Goal: Task Accomplishment & Management: Complete application form

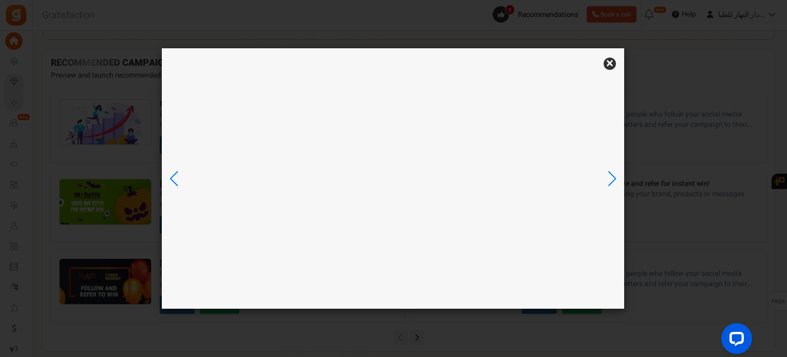
scroll to position [444, 0]
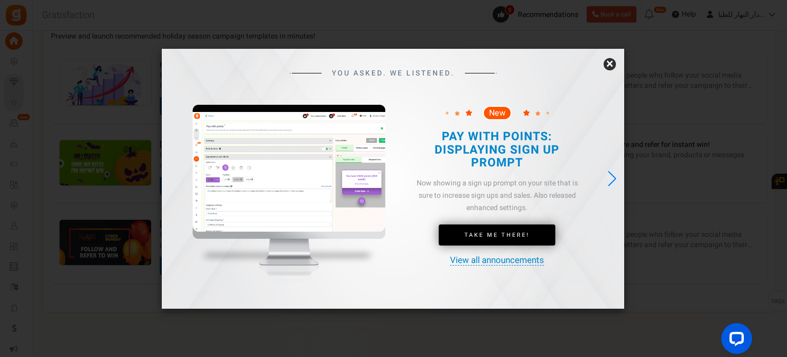
click at [610, 64] on link "×" at bounding box center [610, 64] width 12 height 12
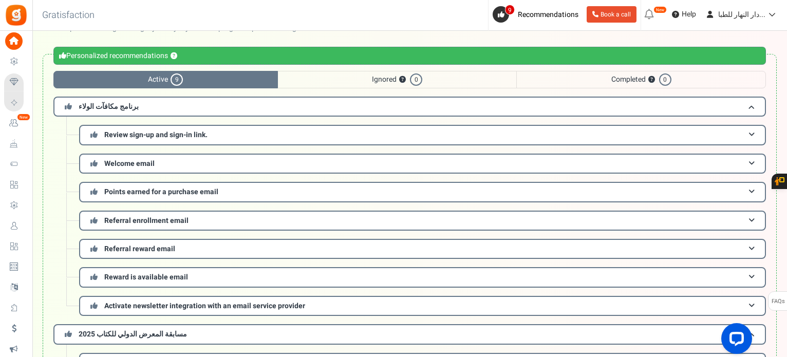
scroll to position [0, 0]
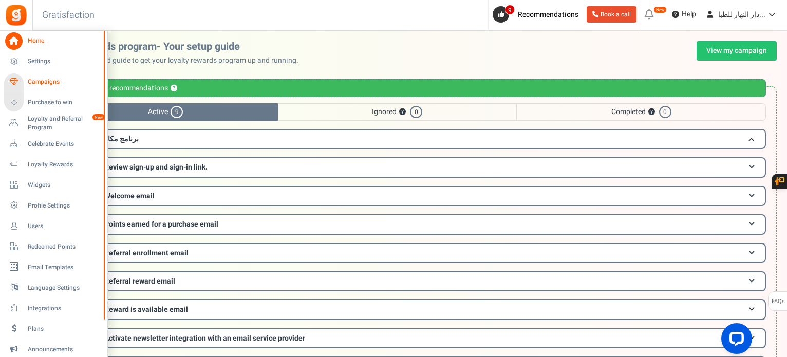
click at [22, 81] on icon at bounding box center [13, 81] width 17 height 17
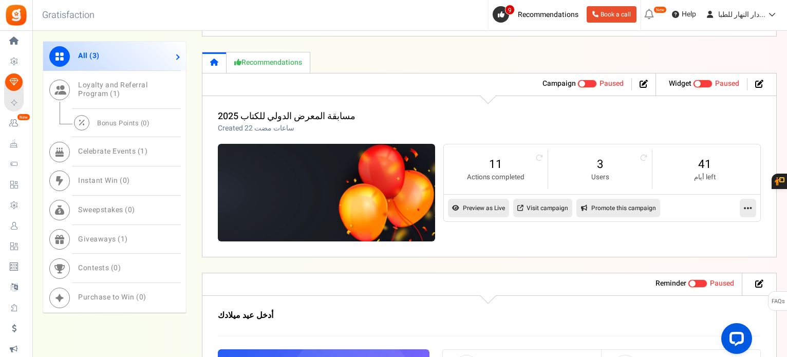
scroll to position [741, 0]
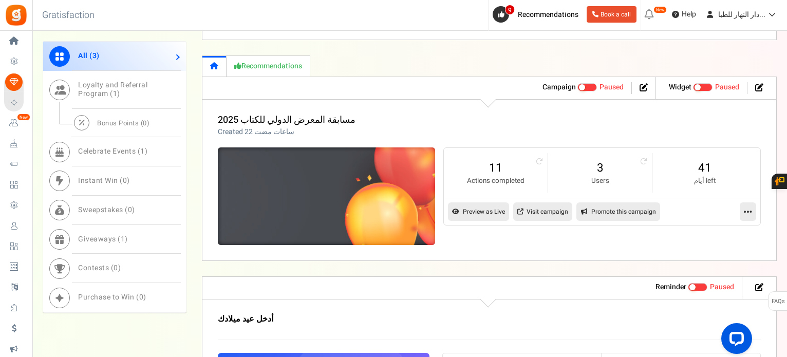
click at [343, 238] on img at bounding box center [326, 196] width 326 height 146
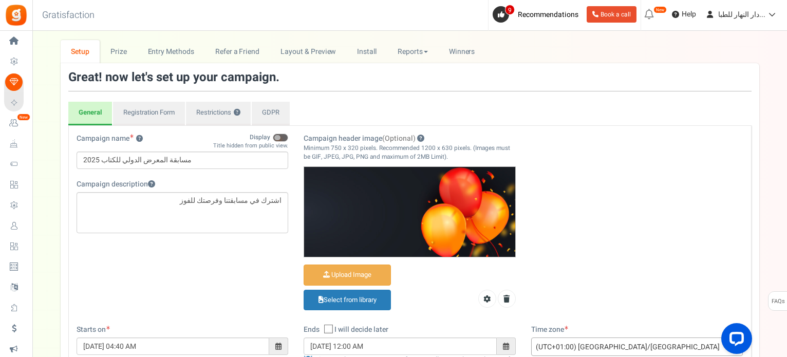
scroll to position [35, 0]
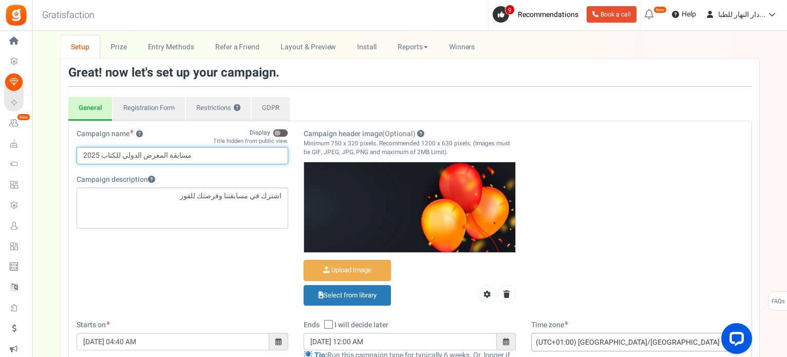
click at [167, 152] on input "مسابقة المعرض الدولي للكتاب 2025" at bounding box center [183, 155] width 212 height 17
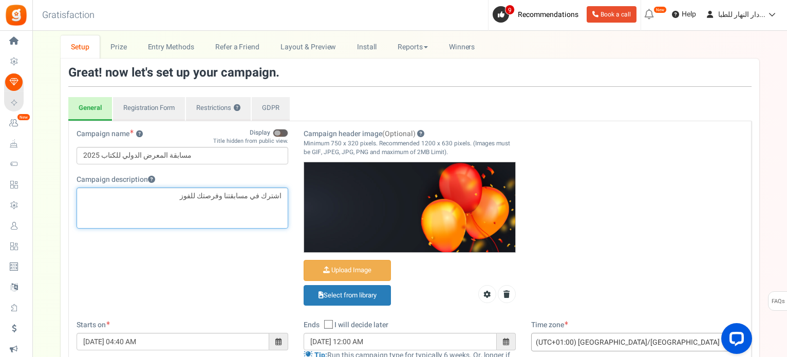
click at [230, 192] on p "اشترك في مسابقتنا وفرصتك للفوز" at bounding box center [182, 196] width 199 height 10
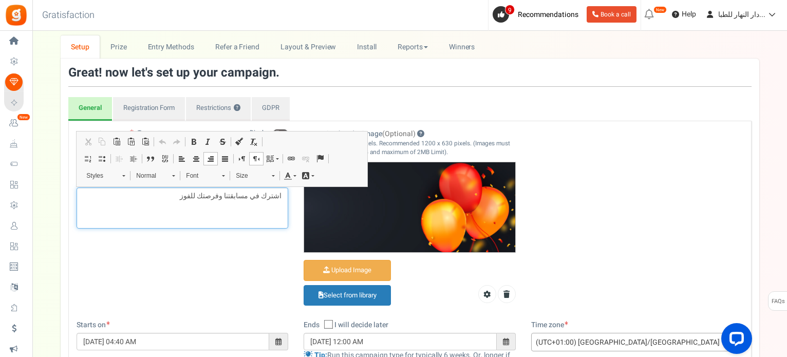
click at [285, 191] on div "اشترك في مسابقتنا وفرصتك للفوز" at bounding box center [183, 207] width 212 height 41
click at [271, 197] on p "Editor, competition_desc" at bounding box center [182, 196] width 199 height 10
drag, startPoint x: 285, startPoint y: 197, endPoint x: 181, endPoint y: 214, distance: 105.7
click at [181, 214] on div "مسابقة المعرض الدولي للكتاب 2025 اشترك في مسابقتنا وفرصتك للفوز" at bounding box center [183, 207] width 212 height 41
click at [192, 155] on span at bounding box center [196, 159] width 8 height 8
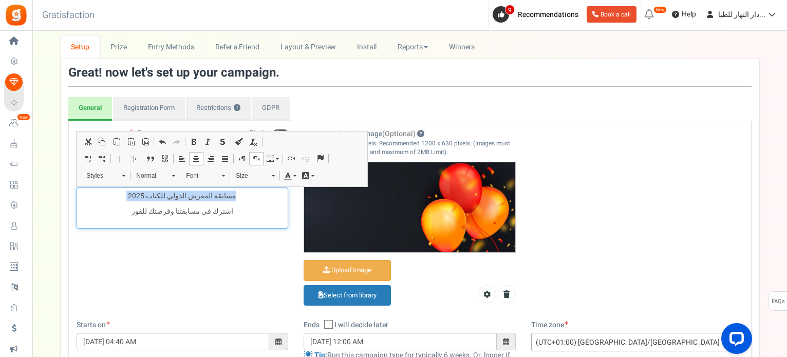
click at [170, 216] on div "مسابقة المعرض الدولي للكتاب 2025 اشترك في مسابقتنا وفرصتك للفوز" at bounding box center [183, 207] width 212 height 41
click at [238, 201] on div "مسابقة المعرض الدولي للكتاب 2025 اشترك في مسابقتنا وفرصتك للفوز" at bounding box center [183, 207] width 212 height 41
click at [238, 198] on p "مسابقة المعرض الدولي للكتاب 2025" at bounding box center [182, 196] width 199 height 10
click at [228, 222] on div "مسابقة المعرض الدولي للكتاب 2025 اشترك في مسابقتنا وفرصتك للفوز" at bounding box center [183, 207] width 212 height 41
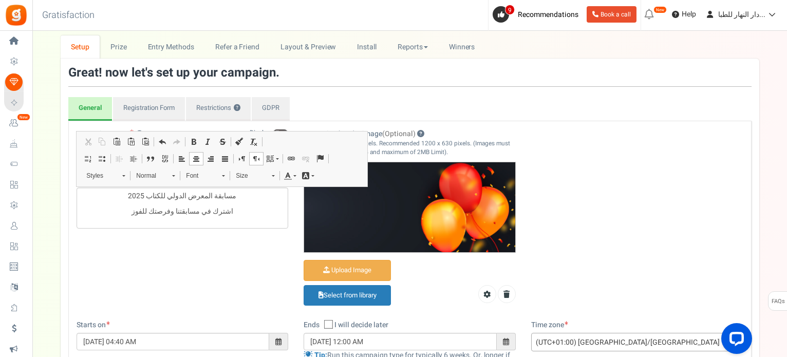
click at [228, 275] on div "Campaign name ? Display Title hidden from public view. مسابقة المعرض الدولي للك…" at bounding box center [410, 224] width 682 height 191
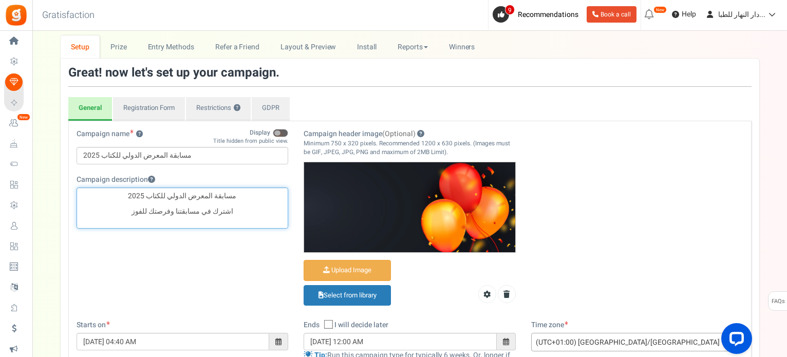
click at [249, 193] on p "مسابقة المعرض الدولي للكتاب 2025" at bounding box center [182, 196] width 199 height 10
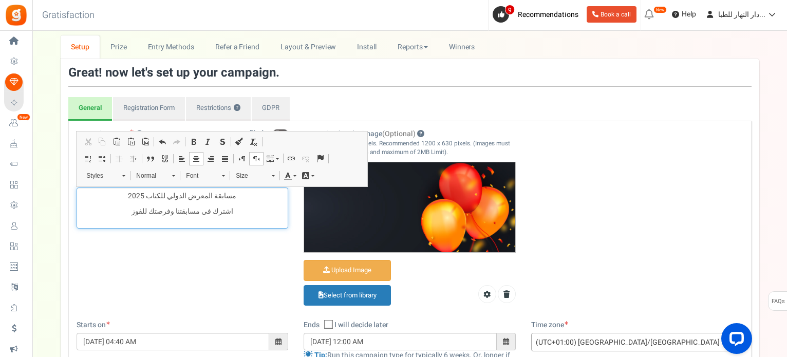
click at [275, 157] on link "Set language" at bounding box center [273, 158] width 18 height 13
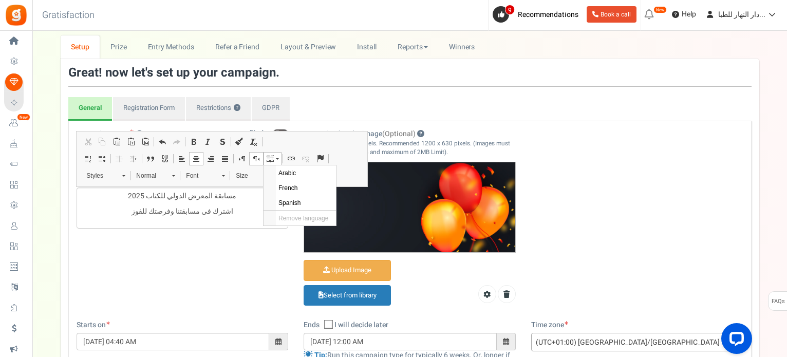
scroll to position [0, 0]
click at [275, 157] on link "Set language" at bounding box center [273, 158] width 18 height 13
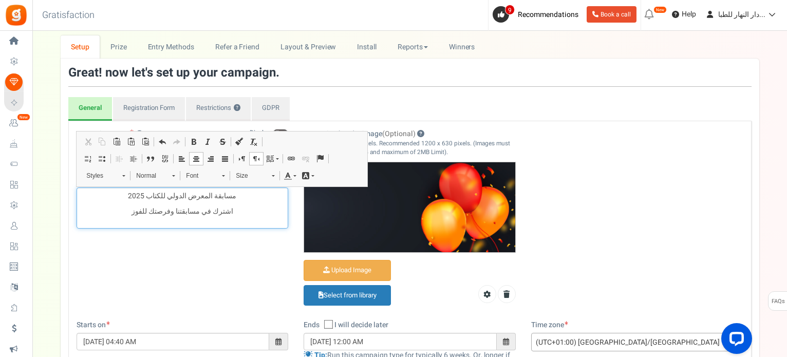
click at [198, 198] on p "مسابقة المعرض الدولي للكتاب 2025" at bounding box center [182, 196] width 199 height 10
drag, startPoint x: 218, startPoint y: 196, endPoint x: 114, endPoint y: 190, distance: 103.9
click at [114, 191] on p "مسابقة المعرض الدولي للكتاب 2025" at bounding box center [182, 196] width 199 height 10
click at [187, 142] on link "Bold Keyboard shortcut Ctrl+B" at bounding box center [193, 141] width 14 height 13
click at [195, 143] on span at bounding box center [194, 142] width 8 height 8
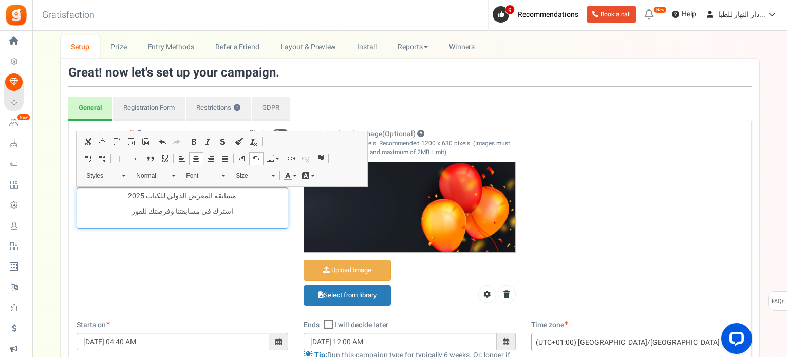
click at [184, 143] on link "Redo Keyboard shortcut Ctrl+Y" at bounding box center [177, 141] width 14 height 13
click at [195, 145] on span at bounding box center [194, 142] width 8 height 8
click at [179, 177] on link "Normal" at bounding box center [155, 175] width 50 height 14
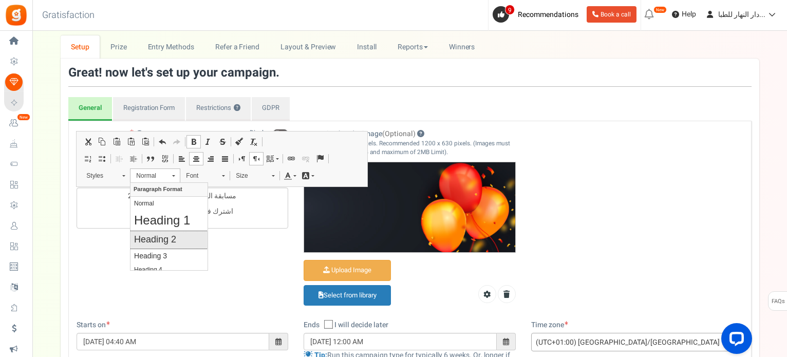
click at [167, 244] on h2 "Heading 2" at bounding box center [169, 239] width 70 height 11
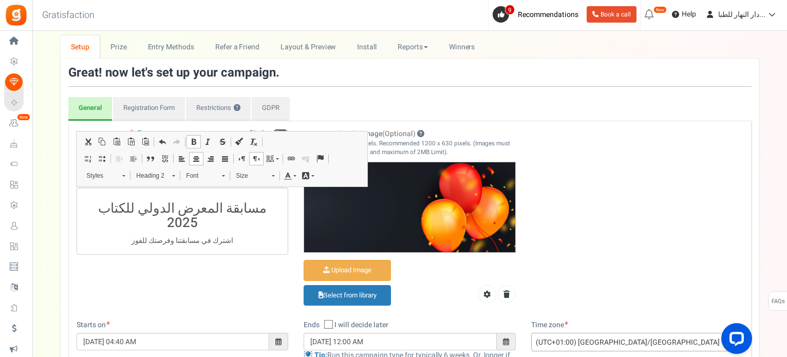
click at [168, 244] on div "Campaign name ? Display Title hidden from public view. مسابقة المعرض الدولي للك…" at bounding box center [183, 197] width 228 height 136
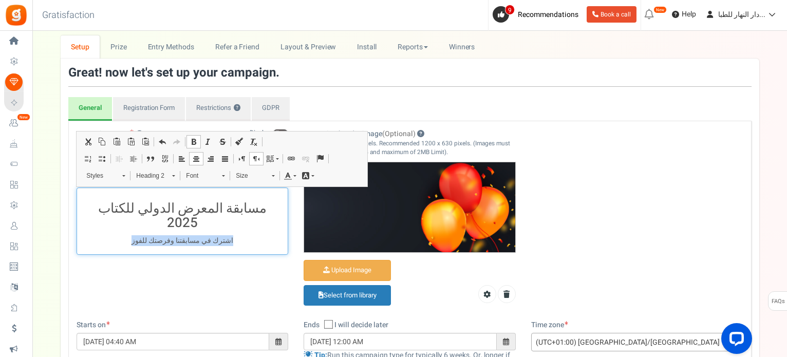
drag, startPoint x: 141, startPoint y: 226, endPoint x: 252, endPoint y: 226, distance: 111.0
click at [252, 236] on p "اشترك في مسابقتنا وفرصتك للفوز" at bounding box center [182, 241] width 199 height 10
click at [160, 172] on span "Normal" at bounding box center [149, 175] width 36 height 13
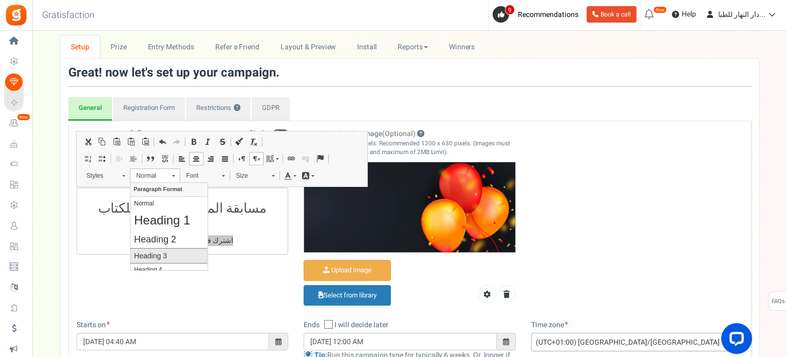
click at [171, 250] on link "Heading 3" at bounding box center [168, 255] width 77 height 15
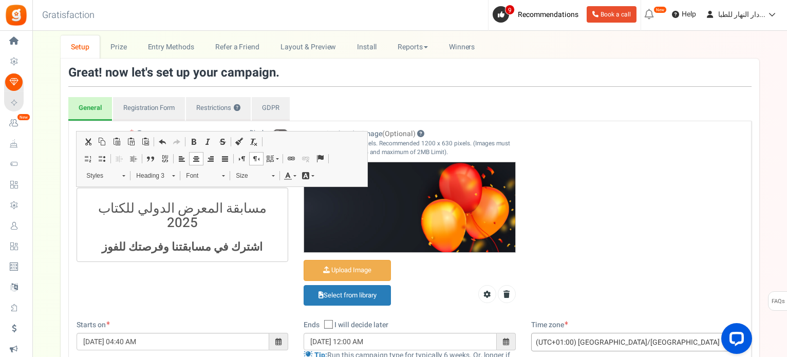
click at [197, 248] on div "Campaign name ? Display Title hidden from public view. مسابقة المعرض الدولي للك…" at bounding box center [183, 200] width 228 height 143
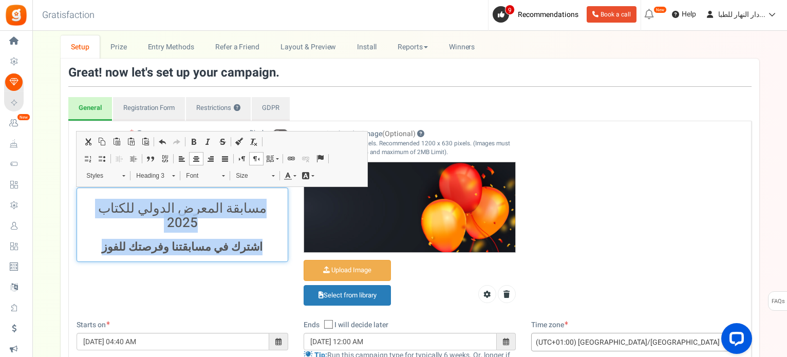
drag, startPoint x: 273, startPoint y: 209, endPoint x: 78, endPoint y: 216, distance: 194.8
click at [78, 216] on div "مسابقة المعرض الدولي للكتاب 2025 اشترك في مسابقتنا وفرصتك للفوز" at bounding box center [183, 224] width 212 height 74
click at [173, 241] on h3 "اشترك في مسابقتنا وفرصتك للفوز" at bounding box center [182, 247] width 199 height 12
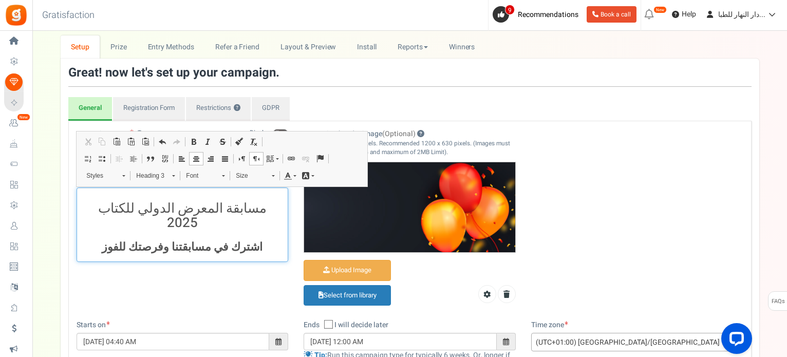
scroll to position [55, 0]
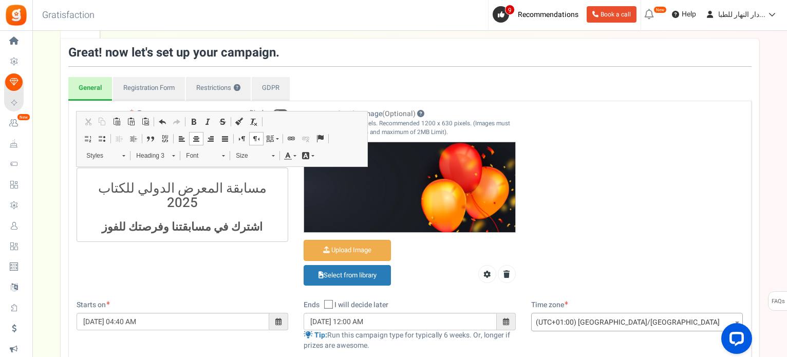
click at [196, 229] on div "Campaign name ? Display Title hidden from public view. مسابقة المعرض الدولي للك…" at bounding box center [183, 180] width 228 height 143
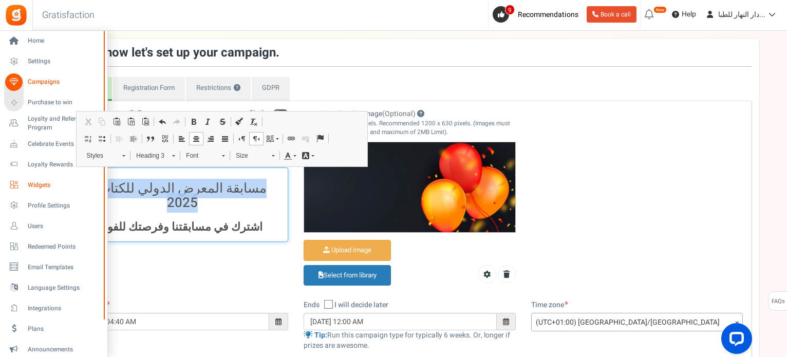
drag, startPoint x: 265, startPoint y: 184, endPoint x: 24, endPoint y: 189, distance: 241.0
click at [24, 189] on div "Home Settings Campaigns Purchase to win Loyalty and Referral Program New Celebr…" at bounding box center [393, 351] width 787 height 751
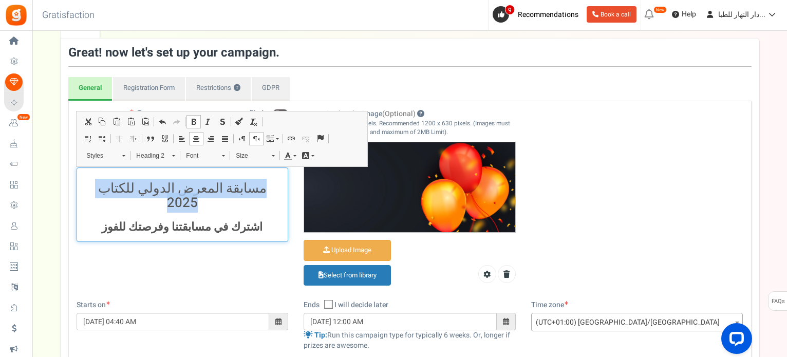
click at [304, 160] on link "Background Color" at bounding box center [308, 155] width 18 height 13
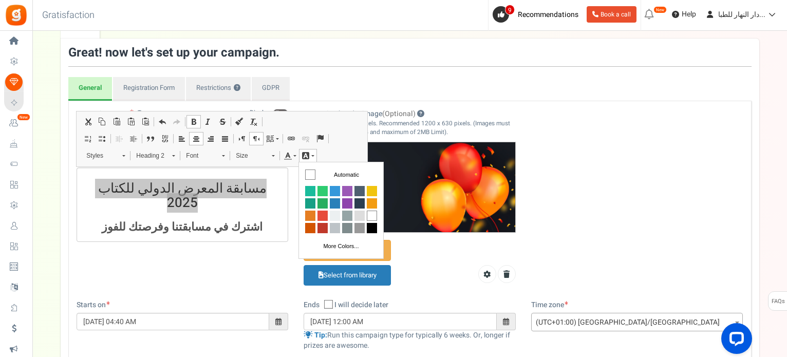
scroll to position [0, 0]
click at [347, 189] on span "Colors" at bounding box center [347, 190] width 10 height 10
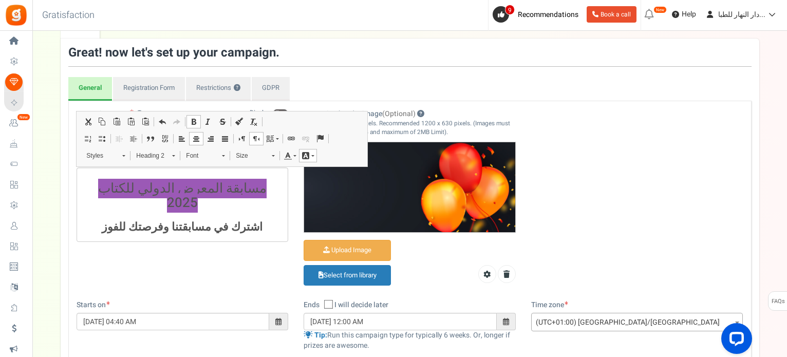
click at [209, 274] on div "Campaign name ? Display Title hidden from public view. مسابقة المعرض الدولي للك…" at bounding box center [410, 204] width 682 height 191
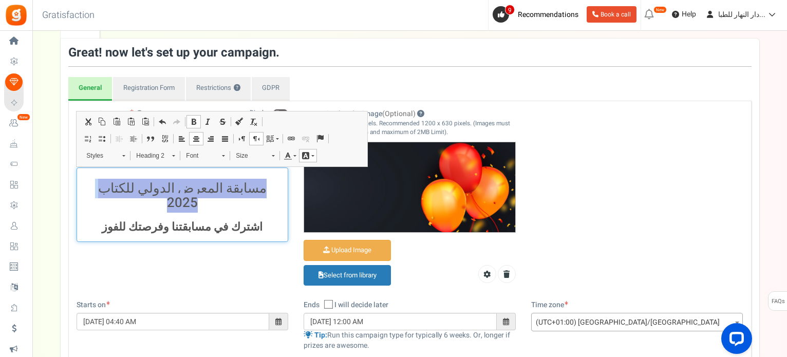
drag, startPoint x: 275, startPoint y: 188, endPoint x: 85, endPoint y: 184, distance: 189.6
click at [85, 184] on h2 "مسابقة المعرض الدولي للكتاب 2025" at bounding box center [182, 195] width 199 height 29
click at [300, 161] on link "Background Color" at bounding box center [308, 155] width 18 height 13
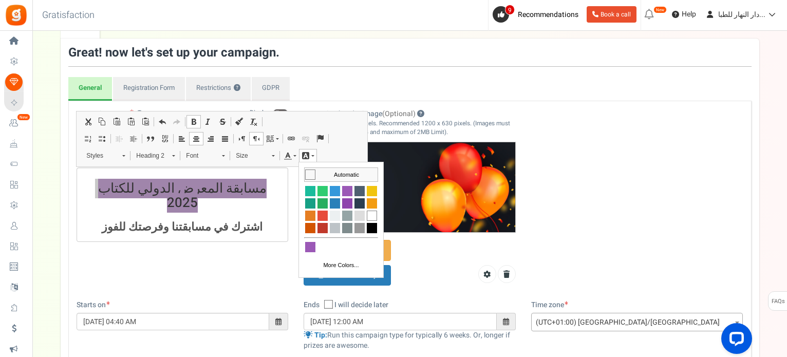
click at [310, 172] on span "Colors" at bounding box center [310, 174] width 10 height 10
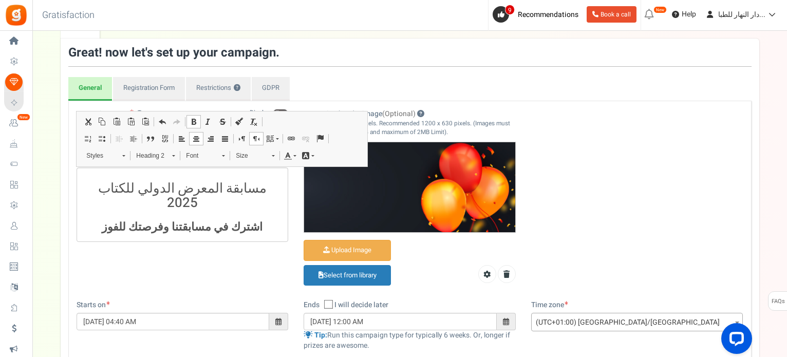
drag, startPoint x: 243, startPoint y: 265, endPoint x: 259, endPoint y: 232, distance: 36.3
click at [243, 265] on div "Campaign name ? Display Title hidden from public view. مسابقة المعرض الدولي للك…" at bounding box center [410, 204] width 682 height 191
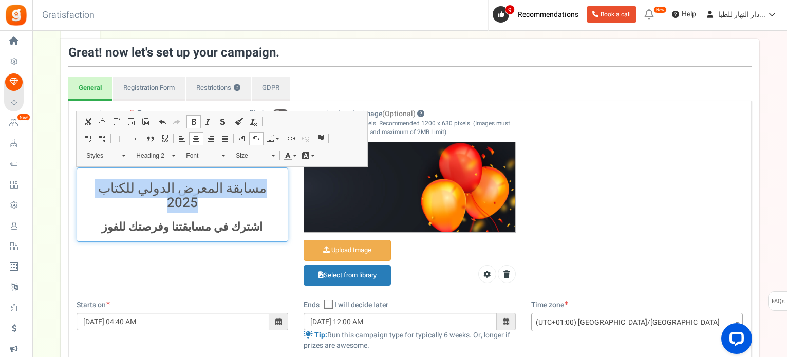
drag, startPoint x: 284, startPoint y: 187, endPoint x: 98, endPoint y: 180, distance: 185.6
click at [98, 180] on div "مسابقة المعرض الدولي للكتاب 2025 اشترك في مسابقتنا وفرصتك للفوز" at bounding box center [183, 204] width 212 height 74
click at [288, 157] on span at bounding box center [288, 156] width 8 height 8
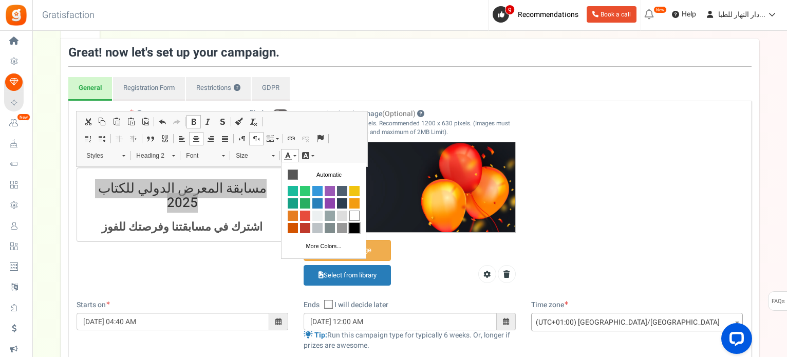
click at [351, 230] on span "Colors" at bounding box center [354, 227] width 10 height 10
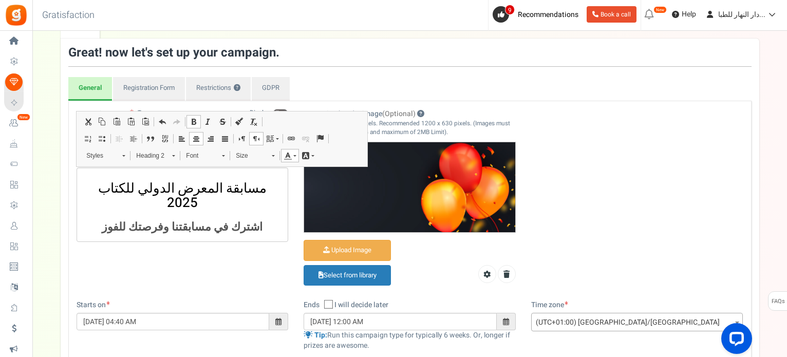
click at [234, 244] on div "Campaign name ? Display Title hidden from public view. مسابقة المعرض الدولي للك…" at bounding box center [410, 204] width 682 height 191
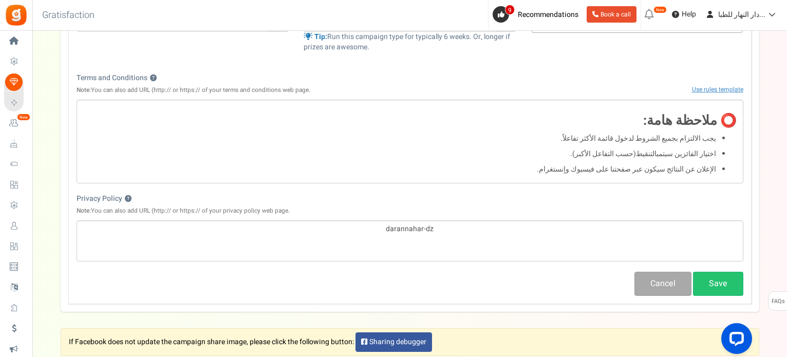
scroll to position [353, 0]
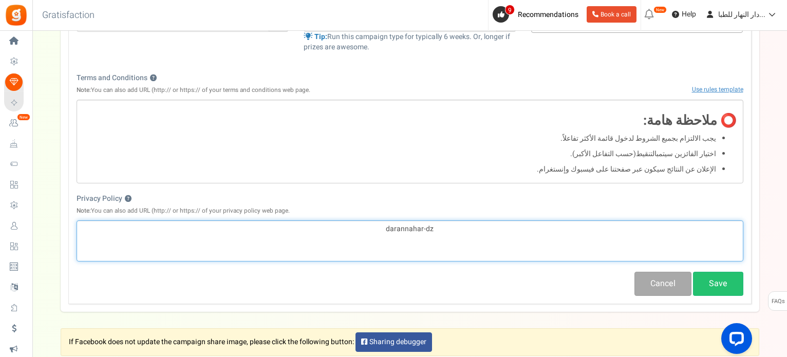
click at [237, 254] on div "darannahar-dz" at bounding box center [410, 240] width 667 height 41
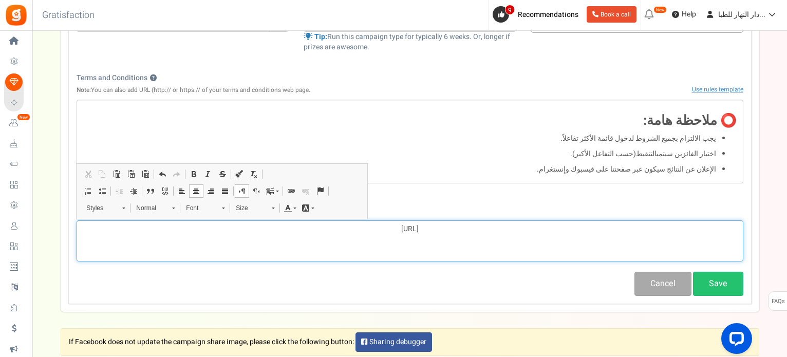
click at [485, 232] on p "[URL]" at bounding box center [409, 229] width 653 height 10
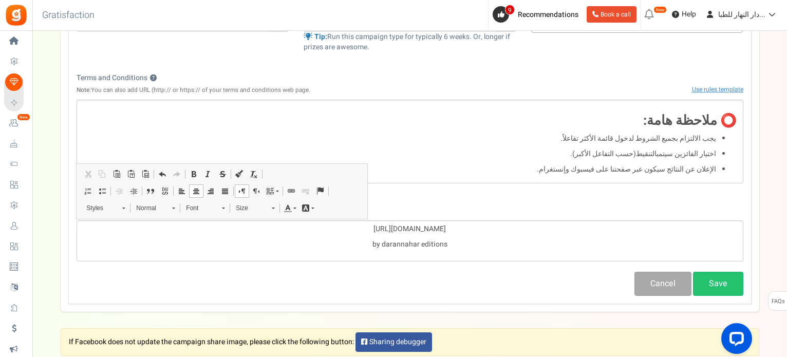
click at [399, 283] on div "Cancel Save" at bounding box center [410, 284] width 682 height 24
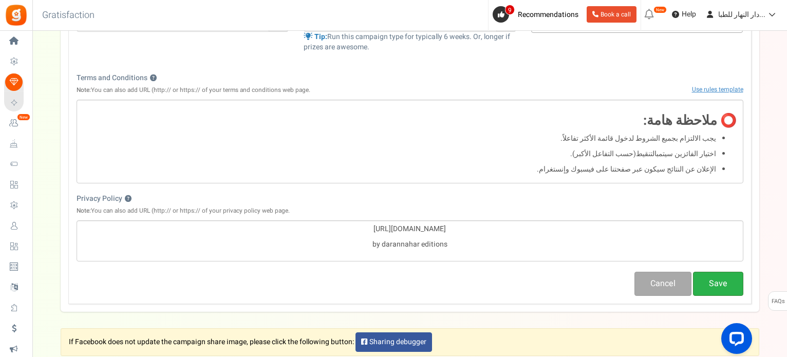
click at [734, 294] on button "Save" at bounding box center [718, 284] width 50 height 24
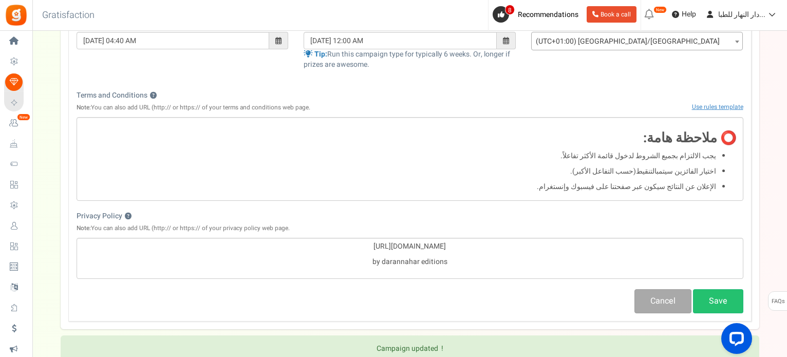
scroll to position [0, 0]
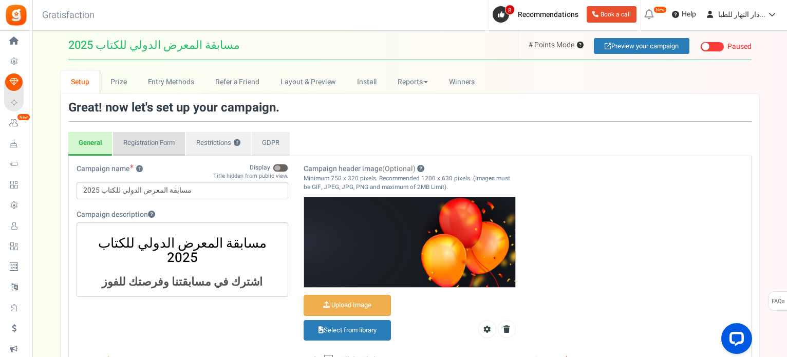
click at [165, 137] on link "Registration Form" at bounding box center [149, 144] width 72 height 24
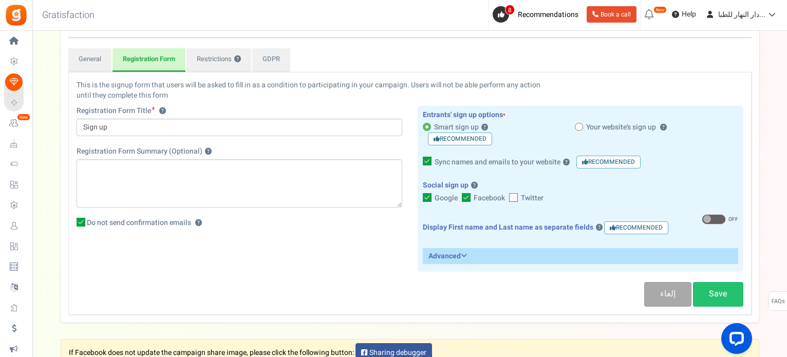
scroll to position [84, 0]
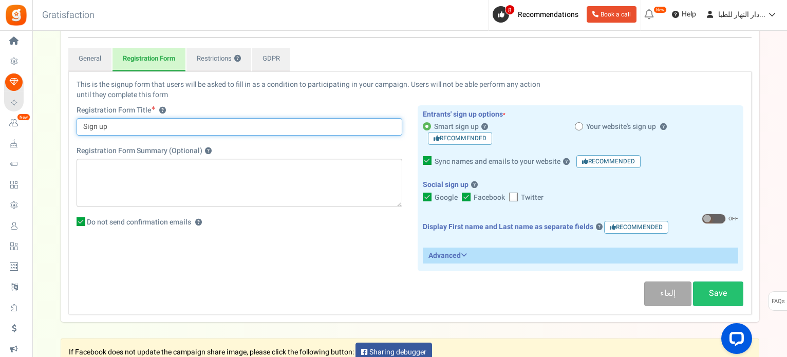
click at [171, 125] on input "Sign up" at bounding box center [240, 126] width 326 height 17
type input "s"
click at [193, 125] on input "سجل الان وشارك في المسابقة للفوز بباقة كتب من اختيارك" at bounding box center [240, 126] width 326 height 17
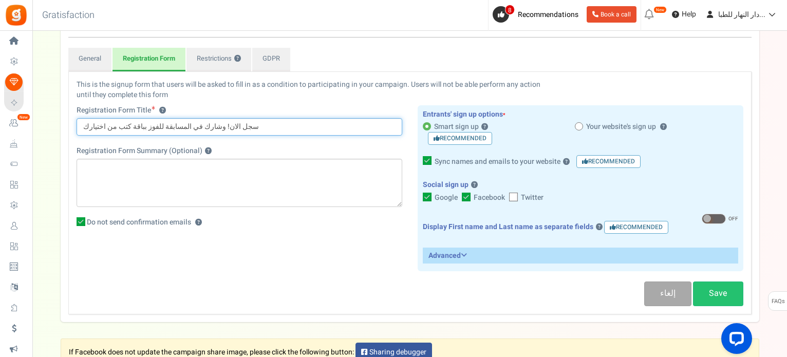
click at [187, 129] on input "سجل الان! وشارك في المسابقة للفوز بباقة كتب من اختيارك" at bounding box center [240, 126] width 326 height 17
drag, startPoint x: 187, startPoint y: 129, endPoint x: 68, endPoint y: 122, distance: 119.9
click at [68, 122] on div "This is the signup form that users will be asked to fill in as a condition to p…" at bounding box center [409, 192] width 683 height 243
type input "سجل الان!"
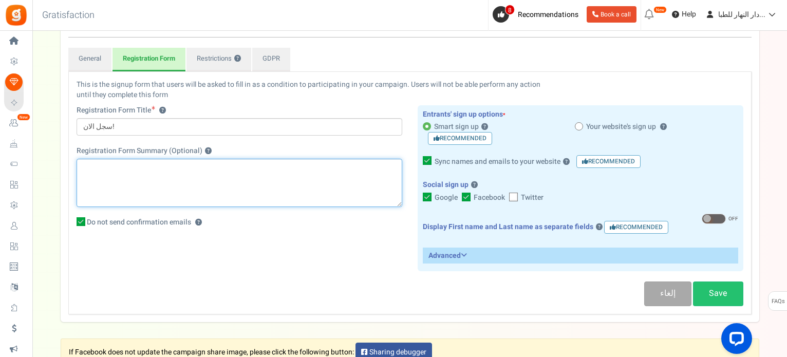
click at [123, 173] on textarea "Registration Form Summary (Optional) ?" at bounding box center [240, 183] width 326 height 48
paste textarea "شارك في المسابقة للفوز بباقة كتب من اختيارك"
type textarea "شارك في المسابقة للفوز بباقة كتب من اختيارك"
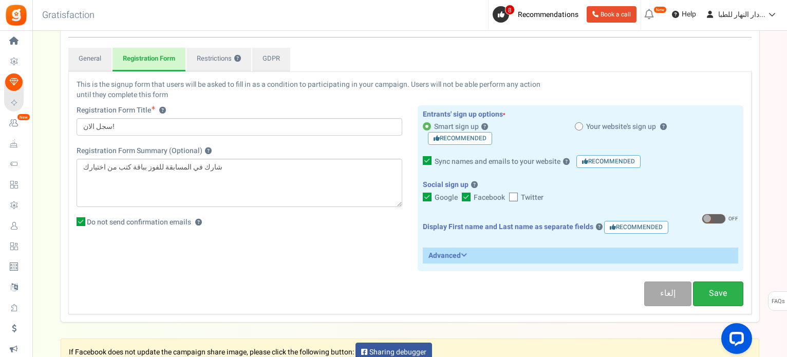
click at [731, 285] on link "Save" at bounding box center [718, 294] width 50 height 24
click at [219, 50] on link "Restrictions ?" at bounding box center [218, 60] width 65 height 24
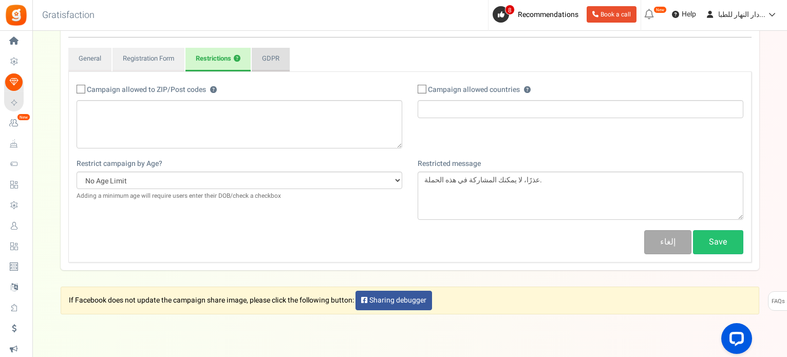
click at [276, 61] on link "GDPR" at bounding box center [271, 60] width 38 height 24
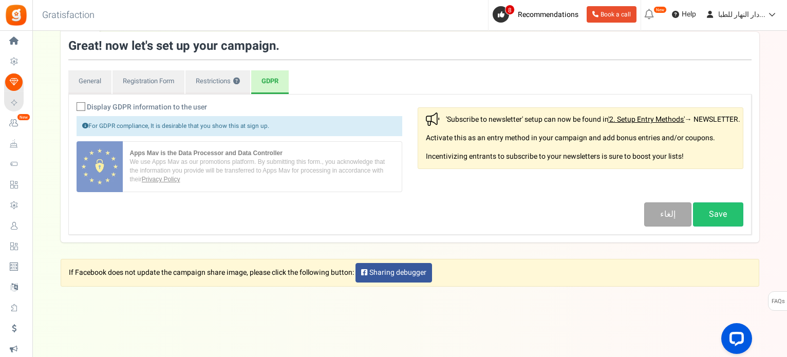
scroll to position [0, 0]
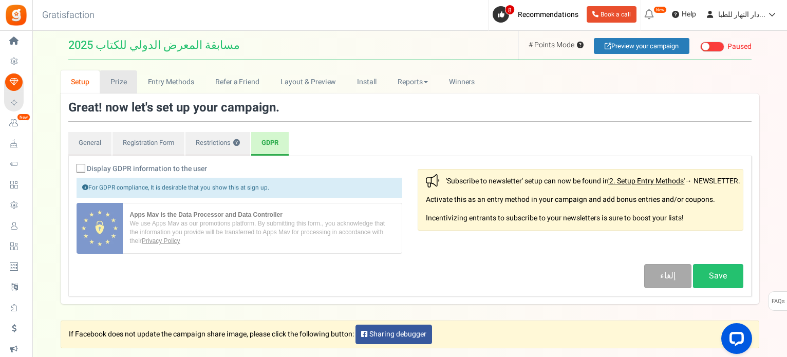
click at [117, 77] on link "Prize" at bounding box center [118, 81] width 37 height 23
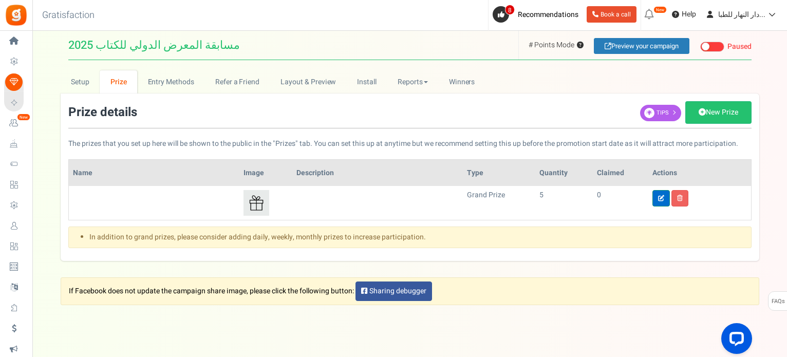
click at [658, 199] on icon at bounding box center [661, 198] width 6 height 6
type input "5"
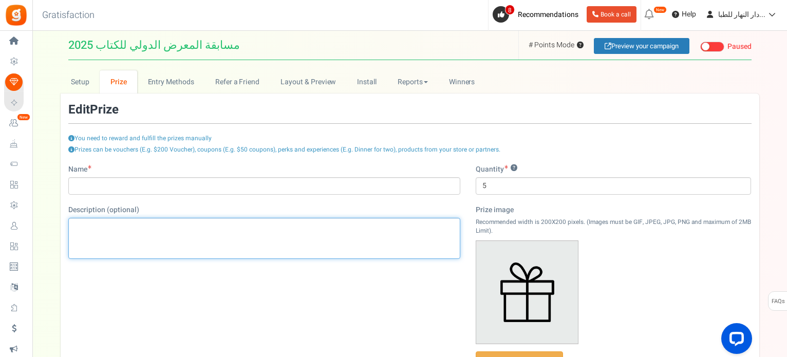
click at [221, 239] on div "Editor, prize_description" at bounding box center [264, 238] width 392 height 41
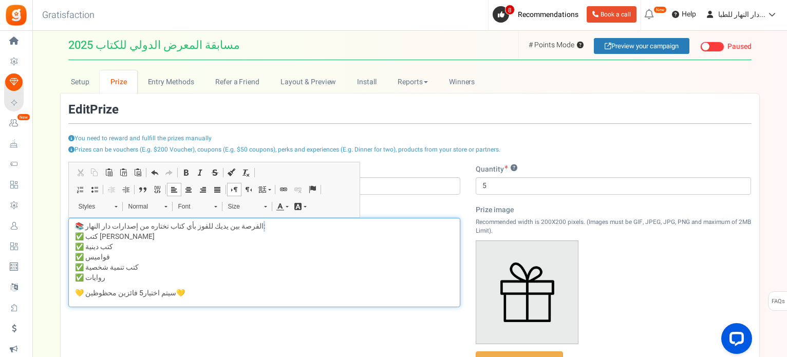
drag, startPoint x: 258, startPoint y: 227, endPoint x: 232, endPoint y: 223, distance: 27.0
click at [232, 223] on p "📚 الفرصة بين يديك للفوز بأي كتاب تختاره من إصدارات دار النهار: ✅ كتب الدعم الدر…" at bounding box center [264, 252] width 379 height 62
click at [249, 190] on span at bounding box center [249, 189] width 8 height 8
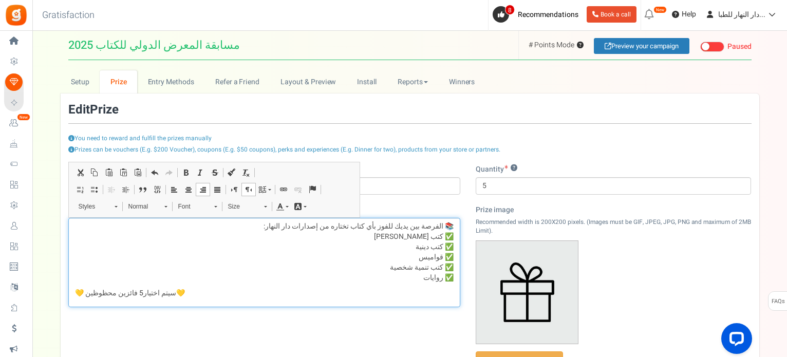
click at [245, 289] on p "💛 سيتم اختيار 5 فائزين محظوظين 💛" at bounding box center [264, 293] width 379 height 10
click at [191, 190] on span at bounding box center [188, 189] width 8 height 8
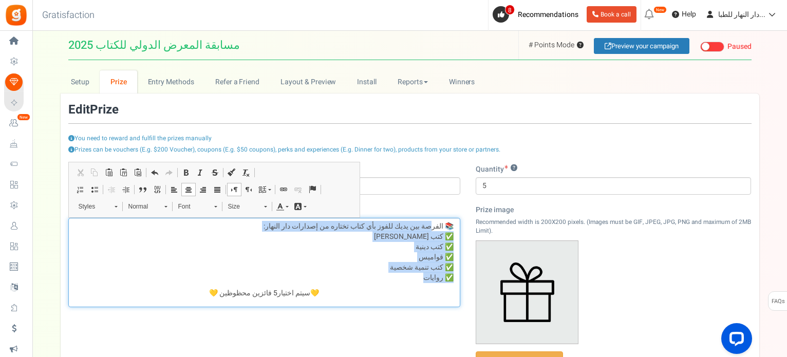
drag, startPoint x: 431, startPoint y: 221, endPoint x: 423, endPoint y: 274, distance: 54.1
click at [423, 274] on p "📚 الفرصة بين يديك للفوز بأي كتاب تختاره من إصدارات دار النهار : ✅ كتب الدعم الد…" at bounding box center [264, 252] width 379 height 62
click at [187, 190] on span at bounding box center [188, 189] width 8 height 8
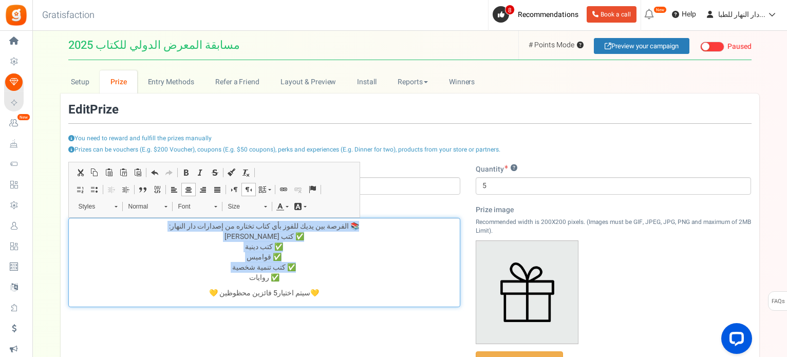
click at [143, 205] on span "Normal" at bounding box center [141, 206] width 36 height 13
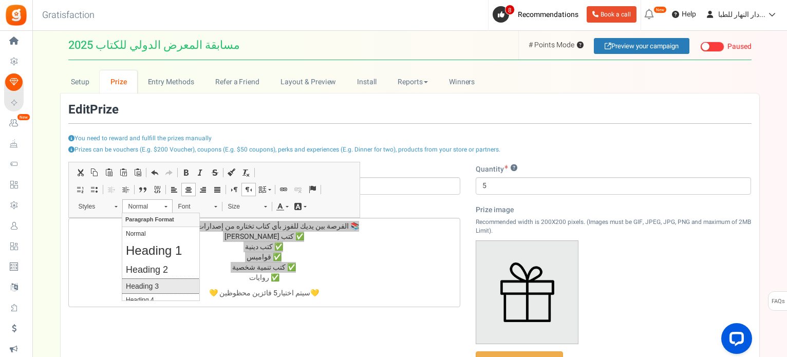
click at [162, 280] on link "Heading 3" at bounding box center [160, 286] width 77 height 15
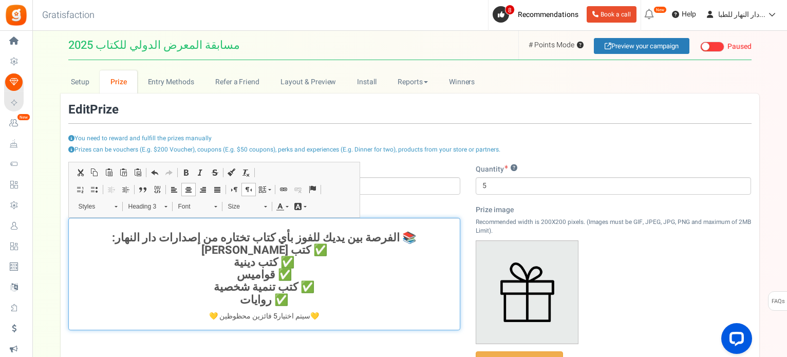
click at [291, 262] on h3 "📚 الفر صة بين يديك للفوز بأي كتاب تختاره من إصدارات دار النهار : ✅ كتب الدعم ال…" at bounding box center [264, 269] width 379 height 74
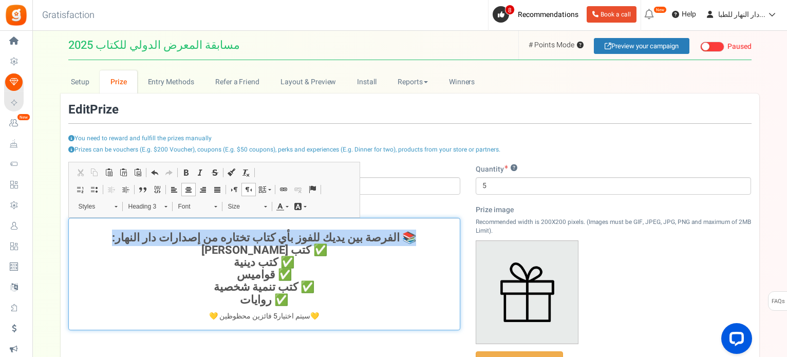
drag, startPoint x: 403, startPoint y: 240, endPoint x: 101, endPoint y: 243, distance: 301.6
click at [101, 243] on h3 "📚 الفر صة بين يديك للفوز بأي كتاب تختاره من إصدارات دار النهار : ✅ كتب الدعم ال…" at bounding box center [264, 269] width 379 height 74
click at [152, 209] on span "Heading 3" at bounding box center [141, 206] width 36 height 13
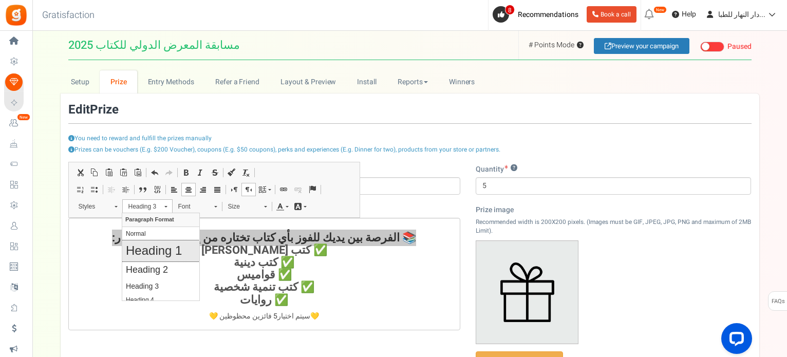
click at [162, 244] on h1 "Heading 1" at bounding box center [161, 250] width 70 height 15
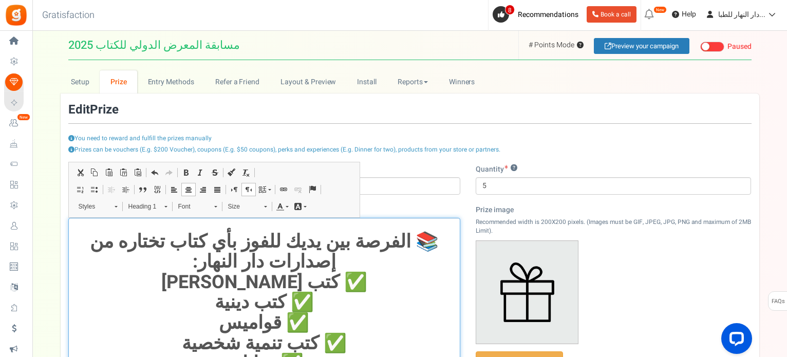
click at [160, 201] on link "Heading 1" at bounding box center [147, 206] width 50 height 14
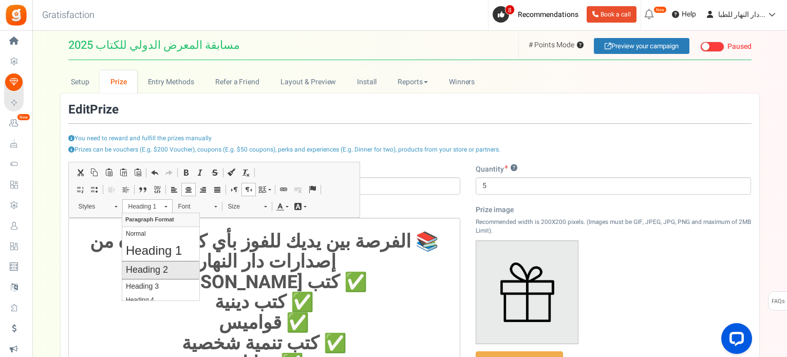
click at [172, 266] on h2 "Heading 2" at bounding box center [161, 270] width 70 height 11
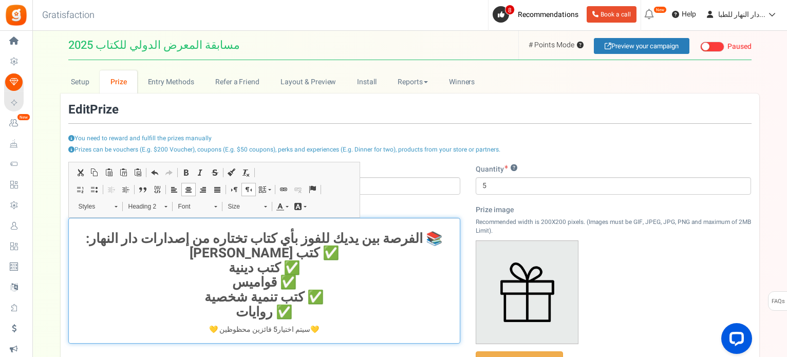
click at [186, 252] on h2 "📚 الفر صة بين يديك للفوز بأي كتاب تختاره من إصدارات دار النهار : ✅ كتب الدعم ال…" at bounding box center [264, 276] width 379 height 88
click at [93, 248] on h2 "📚 الفر صة بين يديك للفوز بأي كتاب تختاره من إصدارات دار النهار : ✅ كتب الدعم ال…" at bounding box center [264, 276] width 379 height 88
click at [95, 241] on h2 "📚 الفر صة بين يديك للفوز بأي كتاب تختاره من إصدارات دار النهار : ✅ كتب الدعم ال…" at bounding box center [264, 276] width 379 height 88
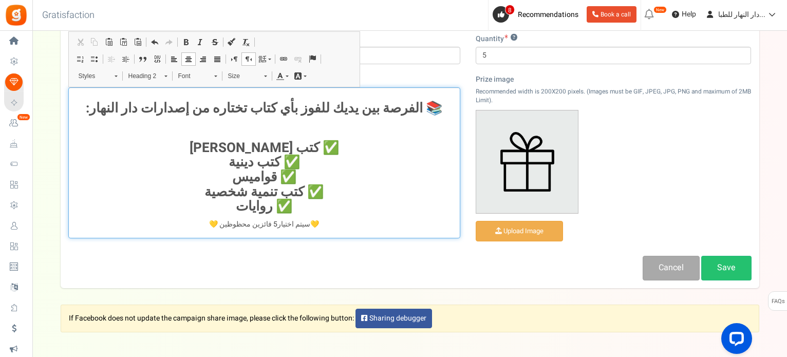
scroll to position [131, 0]
drag, startPoint x: 342, startPoint y: 227, endPoint x: 178, endPoint y: 226, distance: 164.4
click at [178, 226] on p "💛 سيتم اختيار 5 فائزين محظوظين 💛" at bounding box center [264, 224] width 379 height 10
click at [156, 76] on span "Normal" at bounding box center [141, 75] width 36 height 13
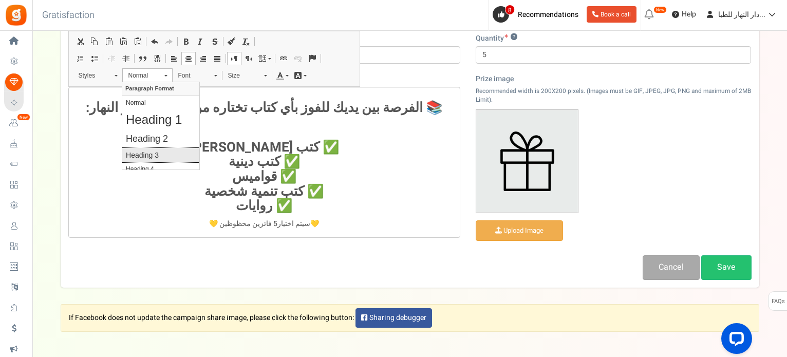
click at [177, 151] on h3 "Heading 3" at bounding box center [161, 155] width 70 height 9
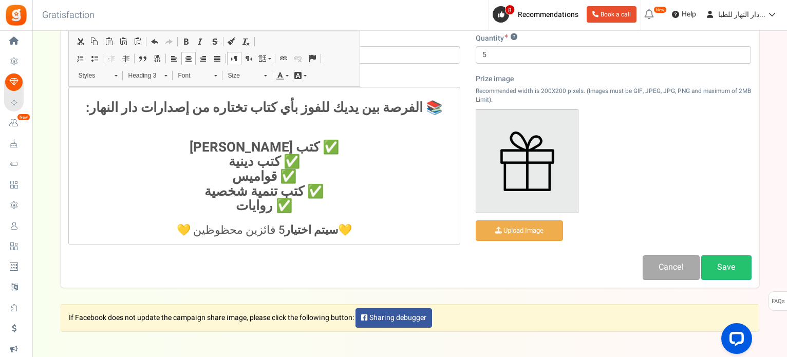
click at [281, 253] on div "Name Description (optional) 📚 الفر صة بين يديك للفوز بأي كتاب تختاره من إصدارات…" at bounding box center [264, 144] width 407 height 222
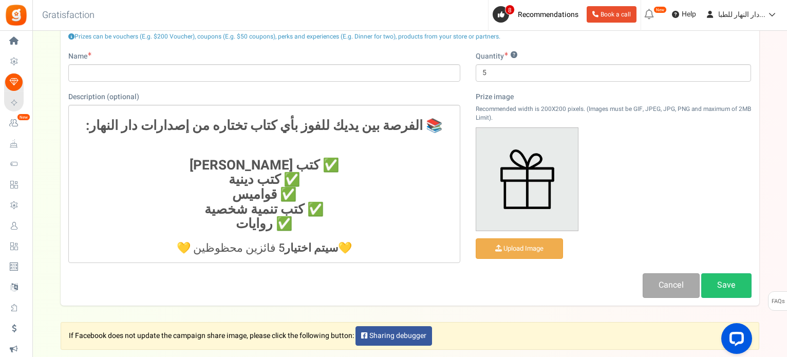
scroll to position [111, 0]
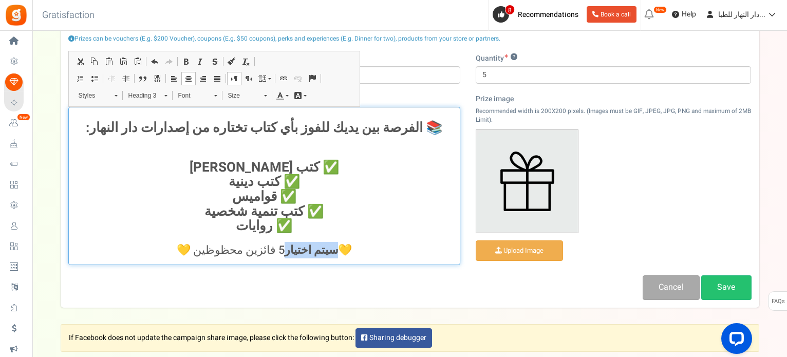
drag, startPoint x: 281, startPoint y: 253, endPoint x: 321, endPoint y: 250, distance: 40.2
click at [321, 250] on h3 "💛 سيتم اختيار 5 فائزين محظوظين 💛" at bounding box center [264, 250] width 379 height 12
drag, startPoint x: 369, startPoint y: 248, endPoint x: 133, endPoint y: 251, distance: 236.3
click at [133, 251] on h3 "💛 سيتم اختيار 5 فائزين محظوظين 💛" at bounding box center [264, 250] width 379 height 12
click at [302, 96] on link "Background Color" at bounding box center [300, 95] width 18 height 13
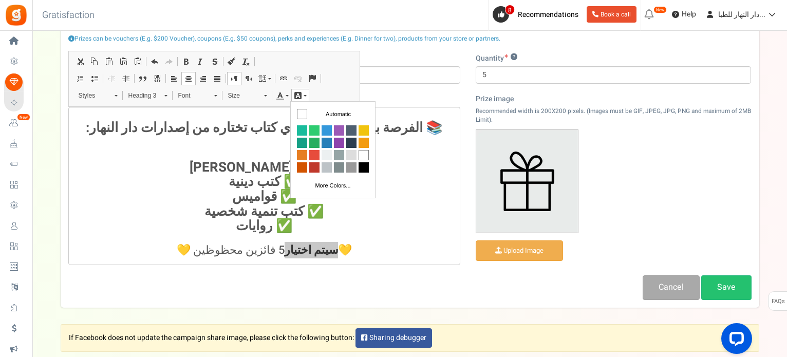
scroll to position [0, 0]
click at [362, 127] on span "Colors" at bounding box center [364, 130] width 10 height 10
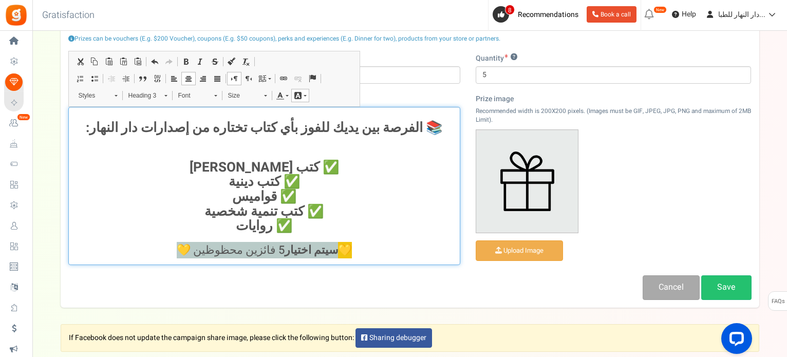
click at [282, 95] on span at bounding box center [280, 95] width 8 height 8
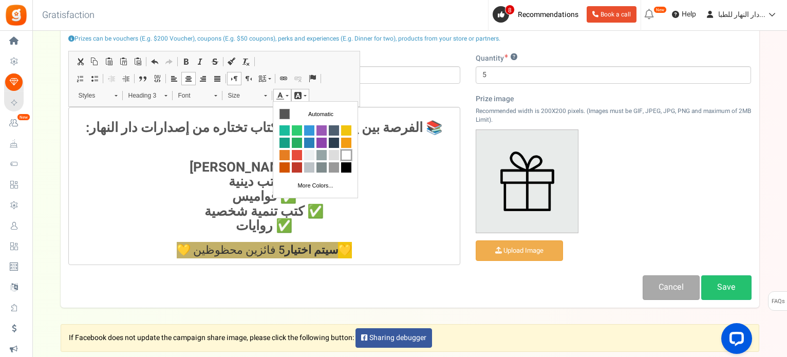
click at [349, 153] on span "Colors" at bounding box center [346, 155] width 10 height 10
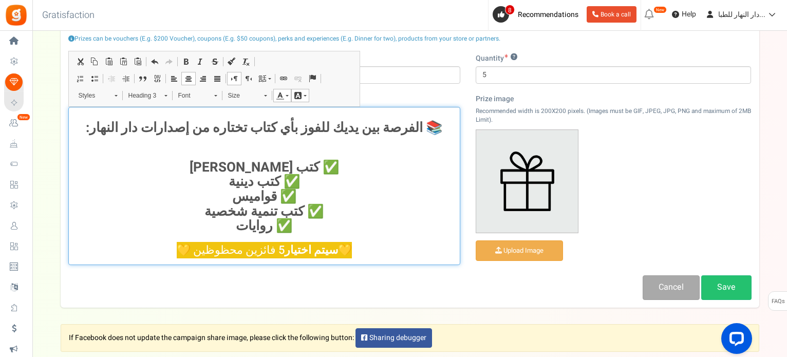
click at [368, 219] on h2 "✅ كتب [PERSON_NAME] ✅ كتب دينية ✅ قواميس ✅ كتب تنمية شخصية ✅ روايات" at bounding box center [264, 189] width 379 height 88
drag, startPoint x: 326, startPoint y: 253, endPoint x: 325, endPoint y: 245, distance: 8.2
click at [338, 245] on span "💛" at bounding box center [345, 250] width 14 height 16
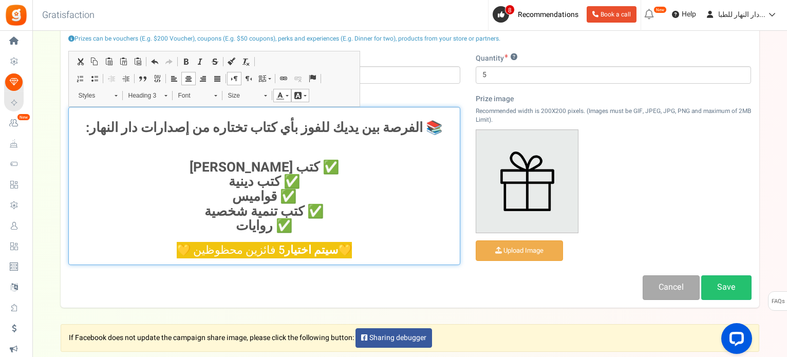
click at [338, 245] on span "💛" at bounding box center [345, 250] width 14 height 16
click at [190, 63] on link "Bold Keyboard shortcut Ctrl+B" at bounding box center [186, 61] width 14 height 13
click at [201, 187] on h2 "✅ كتب [PERSON_NAME] ✅ كتب دينية ✅ قواميس ✅ كتب تنمية شخصية ✅ روايات" at bounding box center [264, 189] width 379 height 88
drag, startPoint x: 277, startPoint y: 250, endPoint x: 246, endPoint y: 248, distance: 31.4
click at [246, 248] on span "💛 سيتم اختيار 5 فائزين محظوظين 💛" at bounding box center [264, 250] width 180 height 16
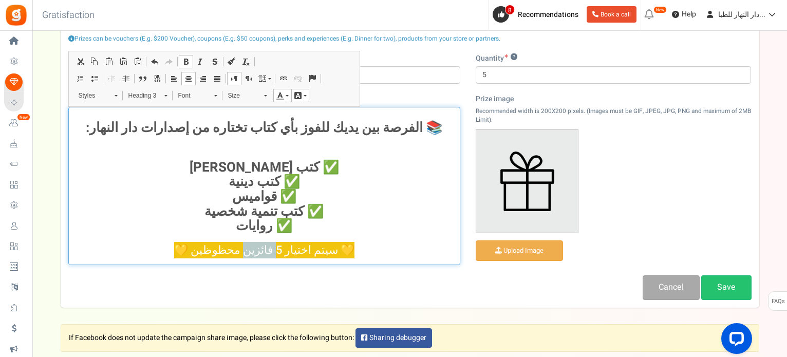
click at [185, 63] on span at bounding box center [186, 62] width 8 height 8
click at [274, 235] on div "📚 الفر صة بين يديك للفوز بأي كتاب تختاره من إصدارات دار النهار : ✅ كتب الدعم ال…" at bounding box center [264, 186] width 392 height 158
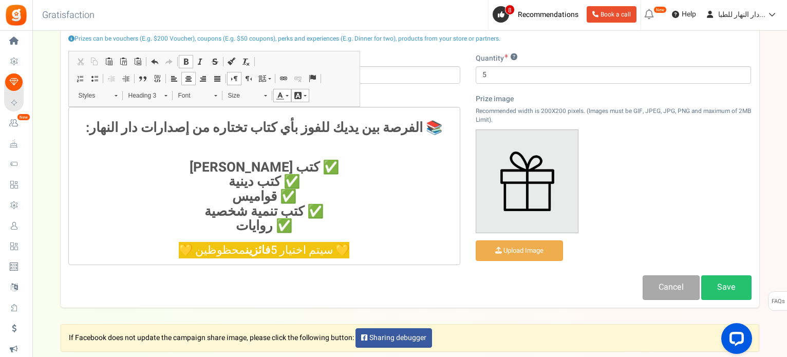
click at [326, 277] on div "Cancel Save" at bounding box center [410, 287] width 699 height 24
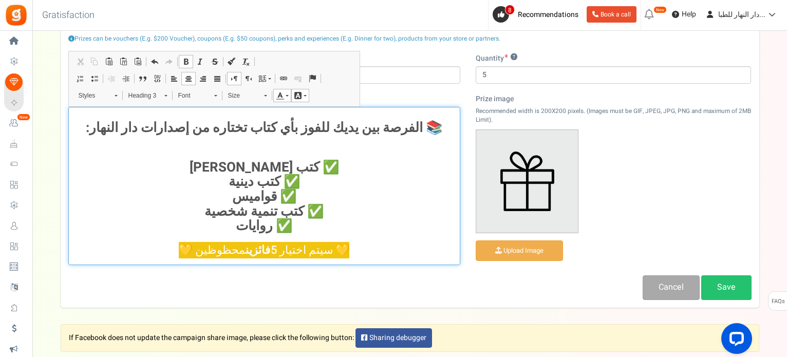
drag, startPoint x: 279, startPoint y: 249, endPoint x: 247, endPoint y: 249, distance: 32.4
click at [247, 249] on h3 "💛 سيتم اختيار 5 فائزين محظوظين 💛" at bounding box center [264, 250] width 379 height 12
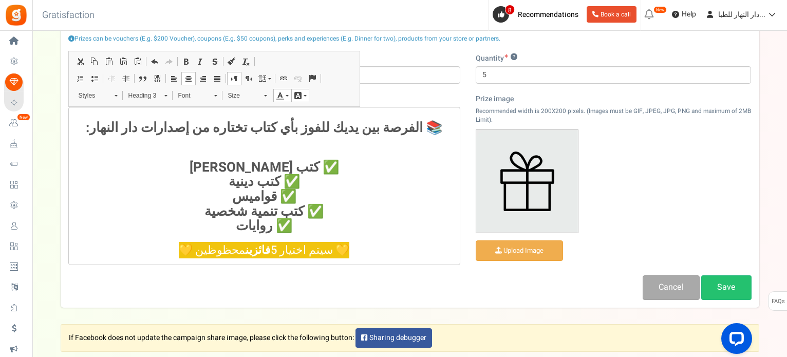
click at [273, 265] on div "Name Description (optional) 📚 الفر صة بين يديك للفوز بأي كتاب تختاره من إصدارات…" at bounding box center [264, 164] width 407 height 222
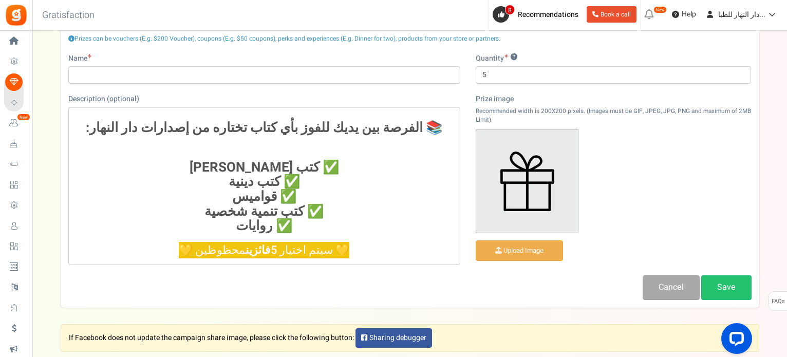
scroll to position [82, 0]
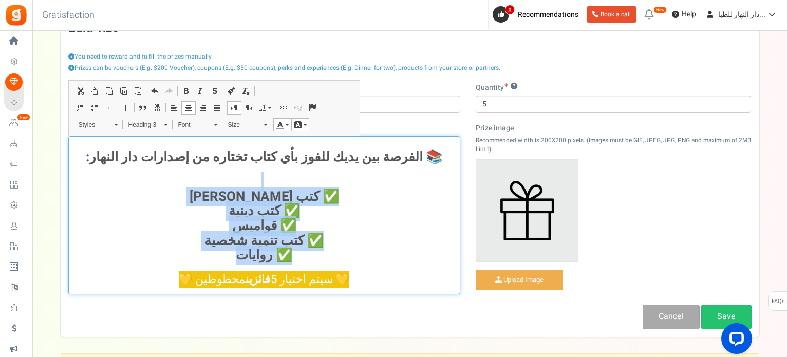
drag, startPoint x: 331, startPoint y: 187, endPoint x: 234, endPoint y: 260, distance: 121.3
click at [234, 260] on h2 "✅ كتب [PERSON_NAME] ✅ كتب دينية ✅ قواميس ✅ كتب تنمية شخصية ✅ روايات" at bounding box center [264, 219] width 379 height 88
click at [157, 124] on span "Heading 2" at bounding box center [141, 124] width 36 height 13
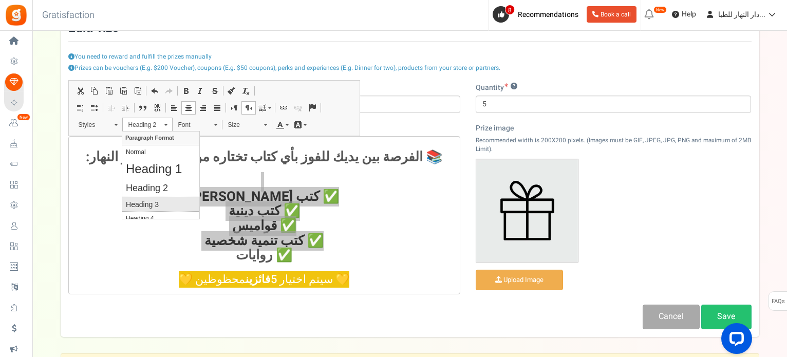
click at [177, 202] on h3 "Heading 3" at bounding box center [161, 204] width 70 height 9
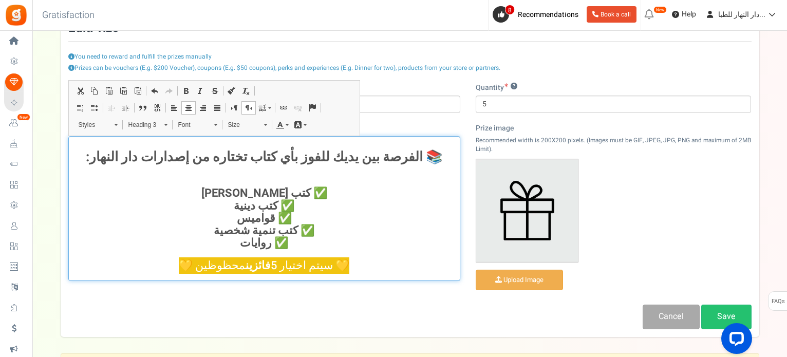
click at [208, 205] on h3 "✅ كتب [PERSON_NAME] ✅ كتب دينية ✅ قواميس ✅ كتب تنمية شخصية ✅ روايات" at bounding box center [264, 212] width 379 height 74
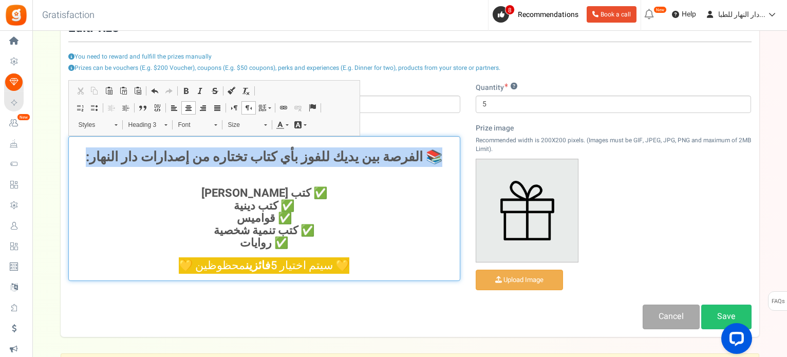
drag, startPoint x: 427, startPoint y: 154, endPoint x: 115, endPoint y: 156, distance: 311.8
click at [112, 157] on h2 "📚 الفر صة بين يديك للفوز بأي كتاب تختاره من إصدارات دار النهار :" at bounding box center [264, 157] width 379 height 15
click at [298, 128] on link "Background Color" at bounding box center [300, 124] width 18 height 13
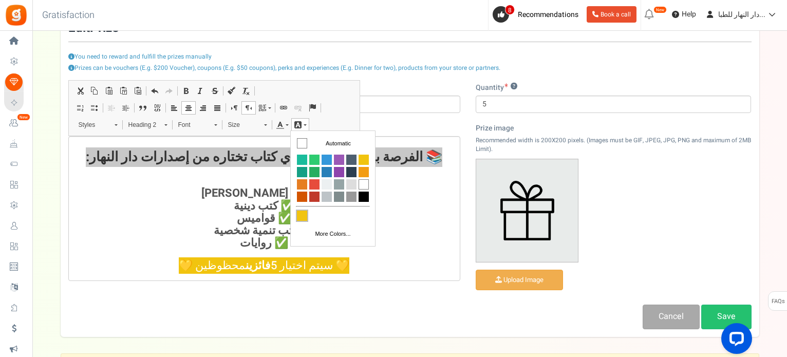
click at [303, 217] on span "Colors" at bounding box center [302, 216] width 10 height 10
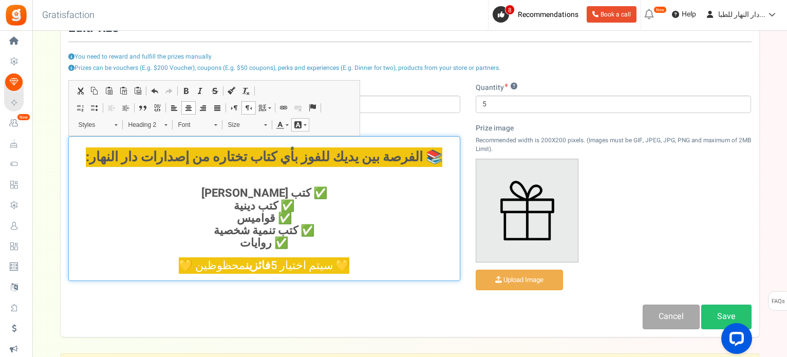
click at [288, 119] on link "Text Color" at bounding box center [282, 124] width 18 height 13
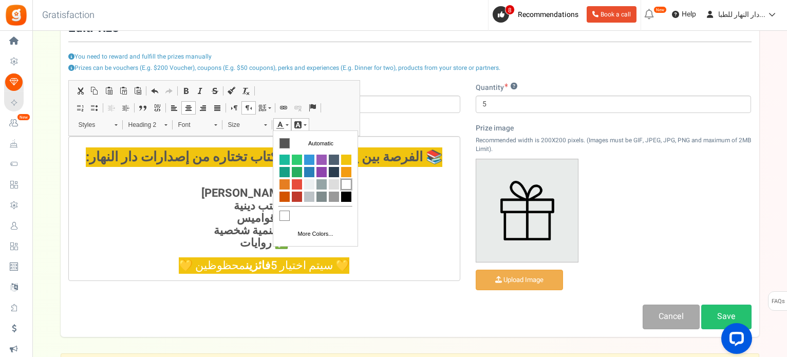
click at [349, 186] on span "Colors" at bounding box center [346, 184] width 10 height 10
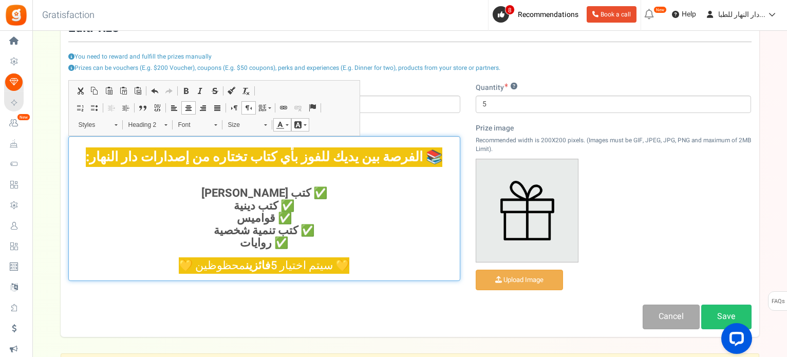
click at [377, 209] on h3 "✅ كتب [PERSON_NAME] ✅ كتب دينية ✅ قواميس ✅ كتب تنمية شخصية ✅ روايات" at bounding box center [264, 212] width 379 height 74
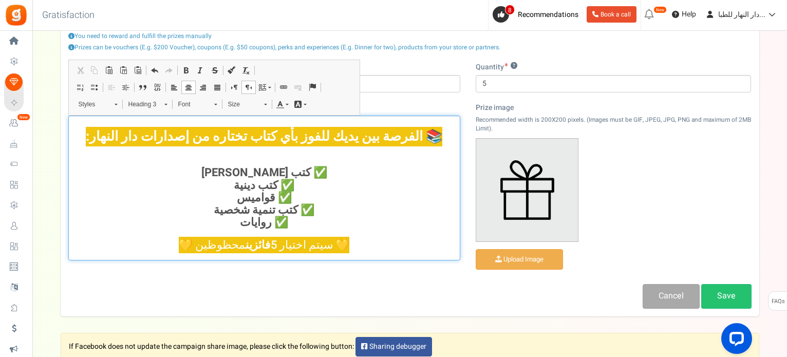
scroll to position [103, 0]
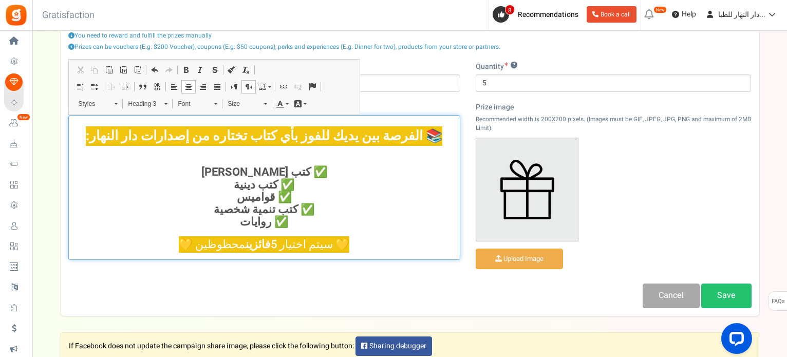
click at [377, 209] on h3 "✅ كتب [PERSON_NAME] ✅ كتب دينية ✅ قواميس ✅ كتب تنمية شخصية ✅ روايات" at bounding box center [264, 191] width 379 height 74
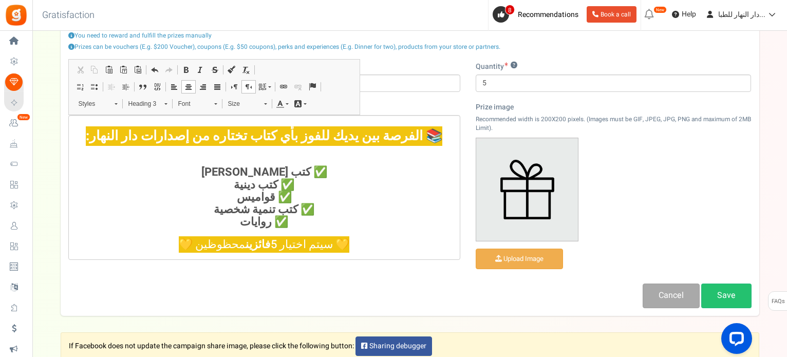
click at [361, 267] on div "Name Description (optional) 📚 الفرصة بين يديك للفوز بأي كتاب تختاره من إصدارات …" at bounding box center [264, 166] width 407 height 209
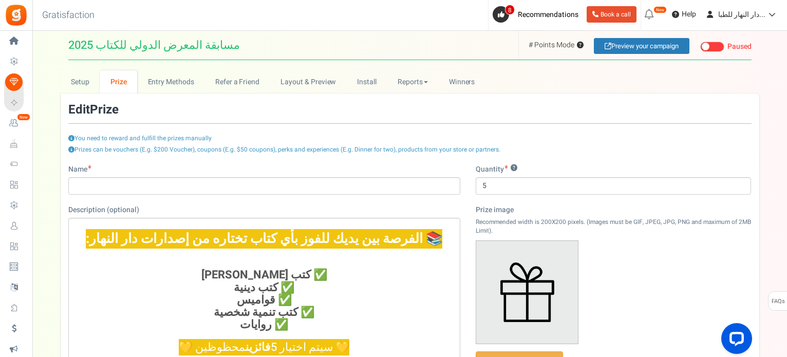
scroll to position [0, 0]
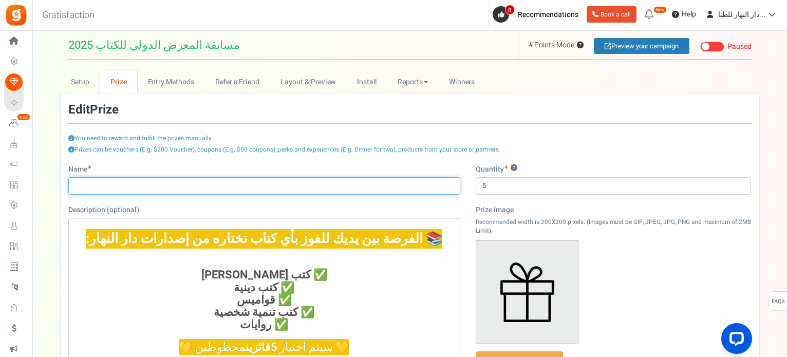
click at [342, 180] on input "Name" at bounding box center [264, 185] width 392 height 17
type input "🎉 شارك في مسابقة دار النهار في المعرض الدولي للكتاب 2025 🎉"
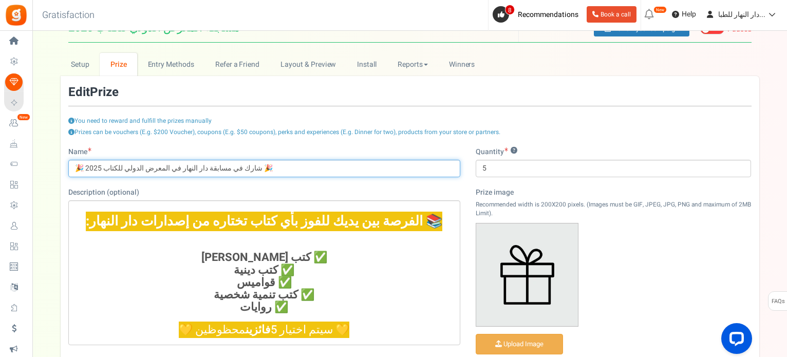
scroll to position [23, 0]
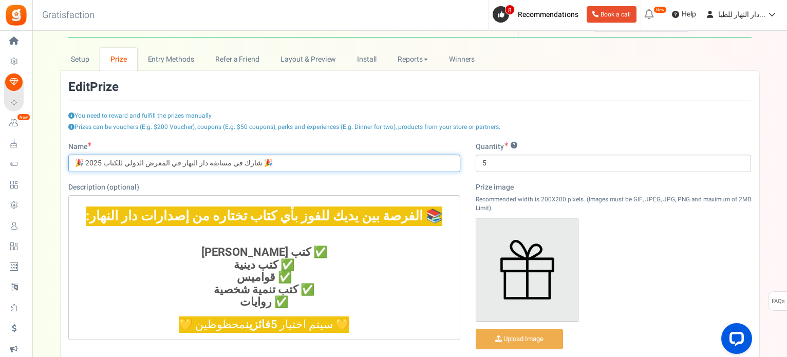
click at [239, 164] on input "🎉 شارك في مسابقة دار النهار في المعرض الدولي للكتاب 2025 🎉" at bounding box center [264, 163] width 392 height 17
click at [229, 160] on input "🎉 شارك في مسابقة دار النهار في المعرض الدولي للكتاب 2025 🎉" at bounding box center [264, 163] width 392 height 17
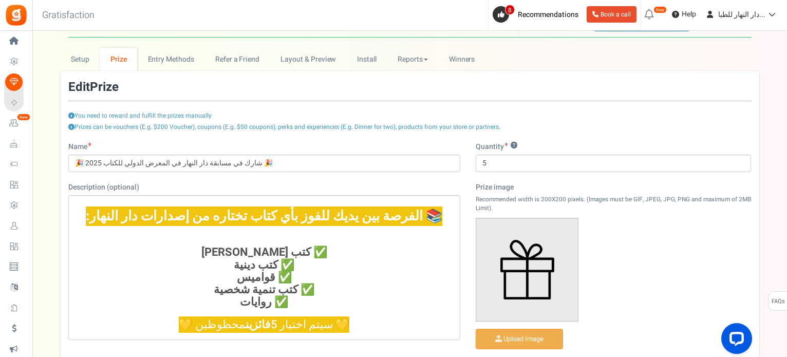
click at [289, 186] on div "Description (optional) 📚 الفرصة بين يديك للفوز بأي كتاب تختاره من إصدارات دار ا…" at bounding box center [264, 261] width 392 height 158
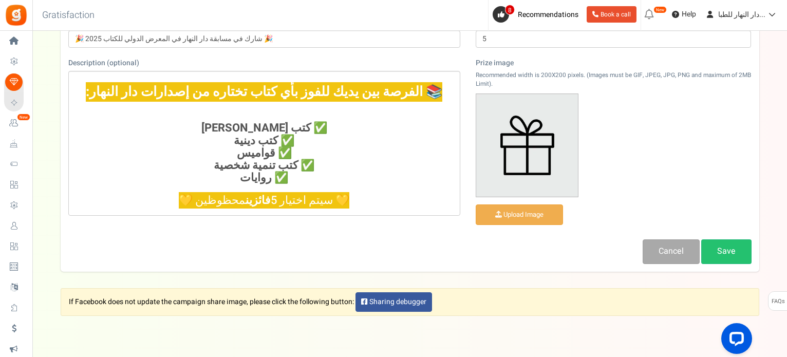
scroll to position [158, 0]
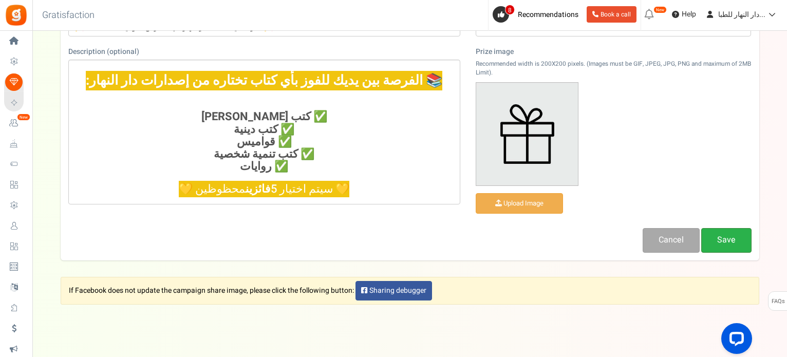
click at [736, 238] on link "Save" at bounding box center [726, 240] width 50 height 24
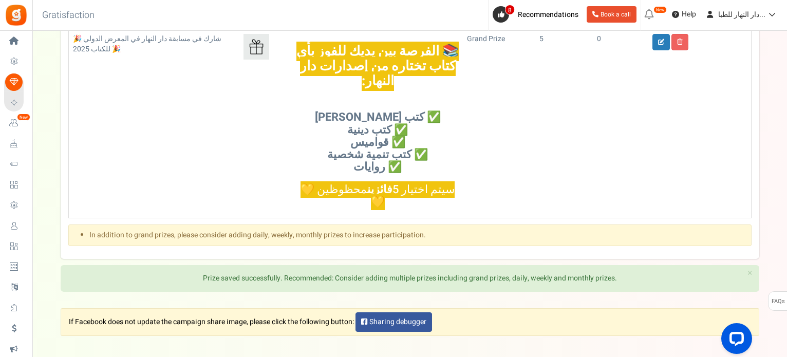
scroll to position [0, 0]
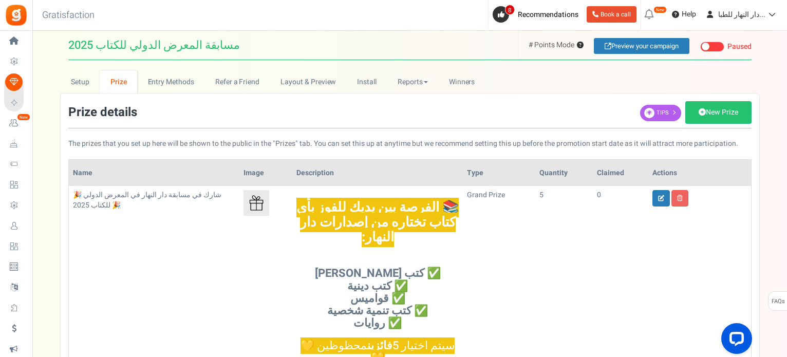
click at [604, 158] on div "Prize details New Prize Tips The prizes that you set up here will be shown to t…" at bounding box center [410, 254] width 699 height 306
click at [520, 336] on td "grand prize" at bounding box center [499, 279] width 72 height 187
click at [165, 84] on link "Entry Methods" at bounding box center [170, 81] width 67 height 23
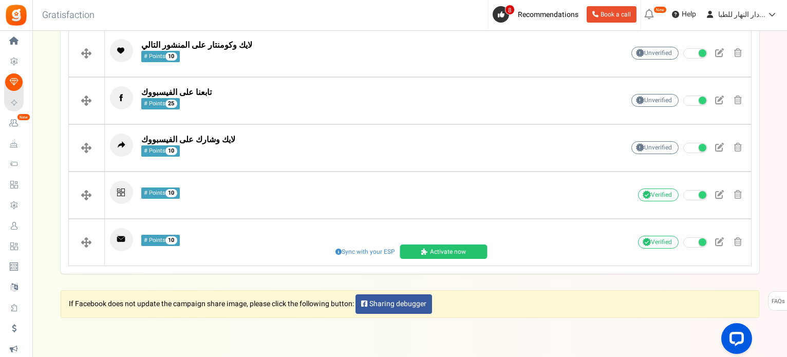
scroll to position [382, 0]
click at [270, 191] on p "# Points 10" at bounding box center [351, 192] width 482 height 23
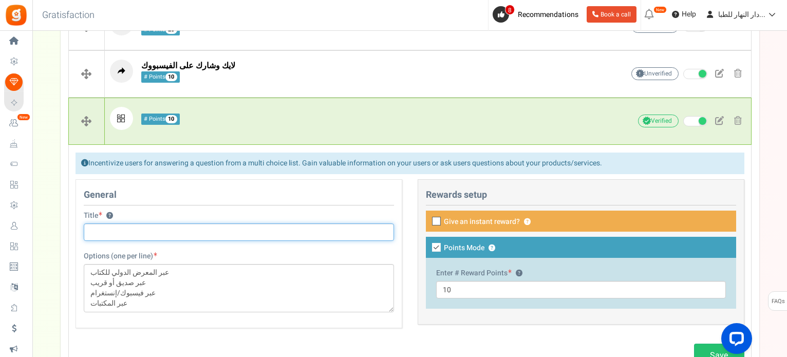
scroll to position [457, 0]
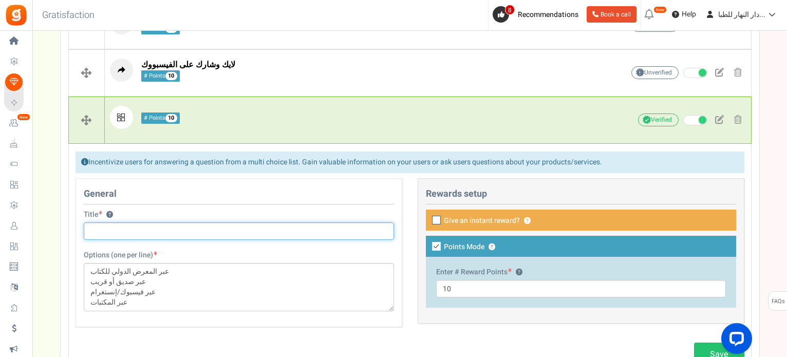
paste input "💛 كيف تعرفتم على دار النهار أول مرة؟"
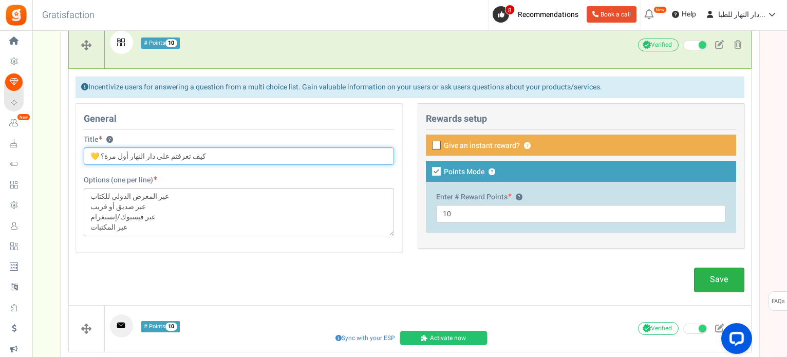
type input "💛 كيف تعرفتم على دار النهار أول مرة؟"
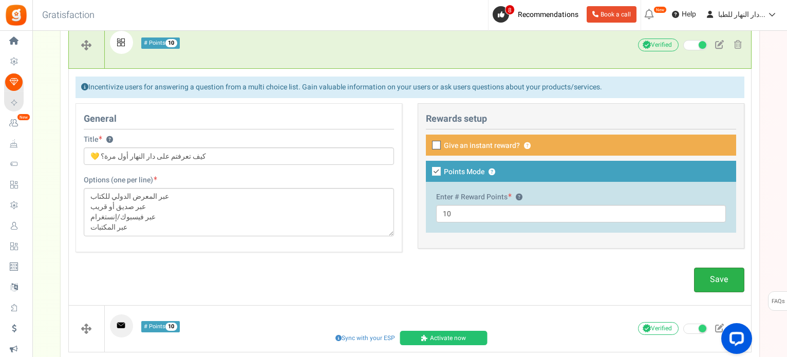
click at [725, 282] on link "Save" at bounding box center [719, 280] width 50 height 24
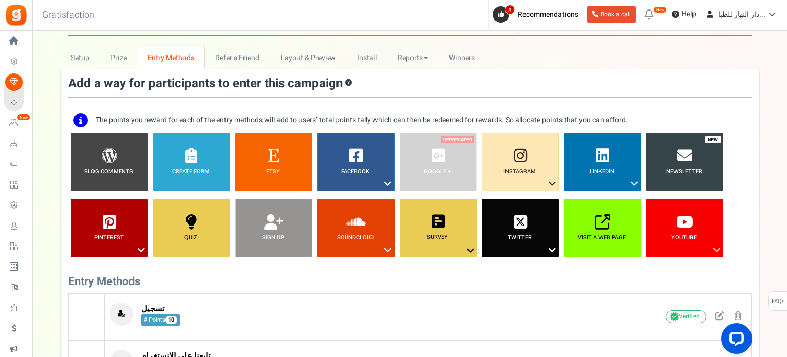
scroll to position [0, 0]
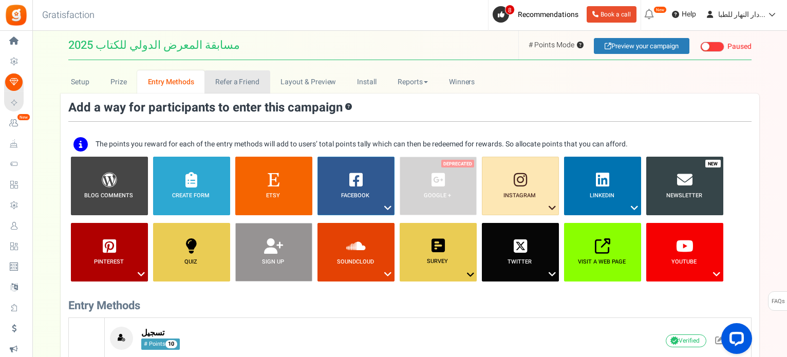
click at [249, 77] on link "Refer a Friend" at bounding box center [236, 81] width 65 height 23
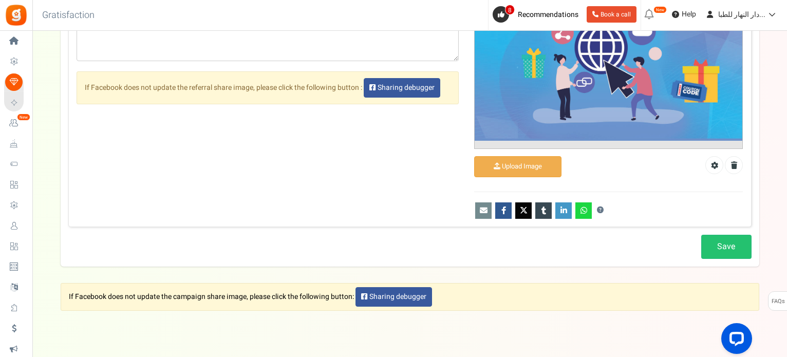
scroll to position [688, 0]
click at [726, 251] on link "Save" at bounding box center [726, 247] width 50 height 24
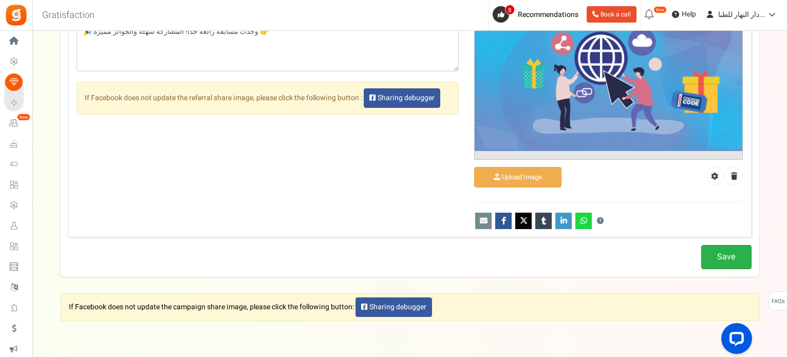
scroll to position [57, 0]
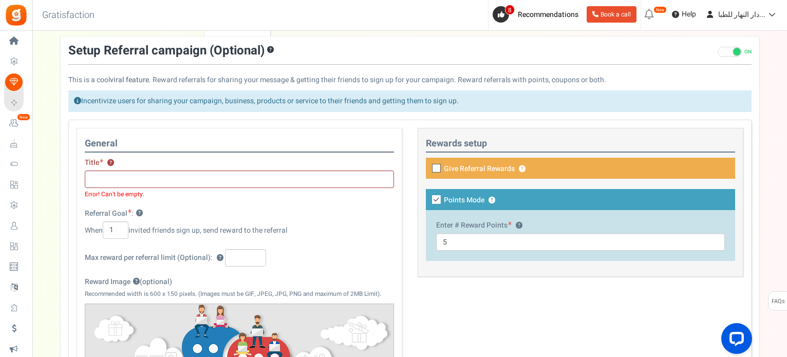
click at [355, 159] on div "Title ? Error! Can't be empty." at bounding box center [239, 178] width 309 height 40
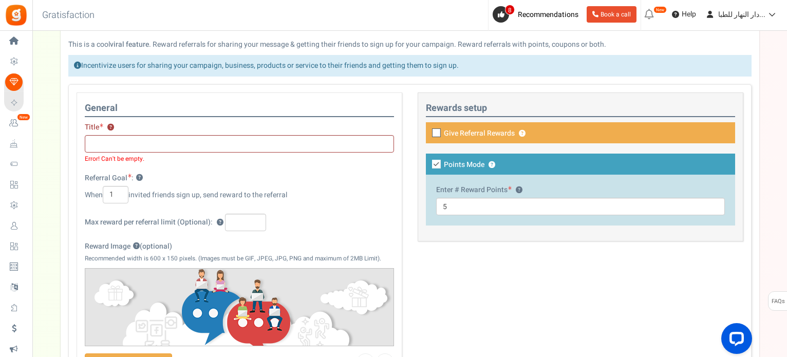
scroll to position [93, 0]
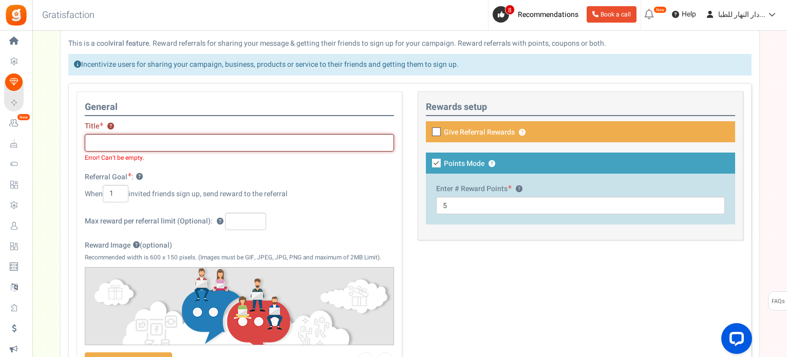
click at [287, 137] on input "text" at bounding box center [239, 142] width 309 height 17
paste input "🎁 احصل على فرصتين إضافيتين للفوز مقابل كل صديق يسجل عبرك!"
type input "🎁 احصل على فرصتين إضافيتين للفوز مقابل كل صديق يسجل عبرك!"
click at [235, 176] on div "Referral Goal : ? When 1 invited friends sign up, send reward to the referral" at bounding box center [239, 187] width 309 height 30
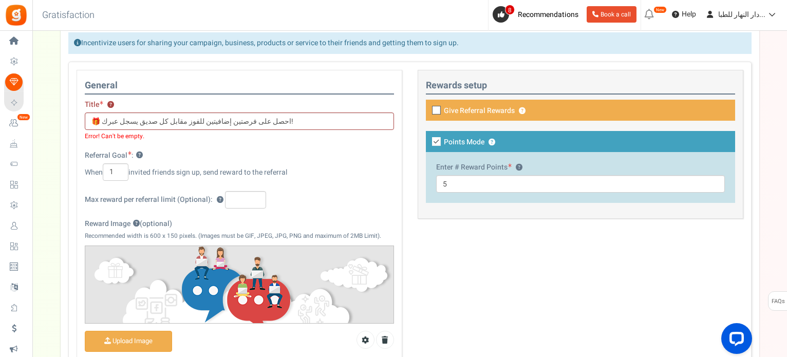
scroll to position [117, 0]
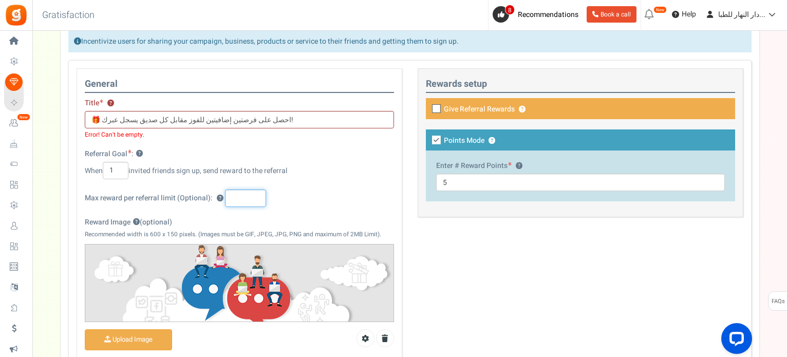
click at [256, 199] on input "text" at bounding box center [245, 198] width 41 height 17
type input "5"
click at [303, 211] on div "General Title ? 🎁 احصل على فرصتين إضافيتين للفوز مقابل كل صديق يسجل عبرك! Error…" at bounding box center [240, 244] width 326 height 353
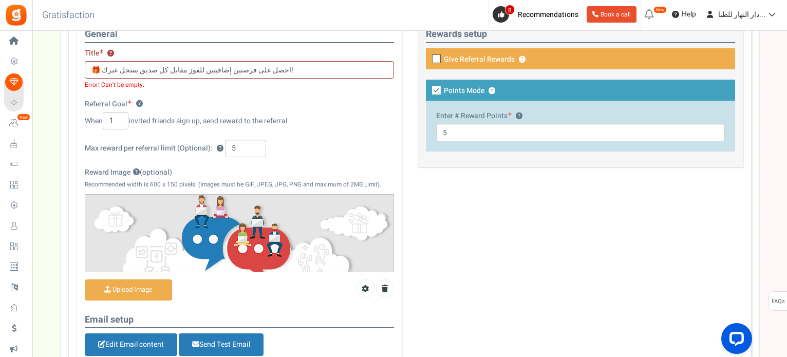
scroll to position [224, 0]
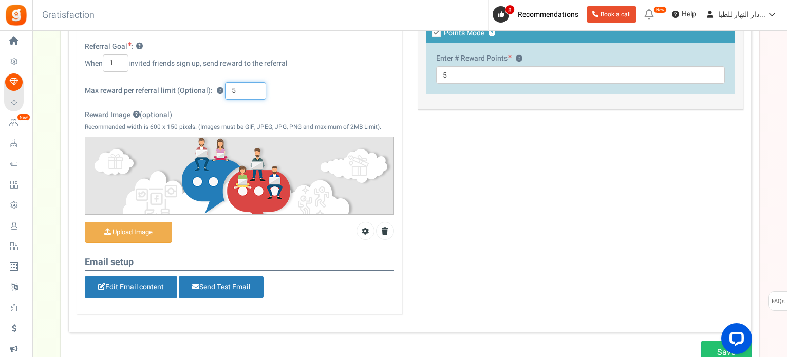
click at [250, 90] on input "5" at bounding box center [245, 90] width 41 height 17
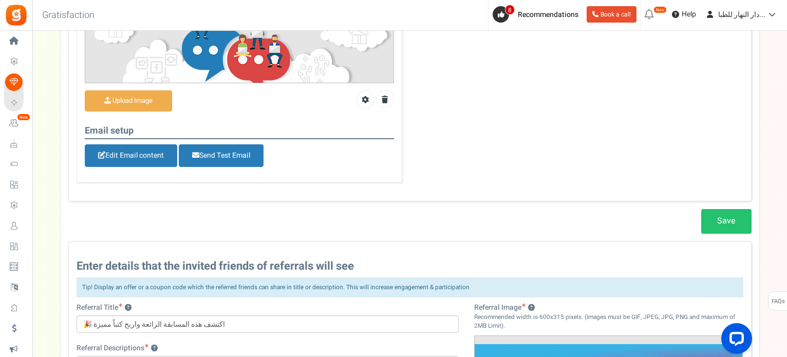
scroll to position [362, 0]
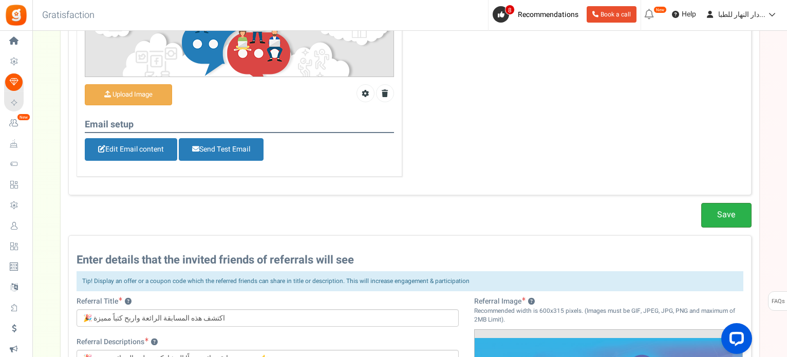
type input "10"
click at [719, 208] on link "Save" at bounding box center [726, 215] width 50 height 24
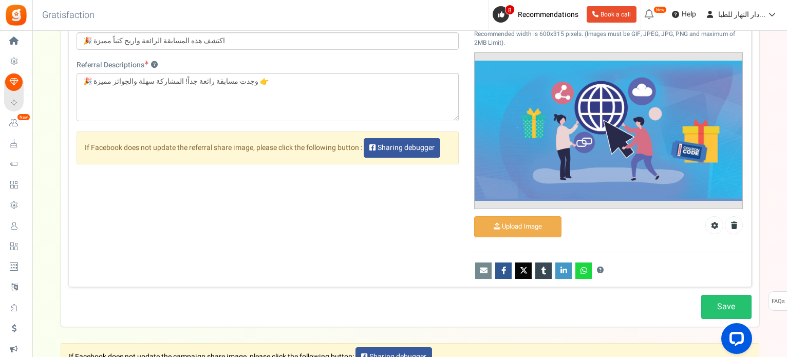
scroll to position [647, 0]
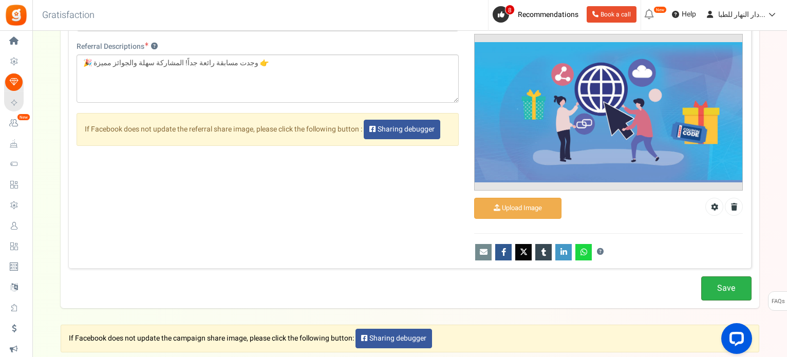
click at [718, 278] on link "Save" at bounding box center [726, 288] width 50 height 24
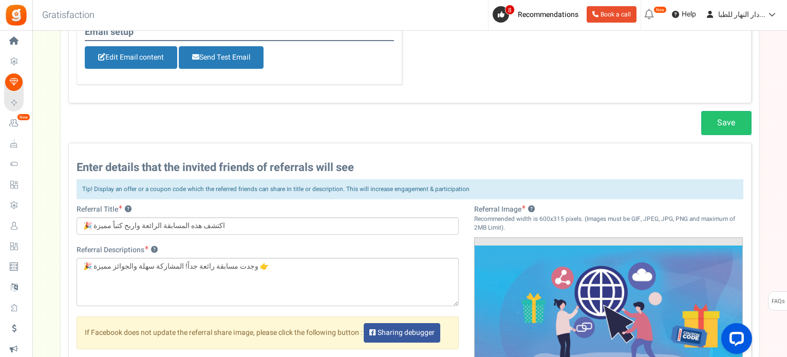
scroll to position [0, 0]
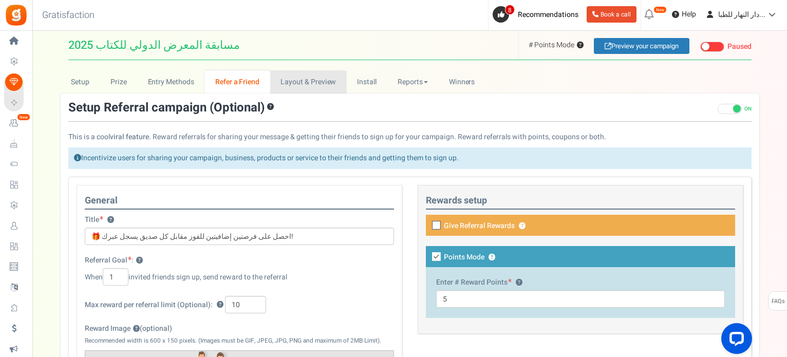
click at [323, 78] on link "Layout & Preview" at bounding box center [308, 81] width 77 height 23
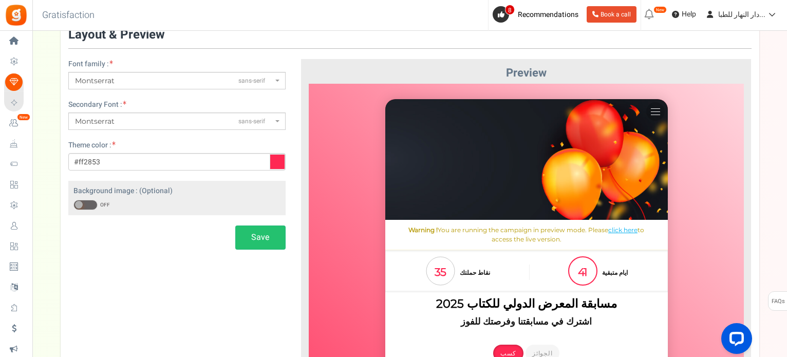
click at [273, 163] on icon at bounding box center [277, 161] width 15 height 15
click at [273, 163] on input "#ff2853" at bounding box center [176, 161] width 217 height 17
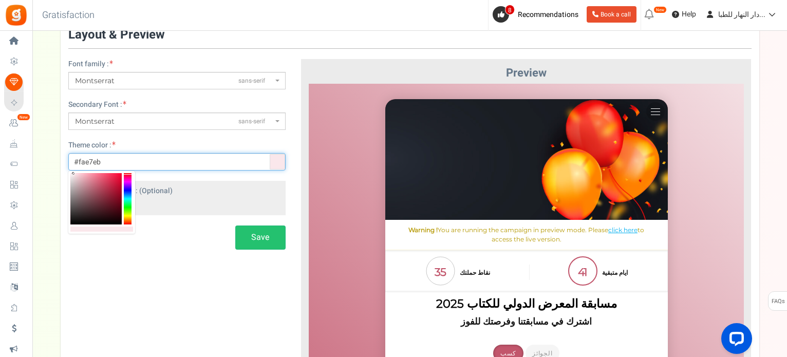
type input "#ffffff"
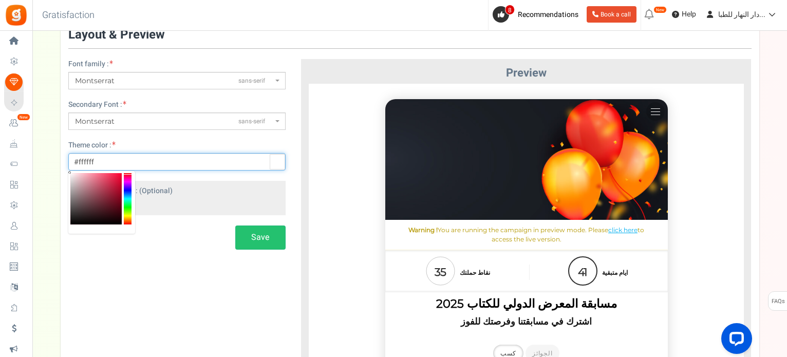
drag, startPoint x: 99, startPoint y: 185, endPoint x: 64, endPoint y: 170, distance: 37.7
click at [64, 170] on body "Install now Back to Home Back to program setup Home Settings Campaigns Purchase…" at bounding box center [393, 338] width 787 height 822
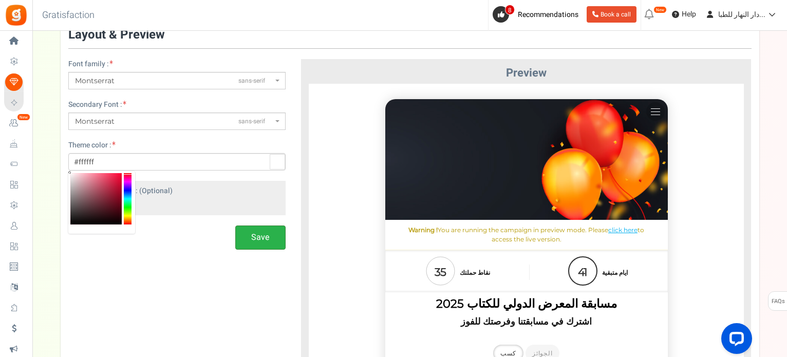
click at [260, 238] on button "Save" at bounding box center [260, 238] width 50 height 24
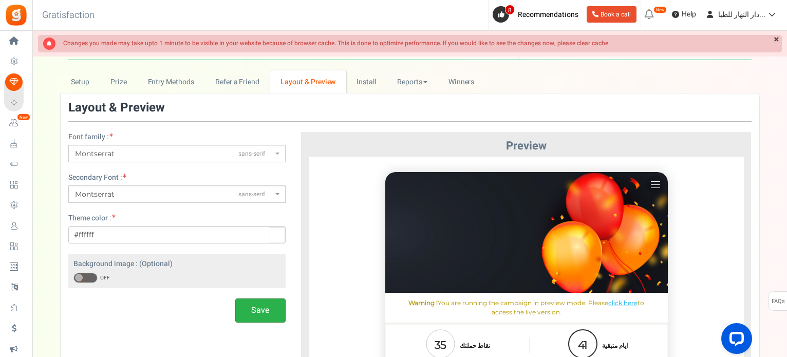
click at [239, 307] on button "Save" at bounding box center [260, 310] width 50 height 24
click at [369, 75] on link "Install" at bounding box center [366, 81] width 41 height 23
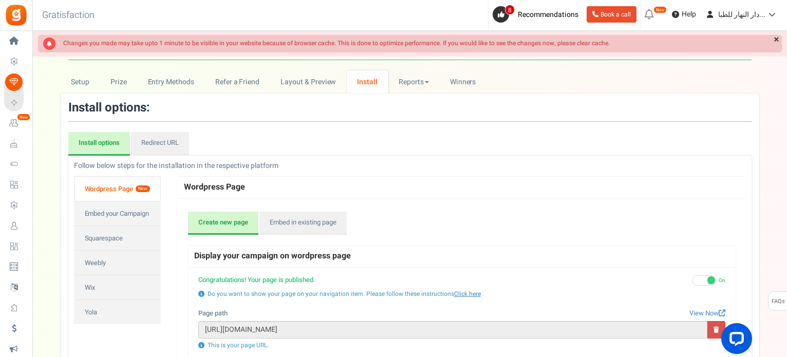
click at [282, 34] on div "[Scheduled Planned Update]: Starts at 00.00 PDT. Please save any changes before…" at bounding box center [410, 44] width 754 height 26
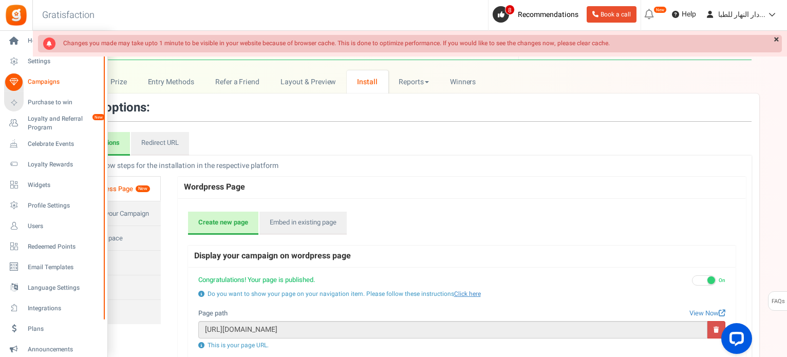
click at [11, 82] on icon at bounding box center [13, 81] width 17 height 17
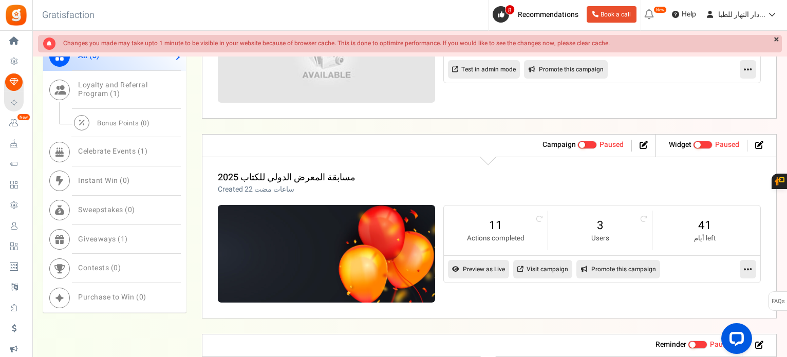
scroll to position [663, 0]
click at [589, 144] on span at bounding box center [587, 144] width 20 height 8
click at [577, 144] on input "Active Paused" at bounding box center [577, 144] width 0 height 7
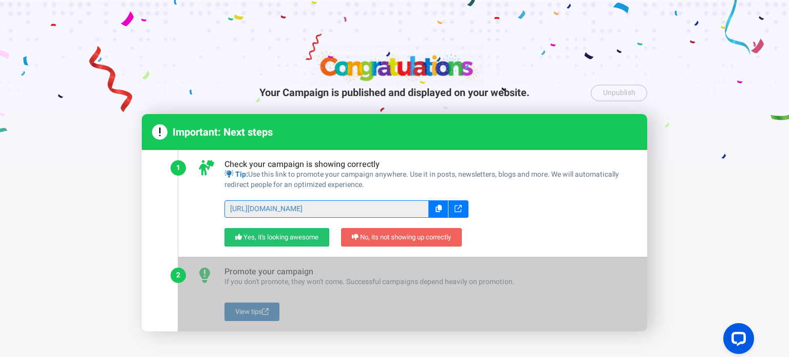
scroll to position [63, 0]
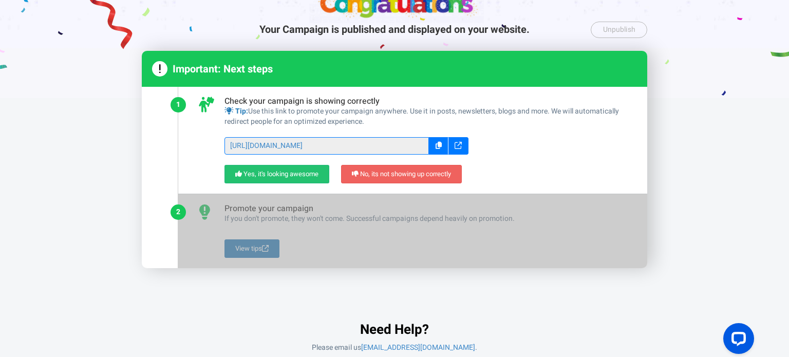
click at [707, 143] on div "Your Campaign is published and displayed on your website. Unpublish Unpublish t…" at bounding box center [394, 178] width 789 height 357
click at [324, 175] on link "Yes, it's looking awesome" at bounding box center [276, 174] width 105 height 19
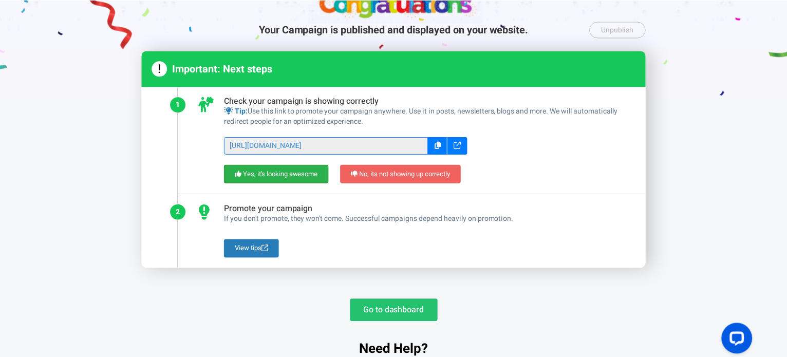
scroll to position [83, 0]
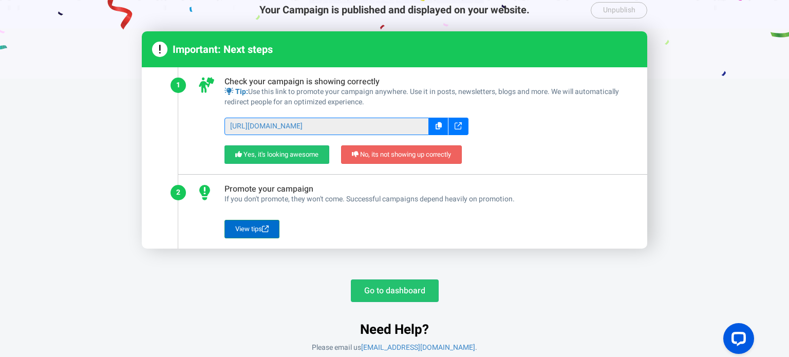
click at [253, 232] on link "View tips" at bounding box center [251, 229] width 55 height 19
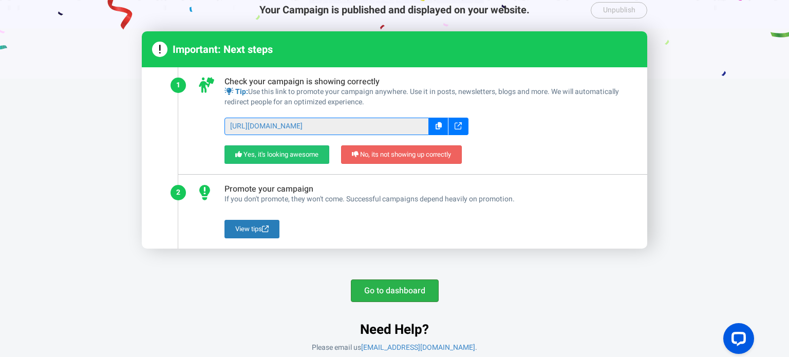
click at [398, 287] on link "Go to dashboard" at bounding box center [395, 290] width 88 height 23
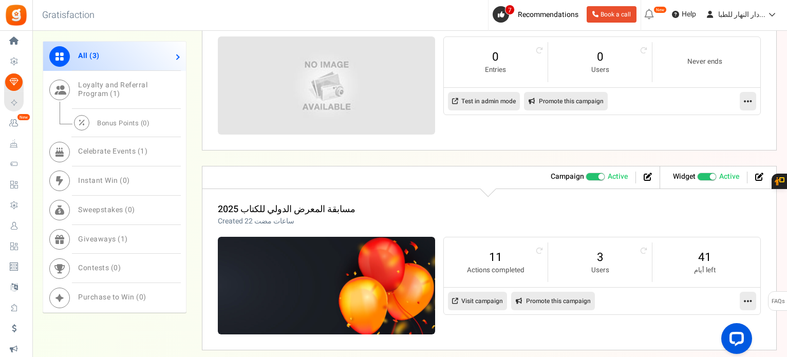
scroll to position [730, 0]
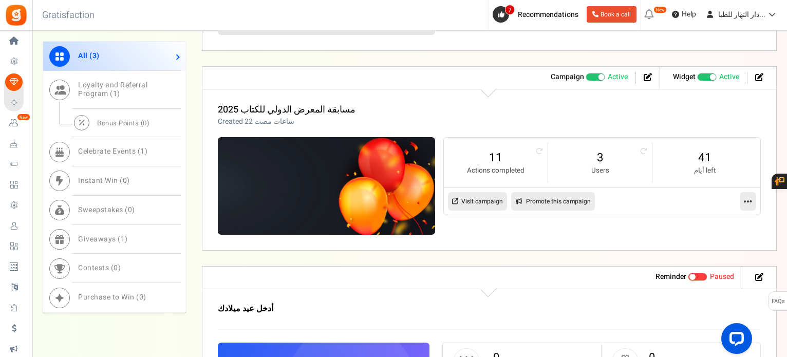
click at [744, 198] on icon at bounding box center [748, 201] width 8 height 9
click at [479, 193] on link "Visit campaign" at bounding box center [477, 201] width 59 height 18
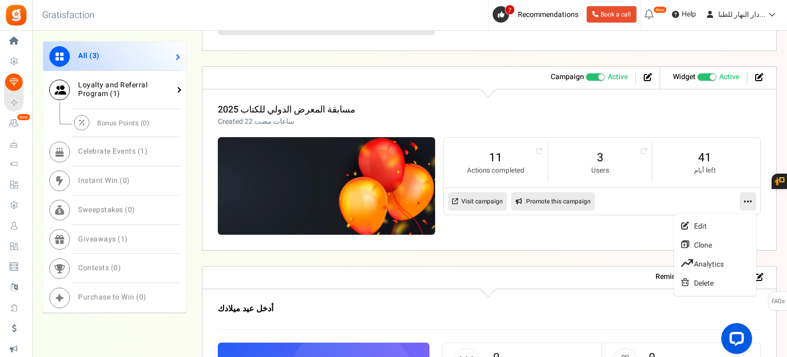
click at [158, 96] on link "Loyalty and Referral Program ( 1 )" at bounding box center [114, 90] width 143 height 38
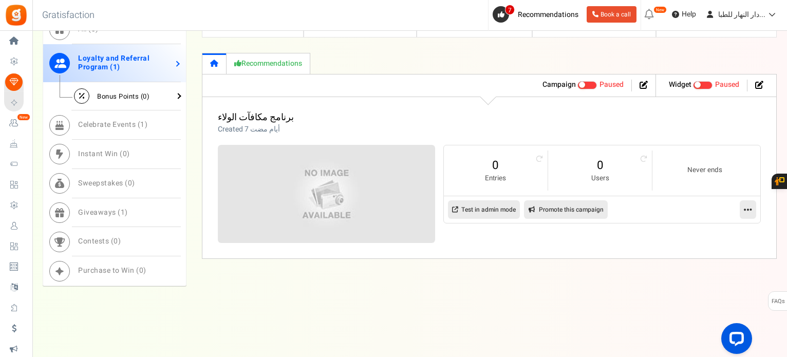
click at [159, 99] on link "Bonus Points ( 0 )" at bounding box center [114, 96] width 143 height 29
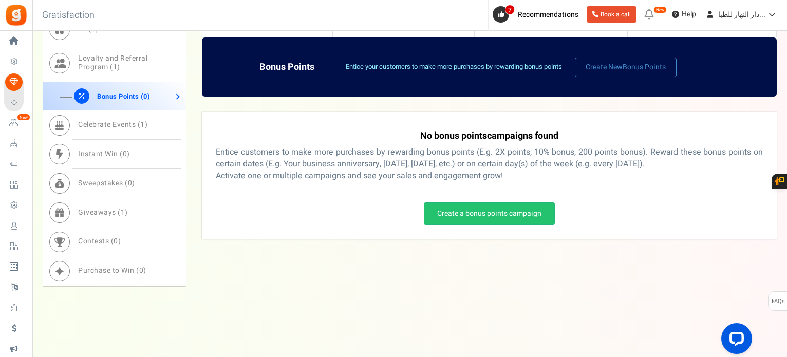
scroll to position [605, 0]
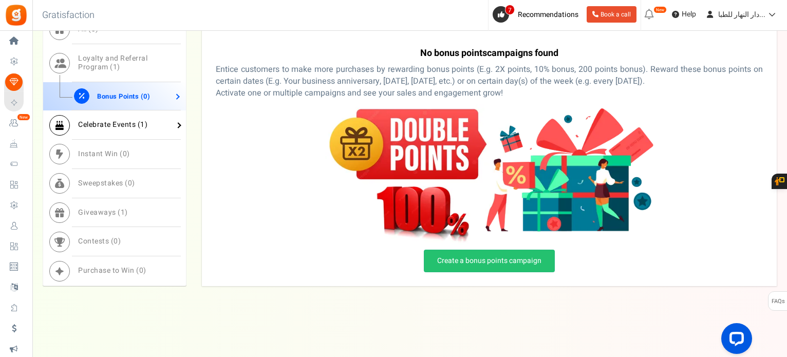
click at [152, 129] on link "Celebrate Events ( 1 )" at bounding box center [114, 125] width 143 height 29
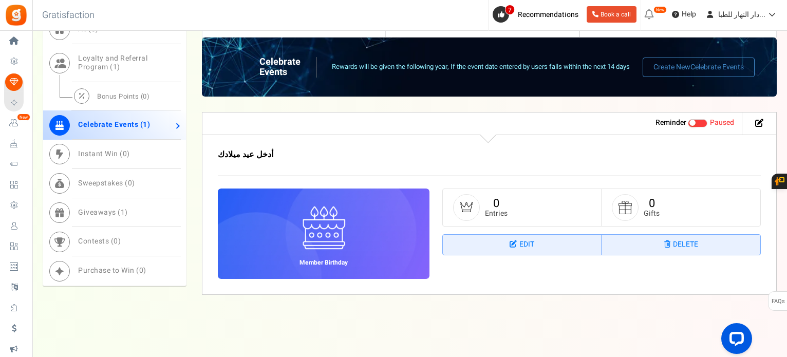
scroll to position [397, 0]
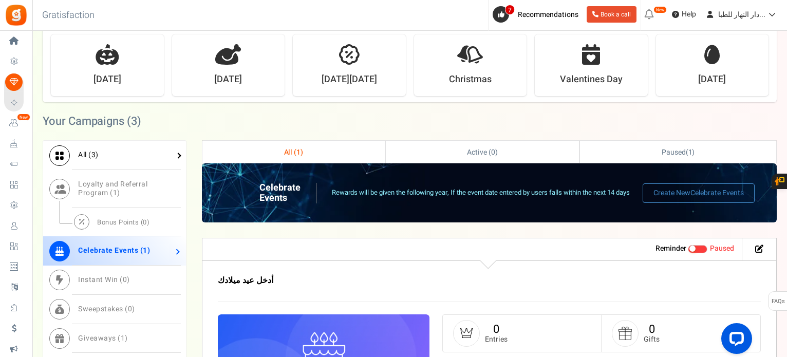
click at [147, 145] on link "All ( 3 )" at bounding box center [114, 155] width 143 height 29
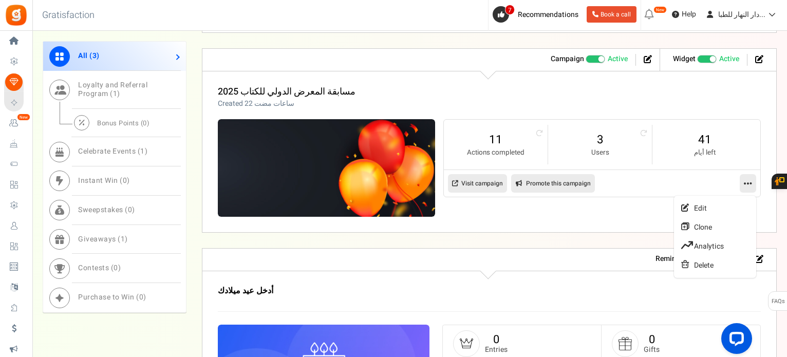
scroll to position [749, 0]
click at [478, 185] on link "Visit campaign" at bounding box center [477, 183] width 59 height 18
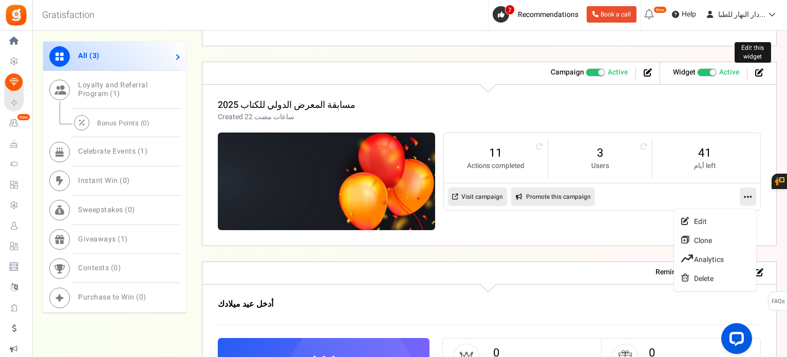
scroll to position [735, 0]
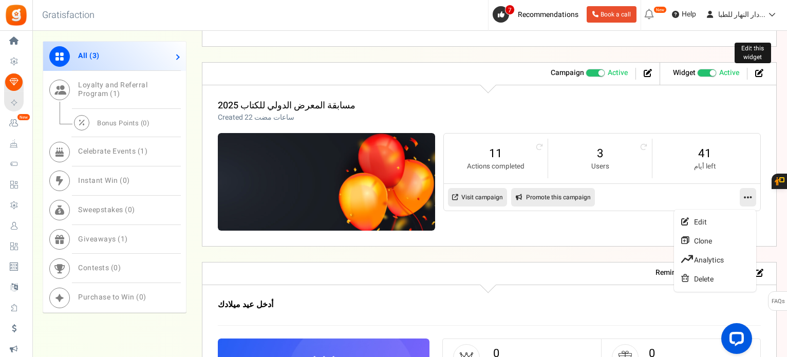
click at [757, 74] on icon at bounding box center [759, 73] width 8 height 8
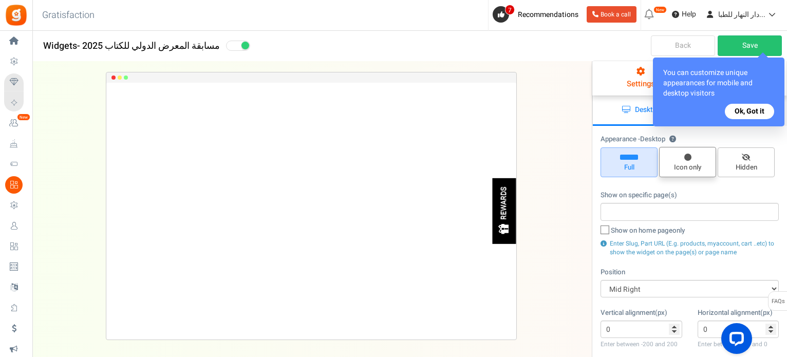
click at [691, 160] on span "Icon only" at bounding box center [687, 162] width 57 height 30
click at [691, 156] on input "Icon only" at bounding box center [691, 152] width 7 height 7
radio input "true"
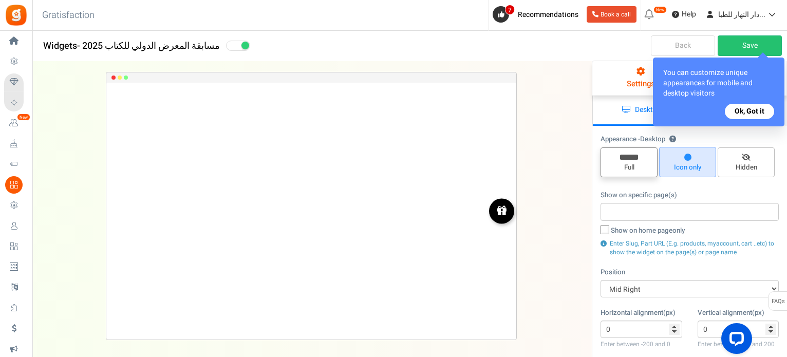
click at [647, 160] on span "Full" at bounding box center [629, 162] width 57 height 30
click at [636, 156] on input "Full" at bounding box center [632, 152] width 7 height 7
radio input "true"
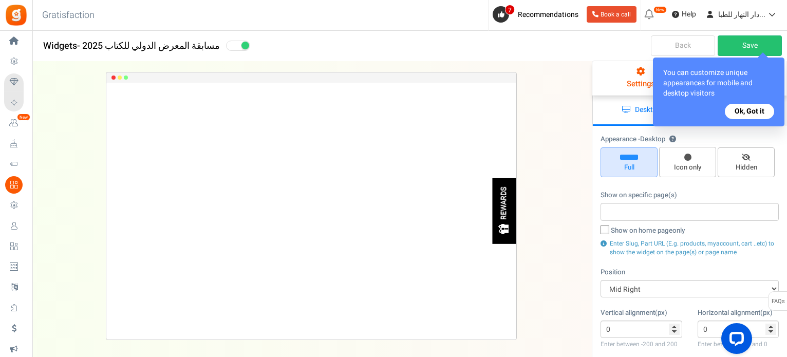
click at [764, 106] on button "Ok, Got it" at bounding box center [749, 111] width 49 height 15
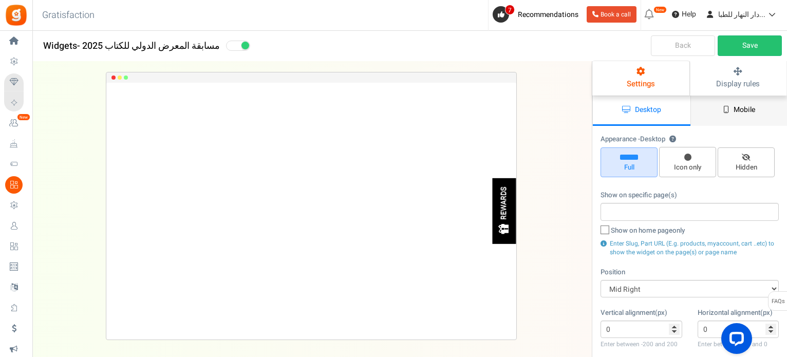
scroll to position [1, 0]
click at [760, 101] on link "Mobile" at bounding box center [739, 110] width 98 height 30
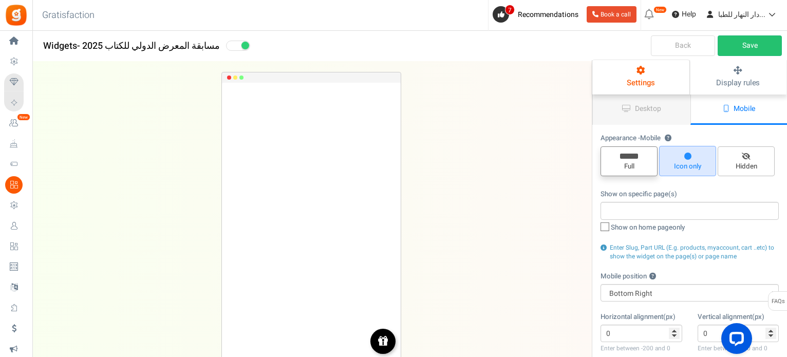
click at [637, 163] on span "Full" at bounding box center [629, 167] width 48 height 10
click at [636, 155] on input "Full" at bounding box center [632, 151] width 7 height 7
radio input "true"
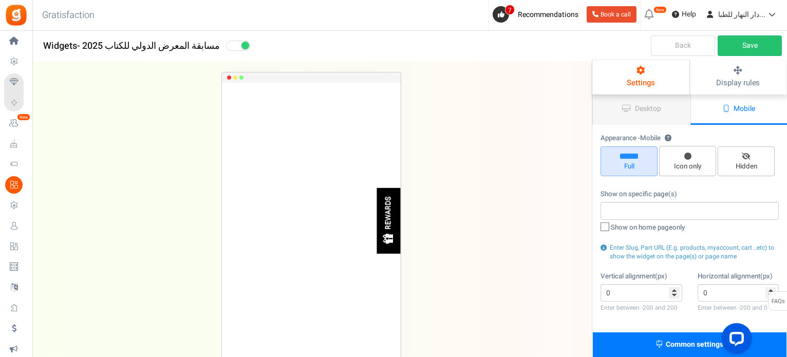
click at [662, 84] on link "Settings" at bounding box center [640, 77] width 97 height 34
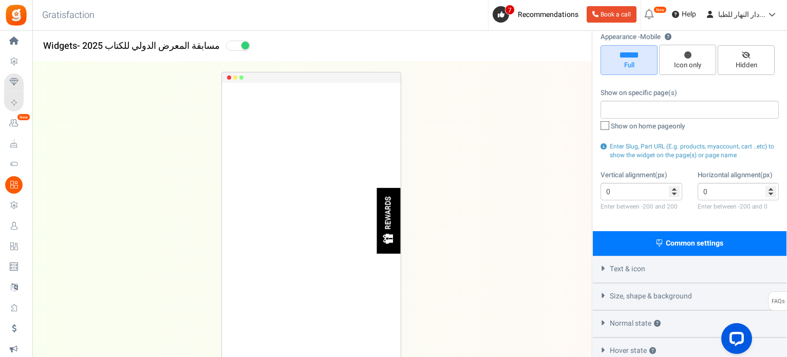
scroll to position [189, 0]
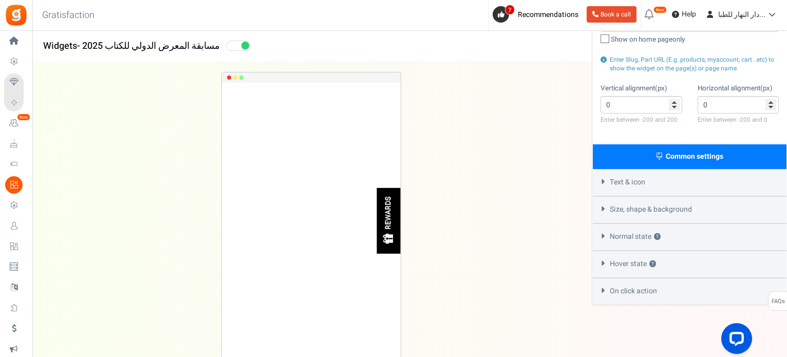
click at [645, 204] on span "Size, shape & background" at bounding box center [651, 209] width 82 height 10
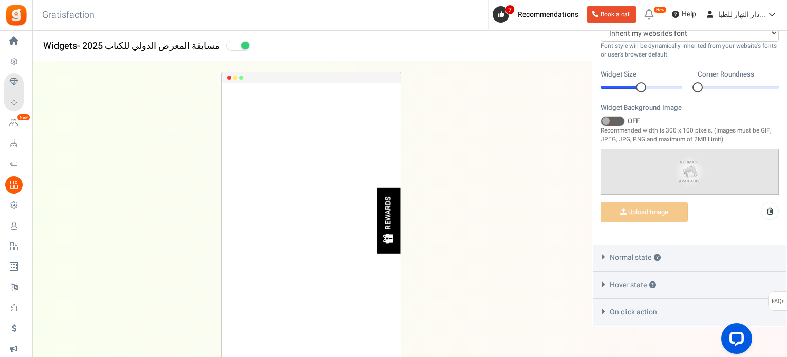
scroll to position [411, 0]
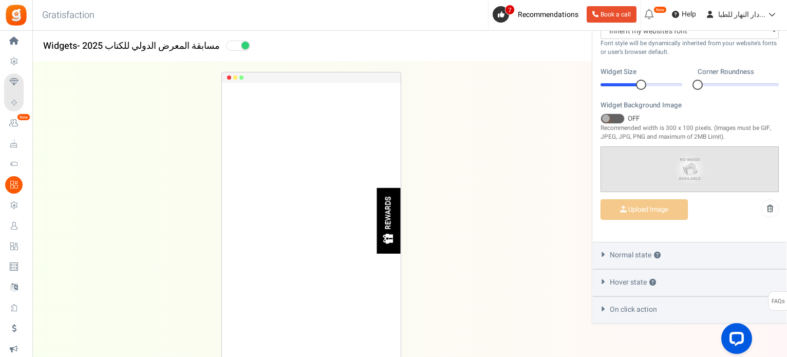
click at [616, 280] on span "Hover state ?" at bounding box center [633, 282] width 46 height 10
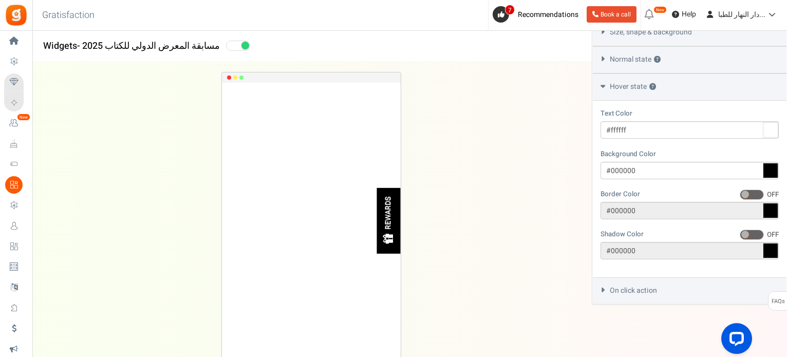
scroll to position [367, 0]
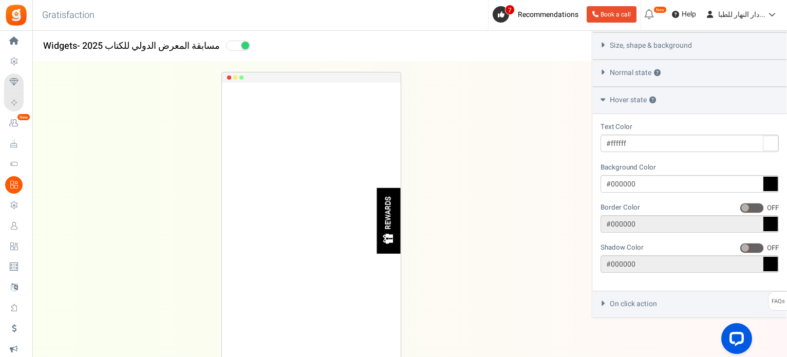
click at [621, 302] on span "On click action" at bounding box center [633, 304] width 47 height 10
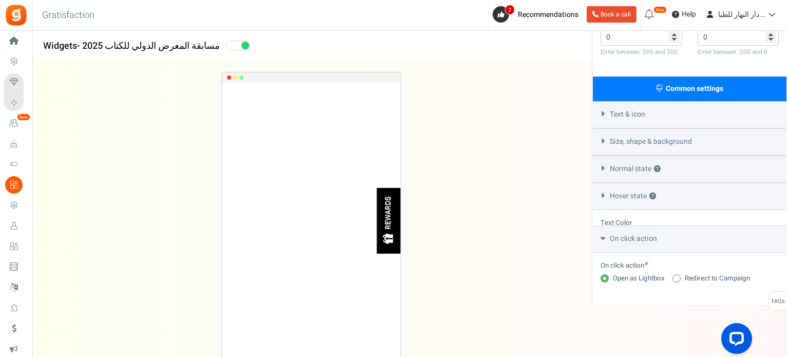
scroll to position [241, 0]
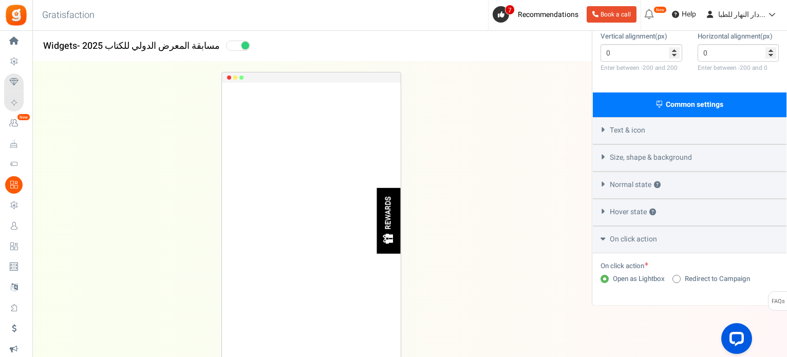
click at [634, 217] on div "Hover state ?" at bounding box center [690, 212] width 194 height 27
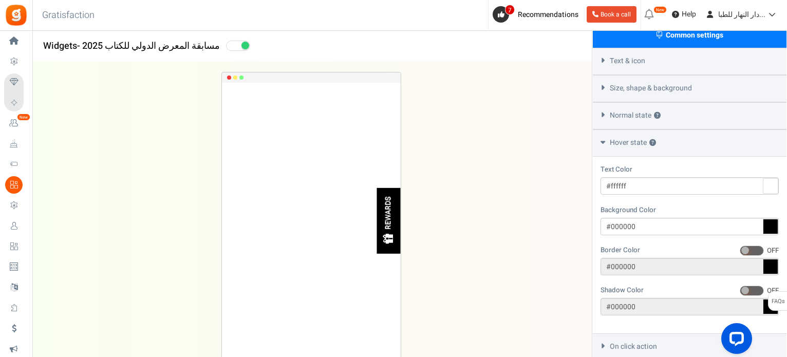
scroll to position [310, 0]
click at [627, 110] on div "Normal state ?" at bounding box center [690, 116] width 194 height 27
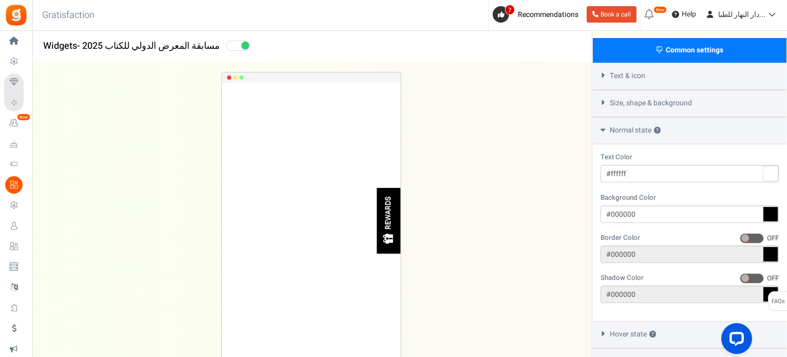
scroll to position [293, 0]
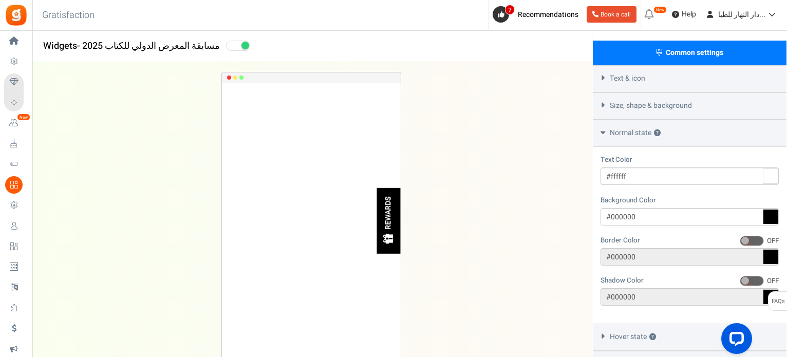
click at [625, 108] on span "Size, shape & background" at bounding box center [651, 106] width 82 height 10
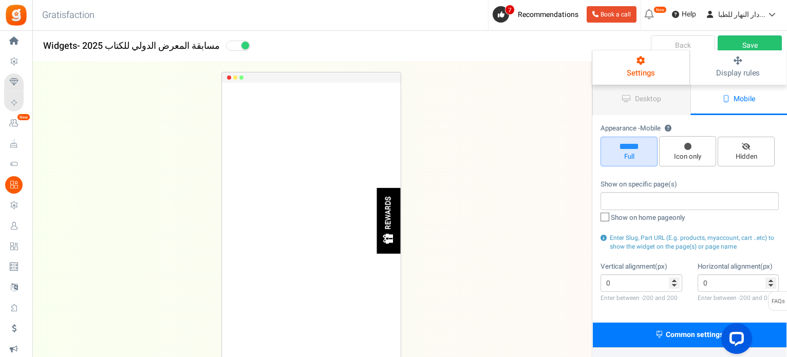
scroll to position [0, 0]
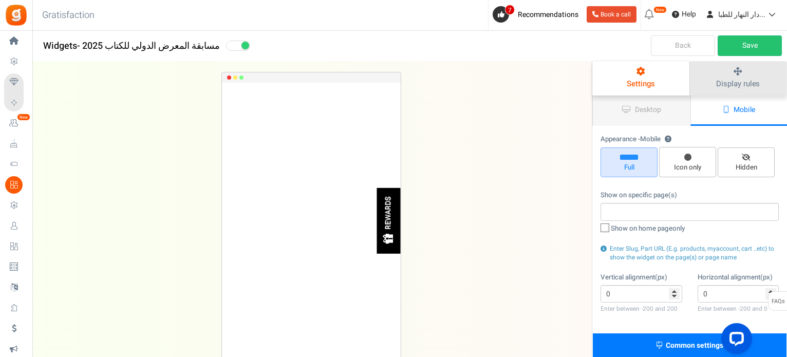
click at [741, 71] on icon at bounding box center [738, 71] width 77 height 9
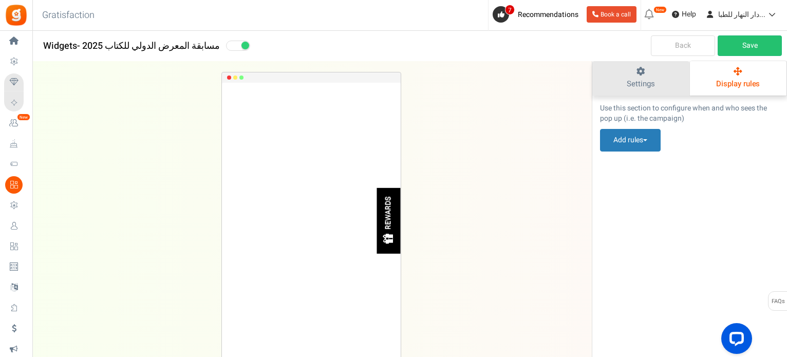
click at [679, 71] on link "Settings" at bounding box center [640, 78] width 97 height 34
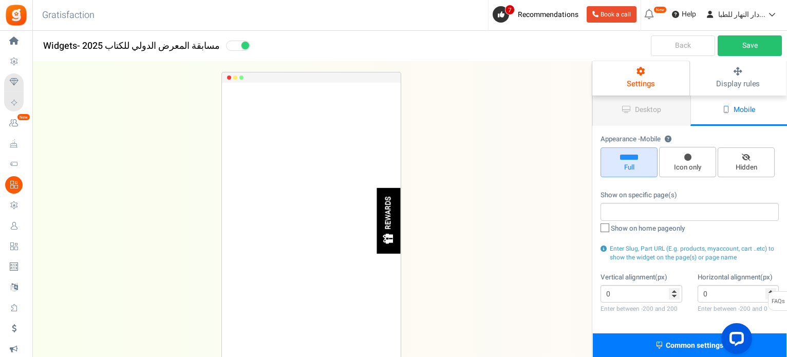
click at [679, 205] on li at bounding box center [690, 210] width 172 height 14
click at [481, 238] on div "REWARDS Loading.. × To configure LightBox layout please Click here" at bounding box center [311, 216] width 592 height 308
click at [736, 46] on link "Save" at bounding box center [750, 45] width 64 height 21
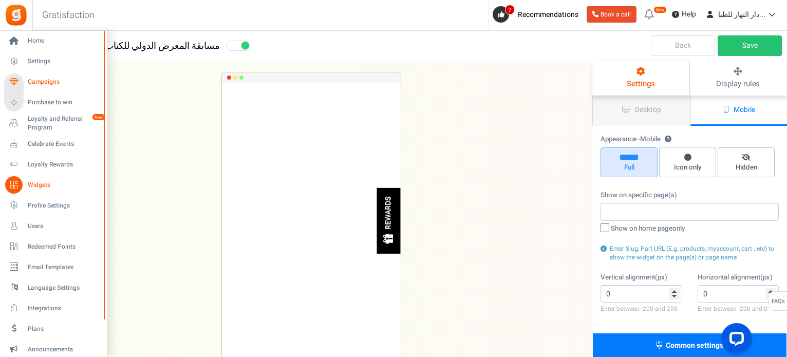
click at [59, 80] on span "Campaigns" at bounding box center [64, 82] width 72 height 9
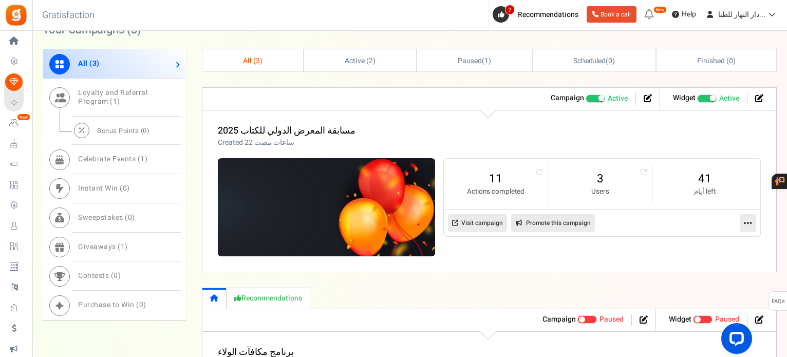
scroll to position [487, 0]
click at [484, 218] on link "Visit campaign" at bounding box center [477, 223] width 59 height 18
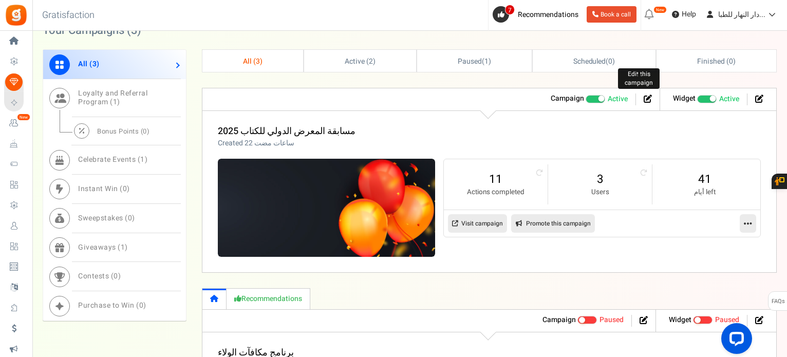
click at [650, 100] on icon at bounding box center [648, 99] width 8 height 8
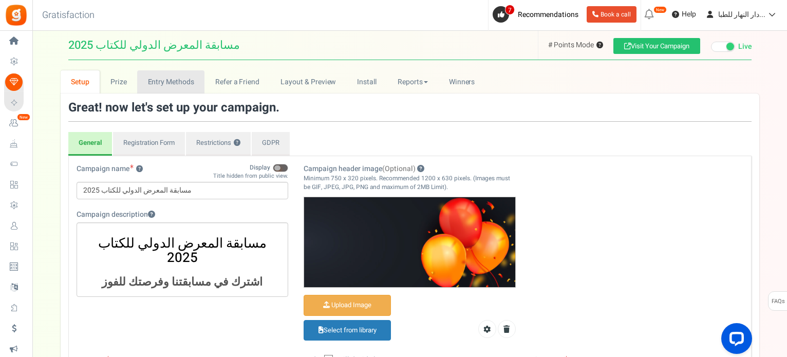
click at [172, 79] on link "Entry Methods" at bounding box center [170, 81] width 67 height 23
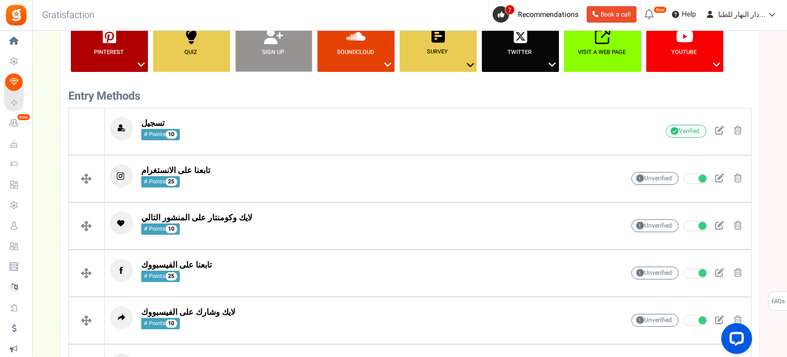
scroll to position [211, 0]
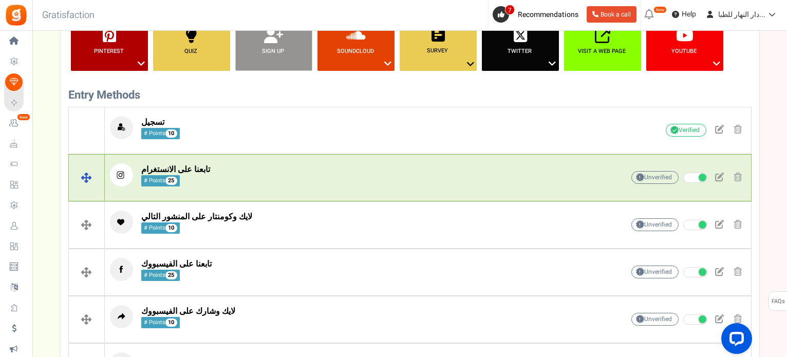
click at [364, 160] on div "تابعنا على الانستغرام # Points 25 Unverified Due to platform policies, we canno…" at bounding box center [428, 177] width 646 height 39
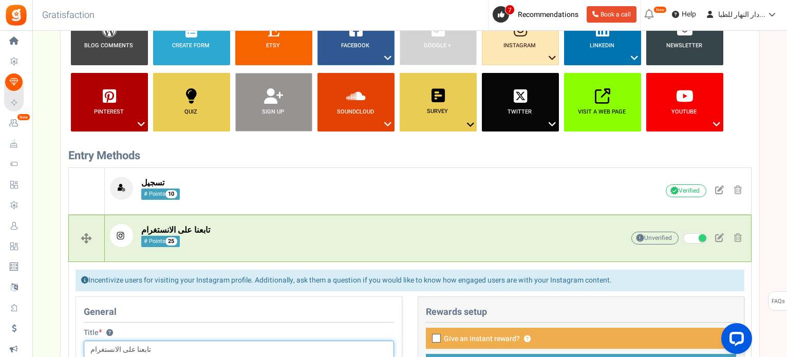
scroll to position [0, 0]
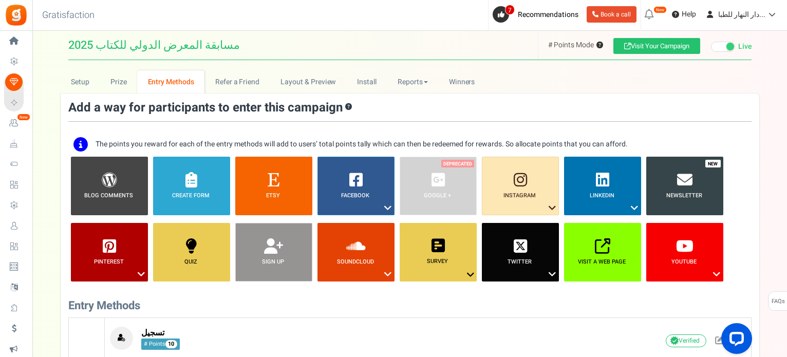
click at [242, 145] on p "The points you reward for each of the entry methods will add to users’ total po…" at bounding box center [362, 144] width 532 height 10
click at [462, 134] on div "The points you reward for each of the entry methods will add to users’ total po…" at bounding box center [409, 144] width 683 height 25
click at [247, 91] on link "Refer a Friend" at bounding box center [236, 81] width 65 height 23
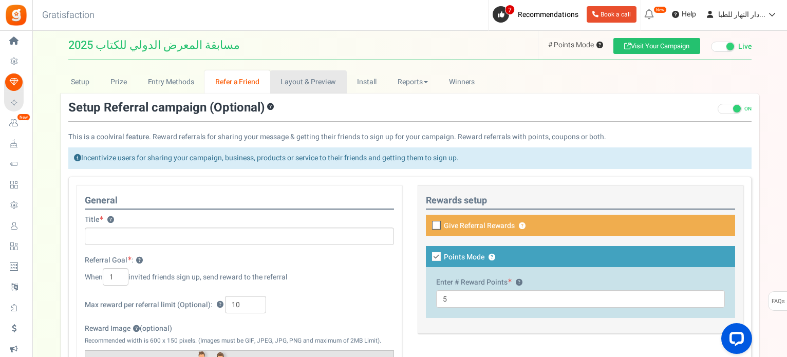
click at [282, 90] on link "Layout & Preview" at bounding box center [308, 81] width 77 height 23
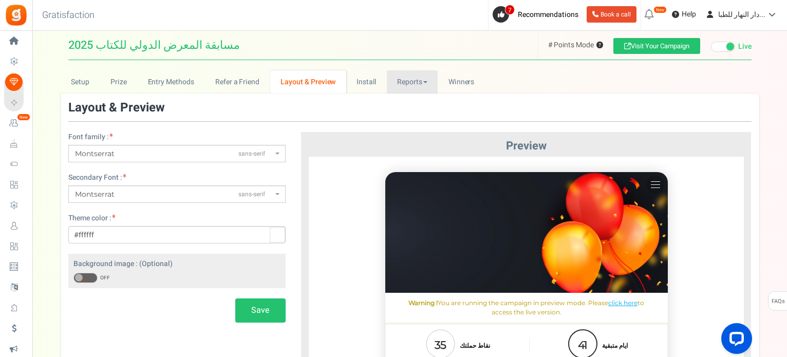
click at [388, 78] on link "Reports" at bounding box center [412, 81] width 51 height 23
click at [370, 80] on link "Install" at bounding box center [366, 81] width 41 height 23
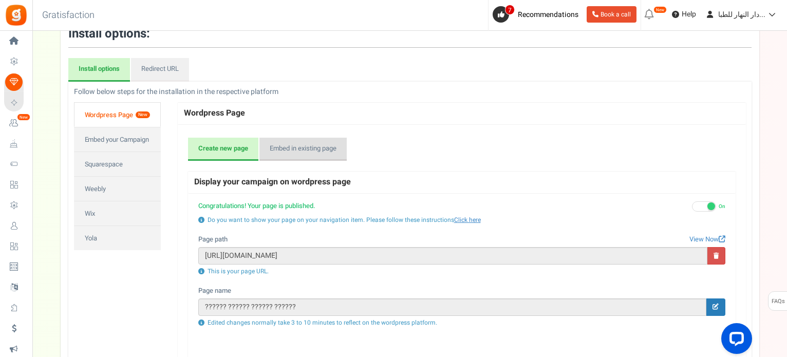
scroll to position [73, 0]
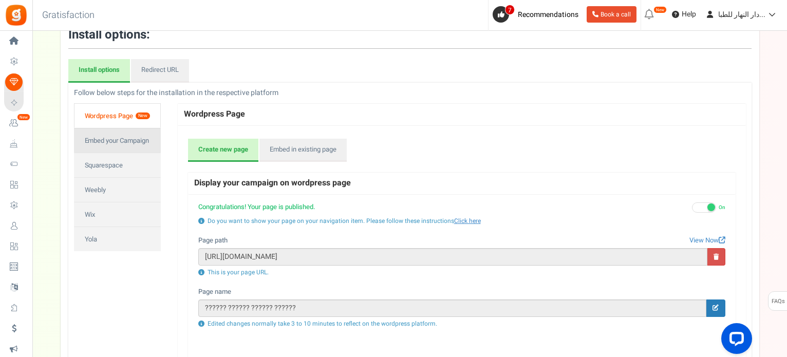
click at [83, 139] on link "Embed your Campaign" at bounding box center [117, 140] width 87 height 25
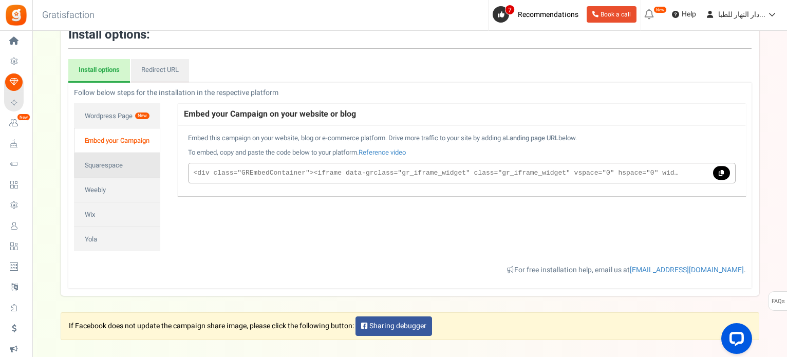
click at [111, 167] on link "Squarespace" at bounding box center [117, 165] width 86 height 25
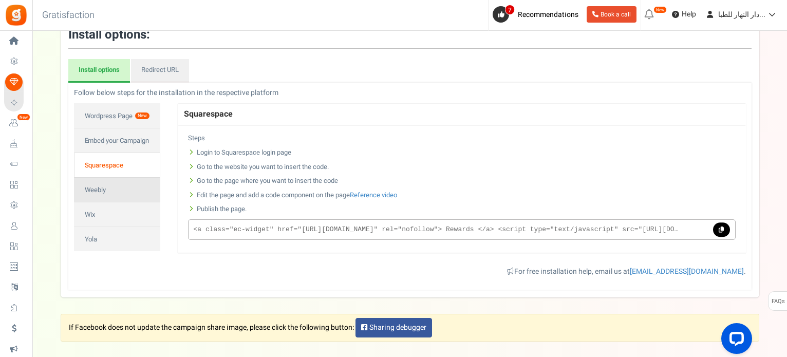
click at [127, 197] on link "Weebly" at bounding box center [117, 189] width 86 height 25
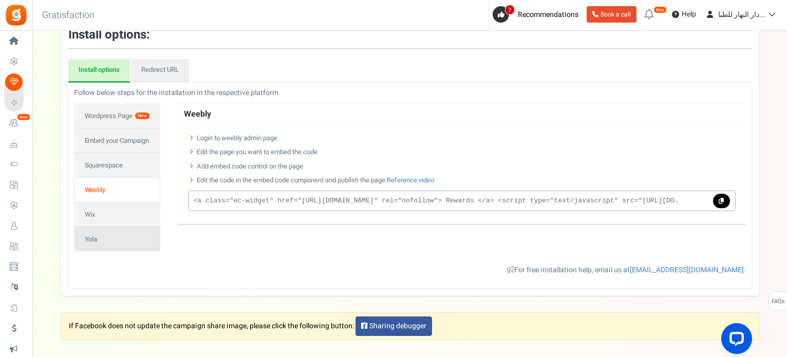
click at [135, 235] on link "Yola" at bounding box center [117, 239] width 86 height 25
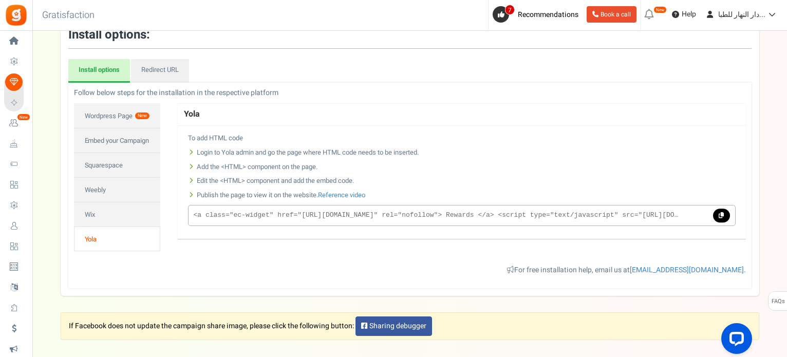
scroll to position [0, 0]
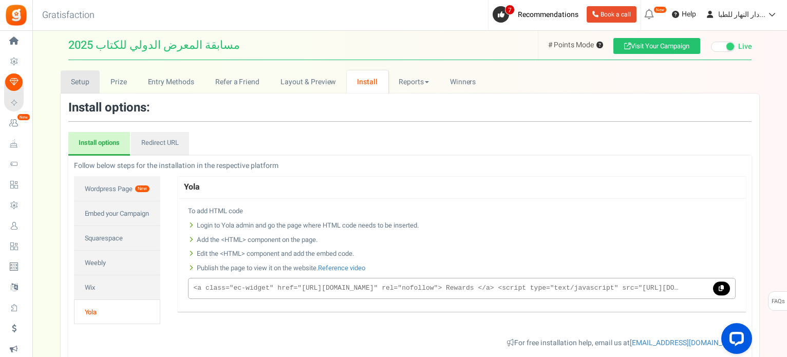
click at [95, 84] on link "Setup" at bounding box center [81, 81] width 40 height 23
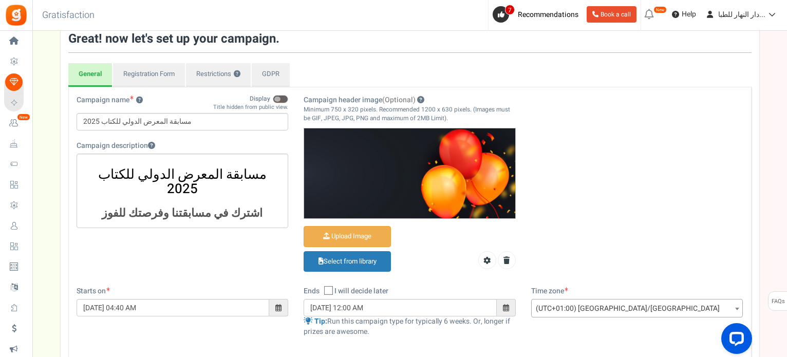
scroll to position [72, 0]
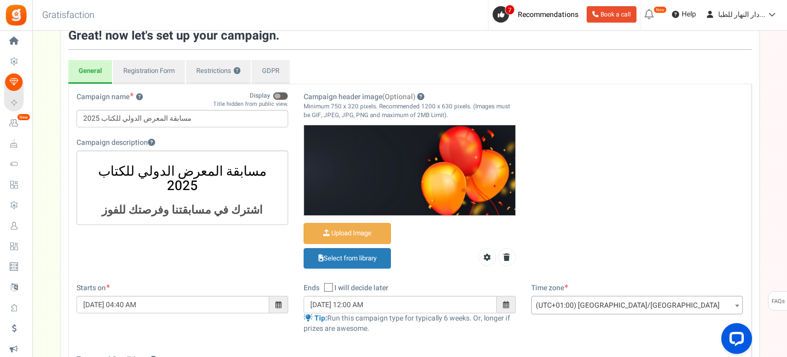
click at [279, 93] on span at bounding box center [277, 95] width 6 height 5
click at [288, 92] on input "Display" at bounding box center [288, 91] width 0 height 17
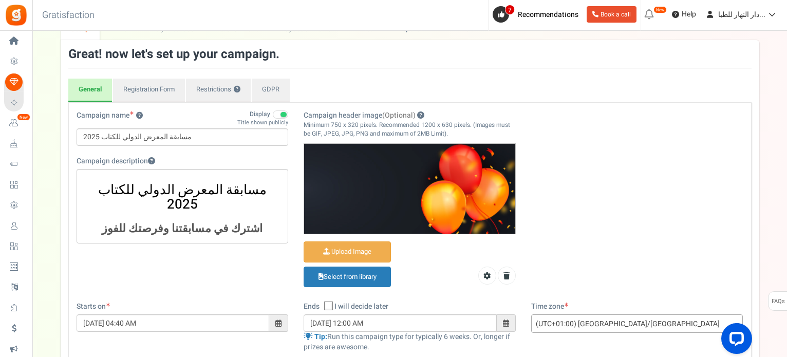
scroll to position [53, 0]
click at [332, 304] on icon at bounding box center [329, 306] width 7 height 7
click at [321, 304] on input "I will decide later" at bounding box center [317, 307] width 7 height 7
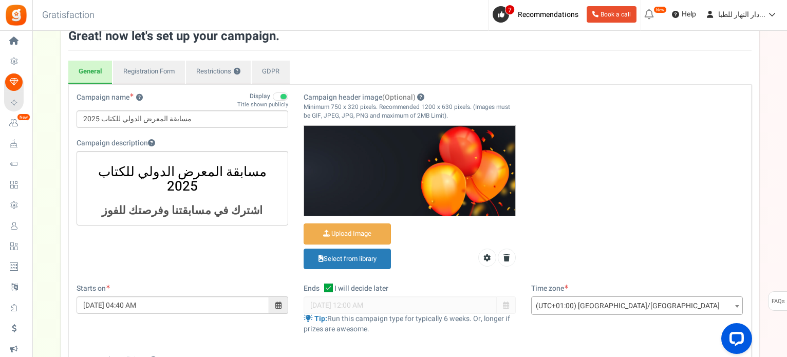
scroll to position [70, 0]
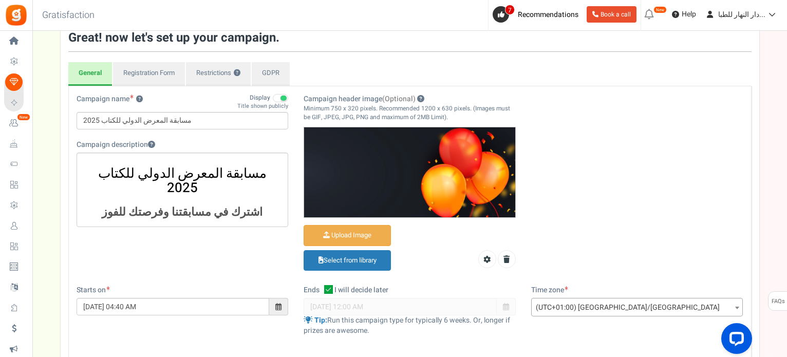
click at [324, 287] on div "Ends Open On I will decide later" at bounding box center [410, 291] width 212 height 13
click at [333, 286] on icon at bounding box center [328, 289] width 9 height 9
click at [321, 287] on input "I will decide later" at bounding box center [317, 290] width 7 height 7
checkbox input "false"
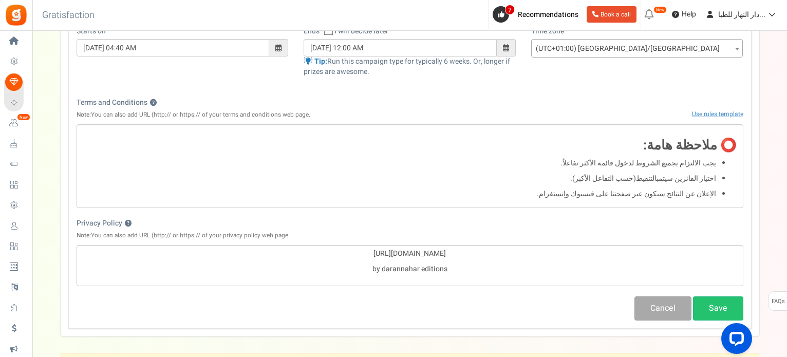
scroll to position [423, 0]
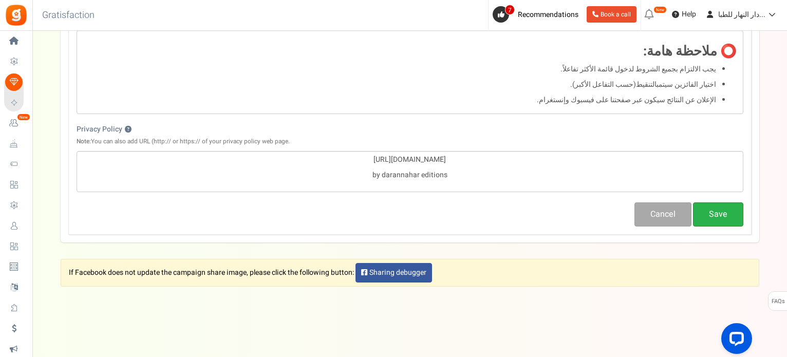
click at [721, 216] on button "Save" at bounding box center [718, 214] width 50 height 24
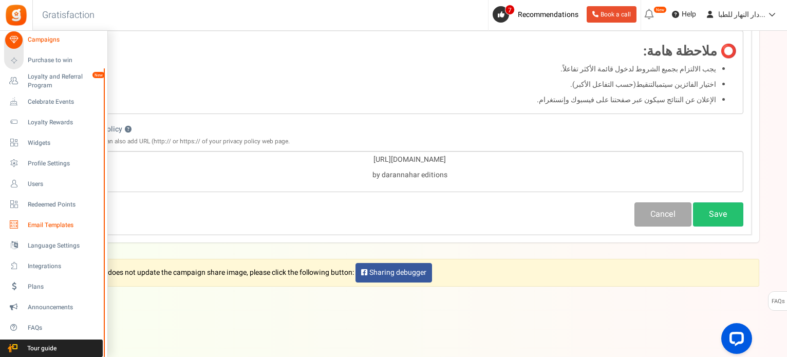
click at [35, 228] on span "Email Templates" at bounding box center [64, 225] width 72 height 9
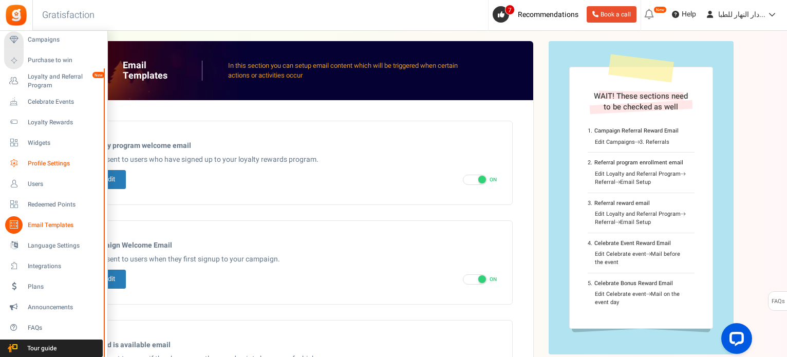
click at [38, 160] on span "Profile Settings" at bounding box center [64, 163] width 72 height 9
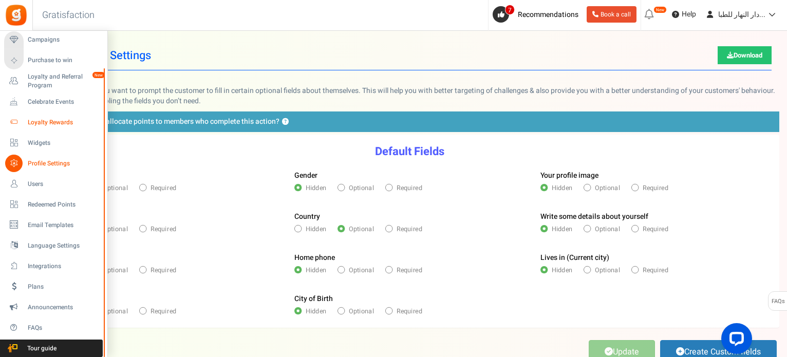
click at [53, 123] on span "Loyalty Rewards" at bounding box center [64, 122] width 72 height 9
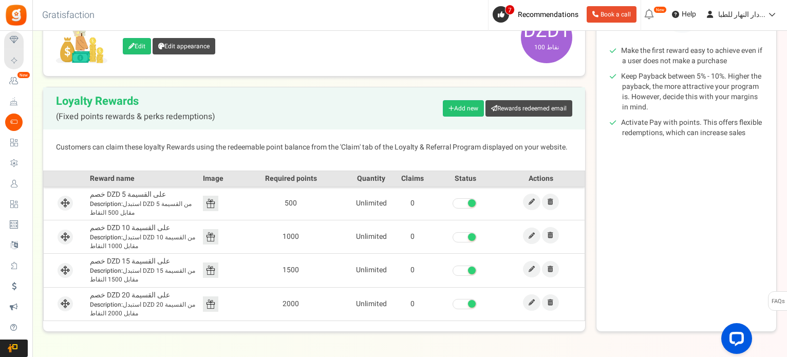
scroll to position [181, 0]
click at [466, 203] on span at bounding box center [465, 203] width 24 height 10
click at [453, 203] on input "checkbox" at bounding box center [453, 203] width 0 height 7
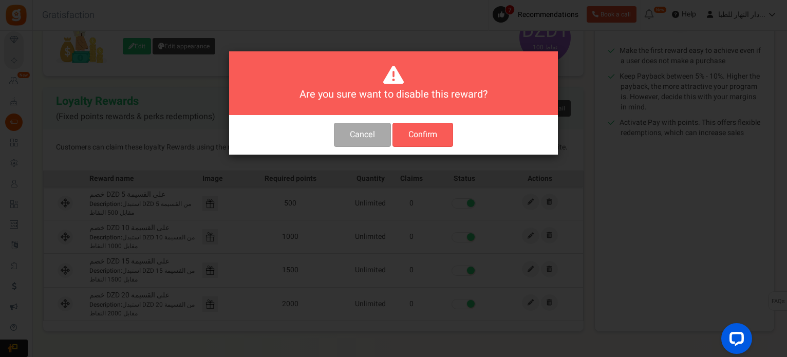
scroll to position [0, 0]
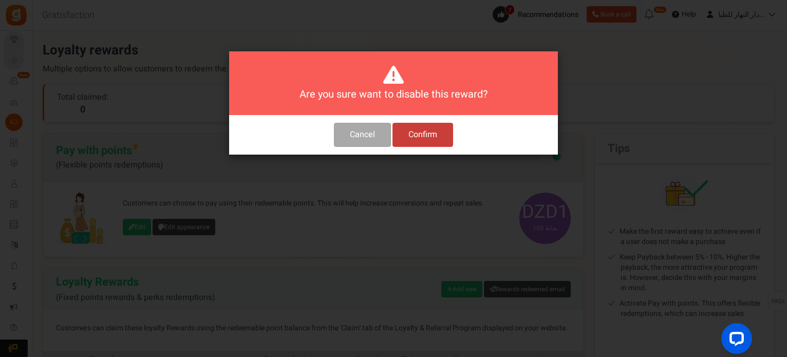
click at [411, 143] on button "Confirm" at bounding box center [422, 135] width 61 height 24
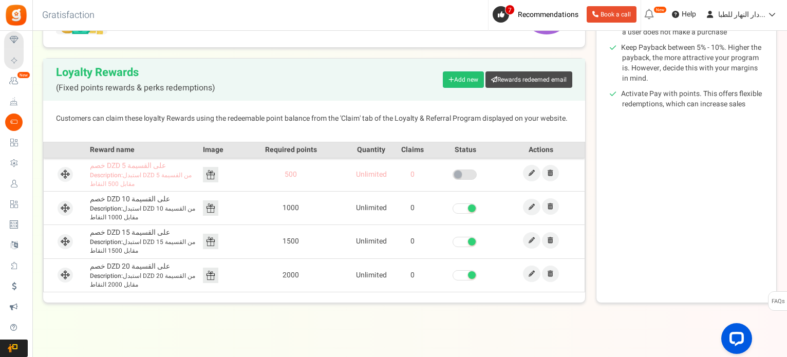
scroll to position [214, 0]
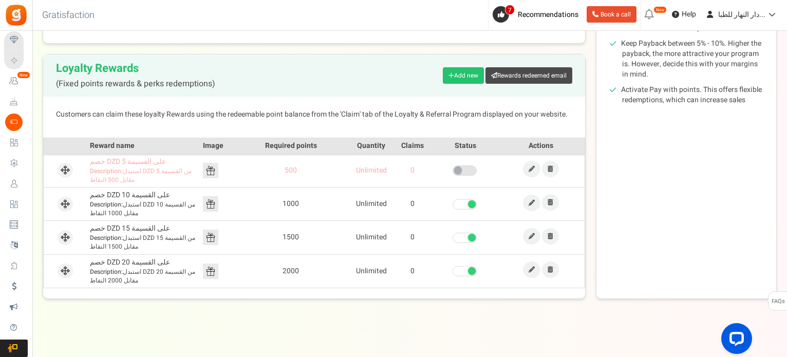
click at [462, 207] on span at bounding box center [465, 204] width 24 height 10
click at [453, 207] on input "checkbox" at bounding box center [453, 204] width 0 height 7
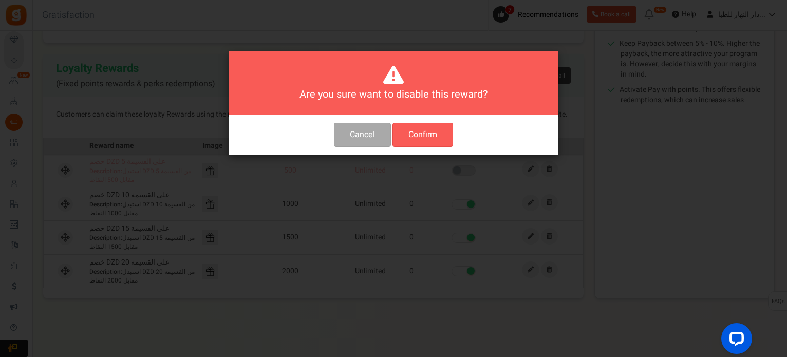
scroll to position [0, 0]
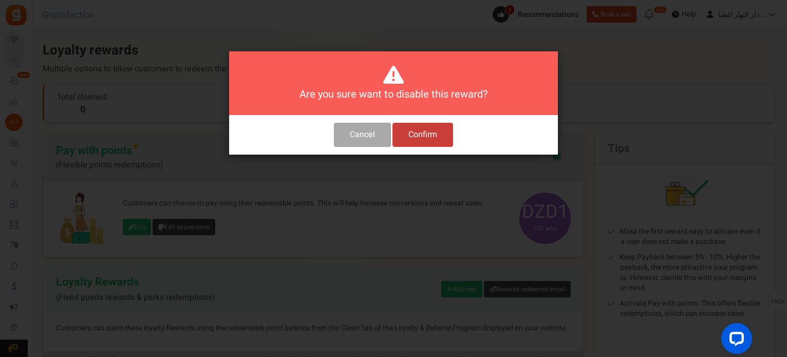
click at [410, 134] on button "Confirm" at bounding box center [422, 135] width 61 height 24
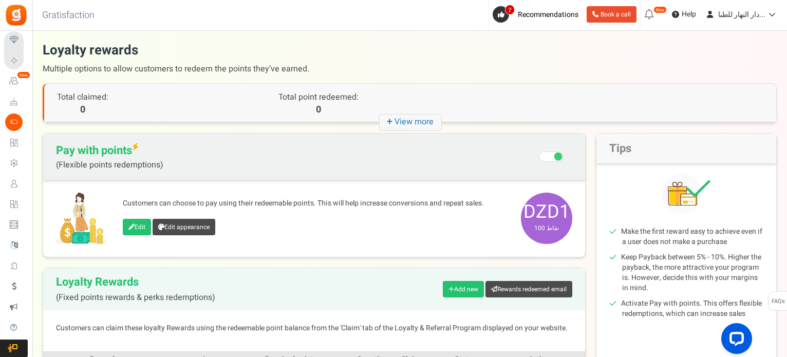
scroll to position [216, 0]
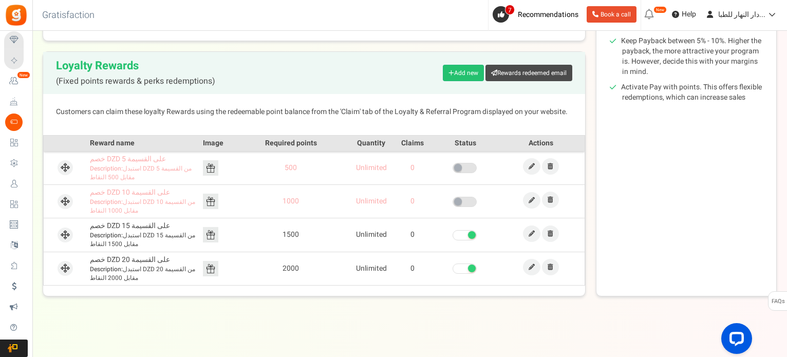
click at [459, 241] on td at bounding box center [465, 234] width 65 height 33
click at [462, 238] on span at bounding box center [465, 235] width 24 height 10
click at [453, 238] on input "checkbox" at bounding box center [453, 235] width 0 height 7
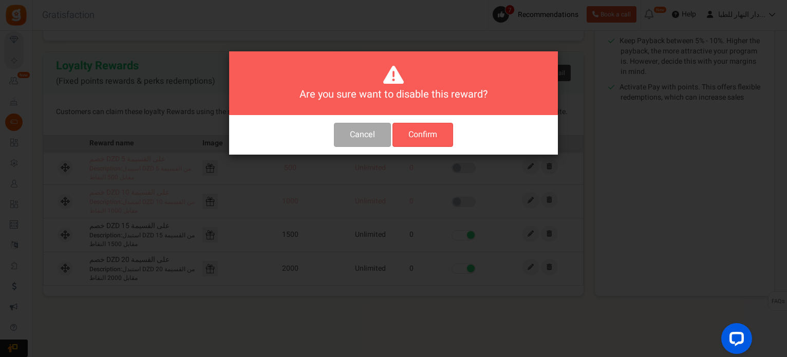
scroll to position [0, 0]
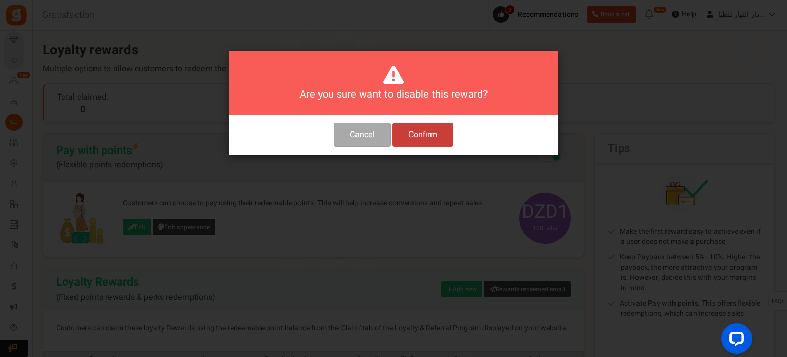
click at [424, 140] on button "Confirm" at bounding box center [422, 135] width 61 height 24
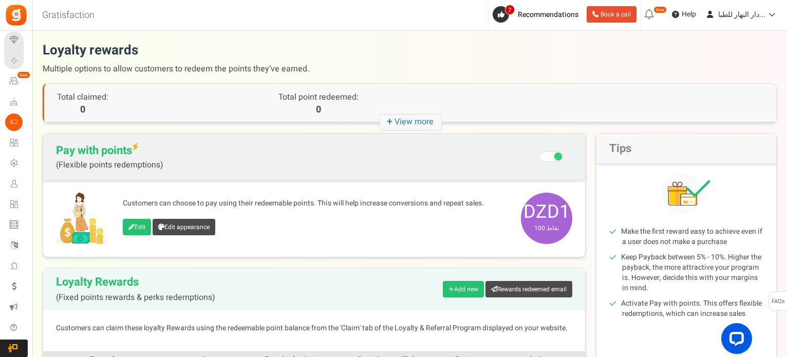
scroll to position [216, 0]
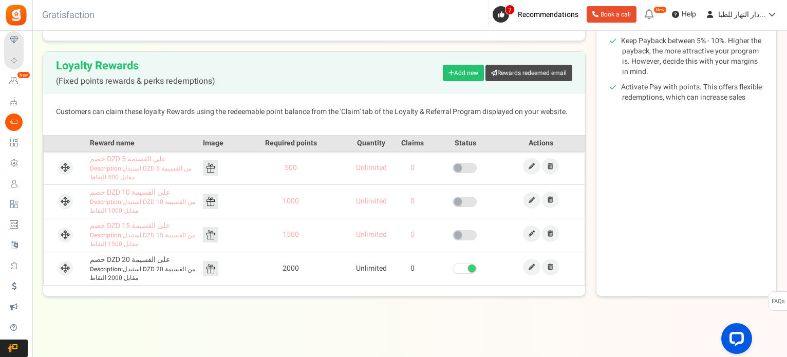
click at [462, 273] on td at bounding box center [465, 268] width 65 height 33
click at [458, 270] on span at bounding box center [465, 269] width 24 height 10
click at [453, 270] on input "checkbox" at bounding box center [453, 269] width 0 height 7
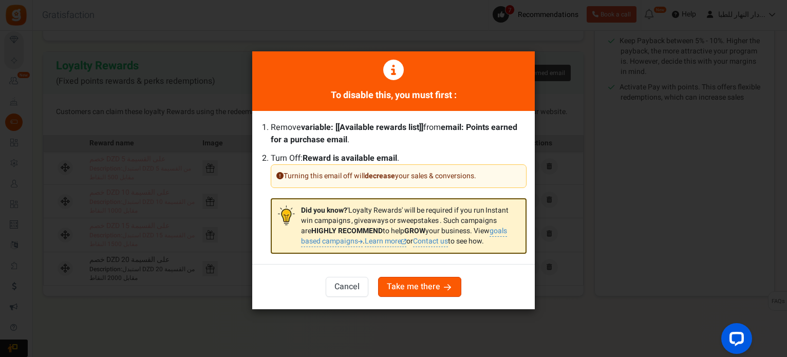
click at [352, 289] on button "Cancel" at bounding box center [347, 287] width 43 height 20
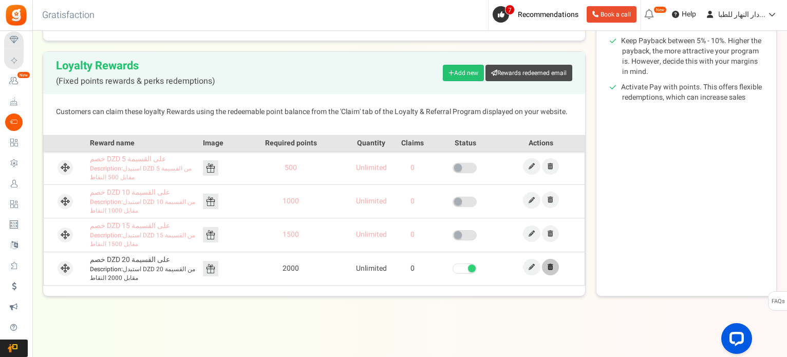
click at [551, 265] on icon at bounding box center [551, 267] width 6 height 6
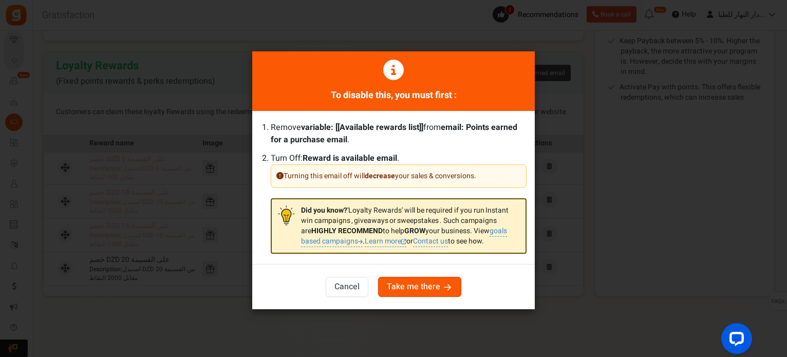
click at [445, 285] on icon "button" at bounding box center [447, 287] width 10 height 8
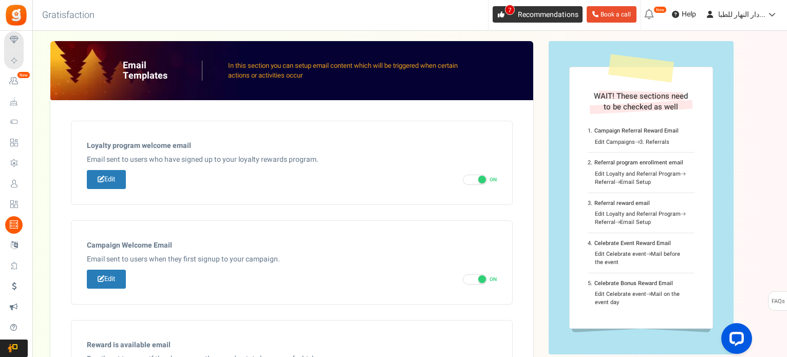
click at [504, 16] on icon at bounding box center [501, 14] width 7 height 7
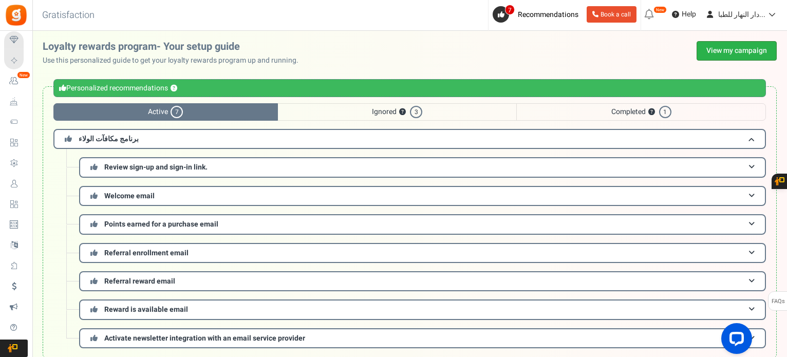
click at [706, 51] on link "View my campaign" at bounding box center [737, 51] width 80 height 20
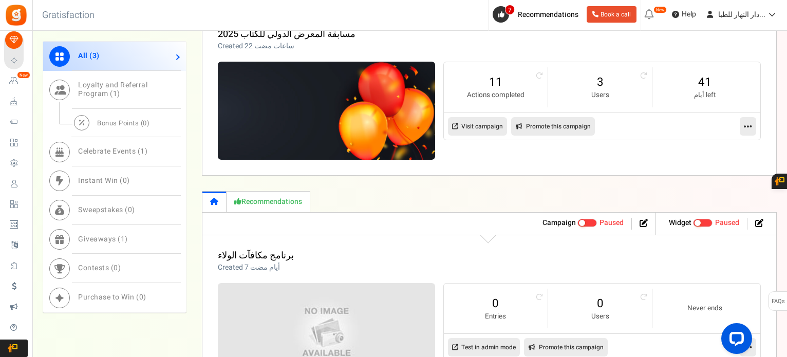
scroll to position [579, 0]
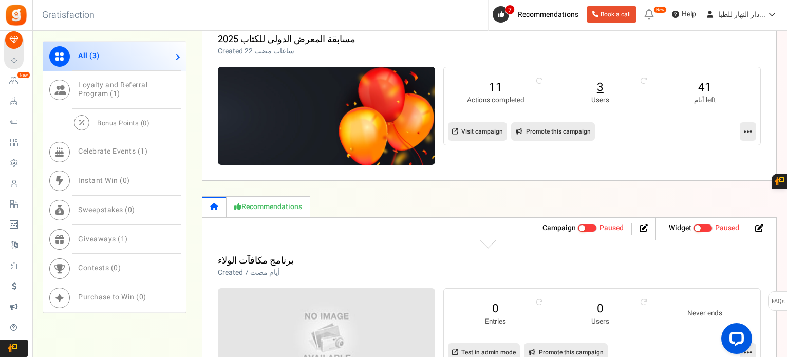
click at [601, 81] on link "3" at bounding box center [599, 87] width 83 height 16
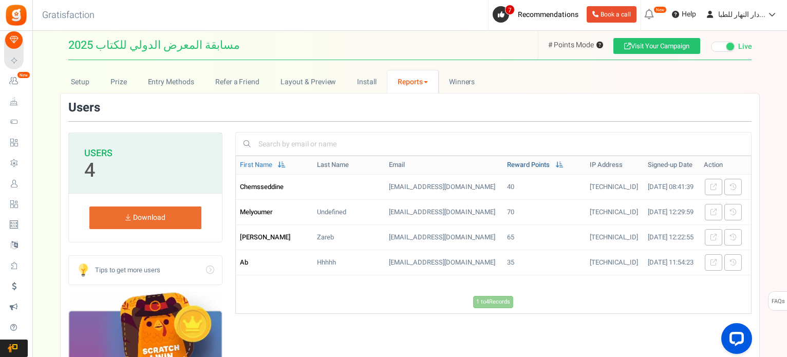
click at [508, 165] on link "Reward Points" at bounding box center [528, 165] width 43 height 10
click at [556, 162] on span at bounding box center [560, 164] width 8 height 7
click at [530, 142] on input "text" at bounding box center [499, 143] width 487 height 17
drag, startPoint x: 530, startPoint y: 142, endPoint x: 511, endPoint y: 141, distance: 19.5
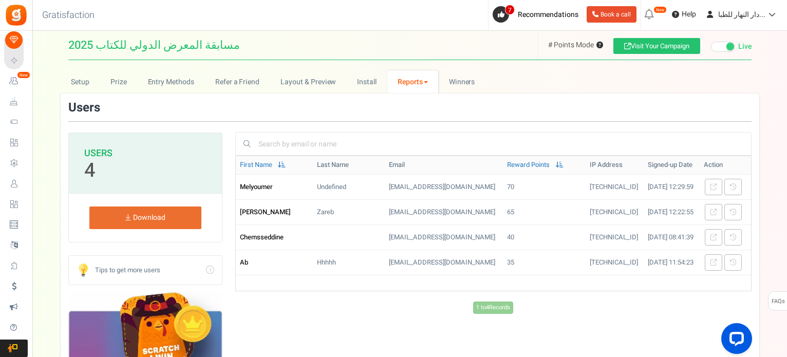
click at [511, 141] on input "text" at bounding box center [499, 143] width 487 height 17
click at [663, 12] on em "New" at bounding box center [659, 9] width 13 height 7
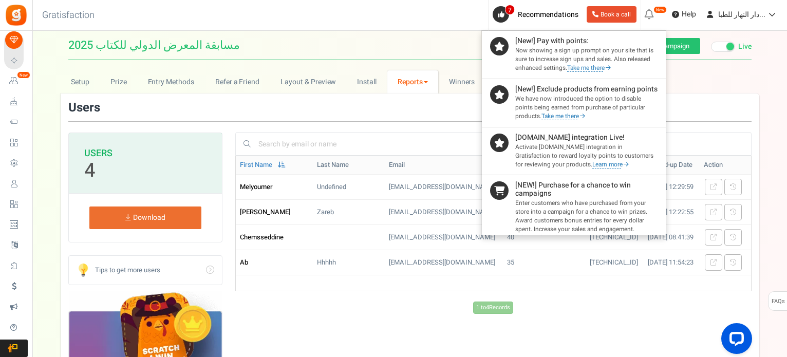
click at [663, 12] on em "New" at bounding box center [659, 9] width 13 height 7
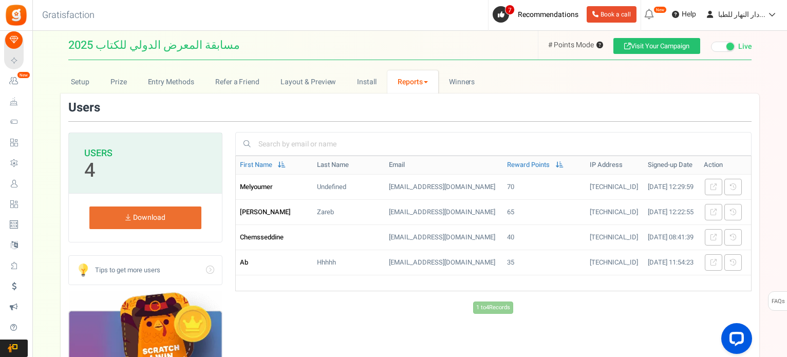
click at [663, 12] on em "New" at bounding box center [659, 9] width 13 height 7
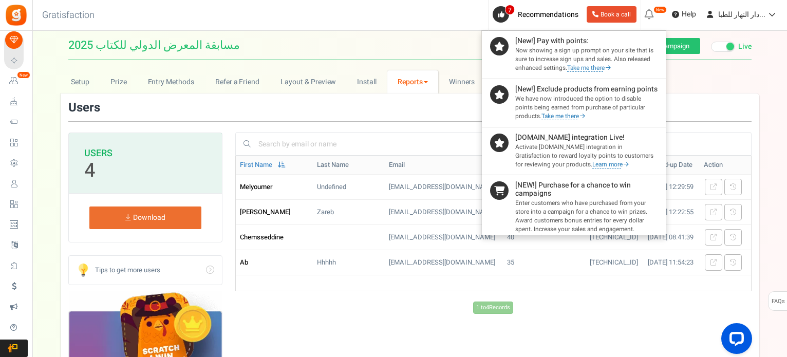
click at [663, 12] on em "New" at bounding box center [659, 9] width 13 height 7
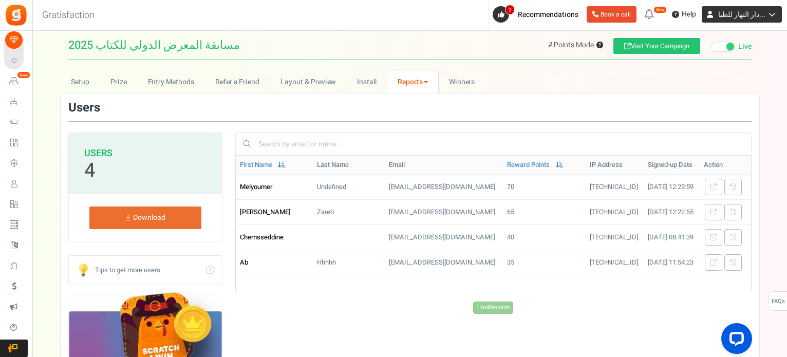
click at [718, 18] on icon at bounding box center [710, 14] width 16 height 16
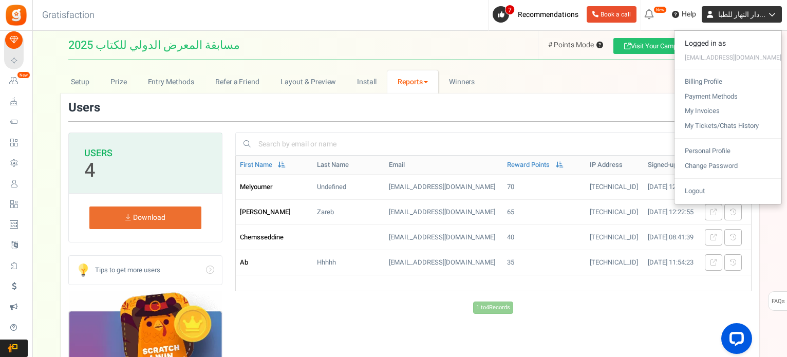
click at [718, 18] on icon at bounding box center [710, 14] width 16 height 16
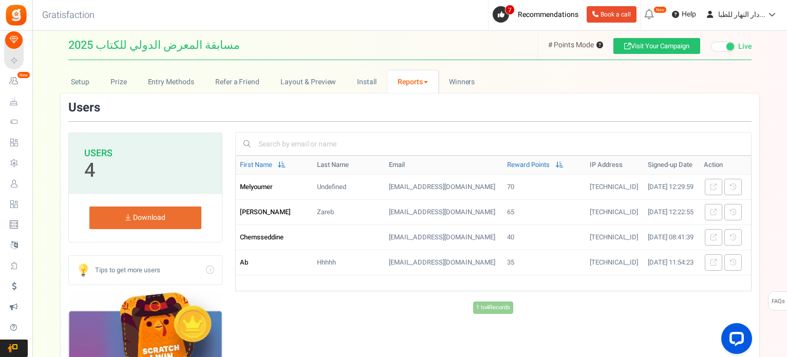
click at [718, 47] on span at bounding box center [723, 47] width 24 height 10
click at [711, 47] on input "Live Paused Recommended: Publish now You have successfully completed the campai…" at bounding box center [711, 47] width 0 height 7
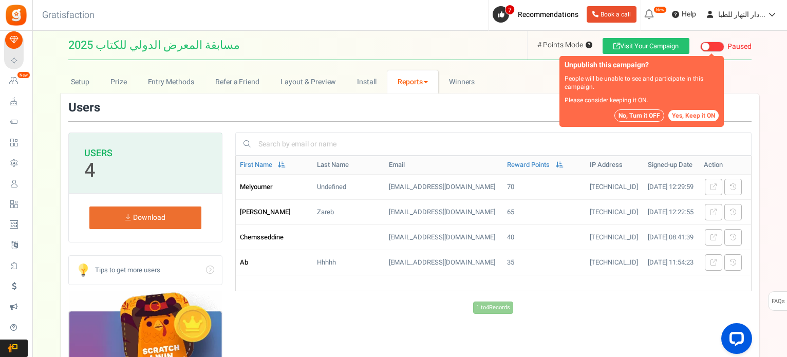
click at [725, 23] on ul "New [New!] Pay with points: Now showing a sign up prompt on your site that is s…" at bounding box center [714, 15] width 146 height 31
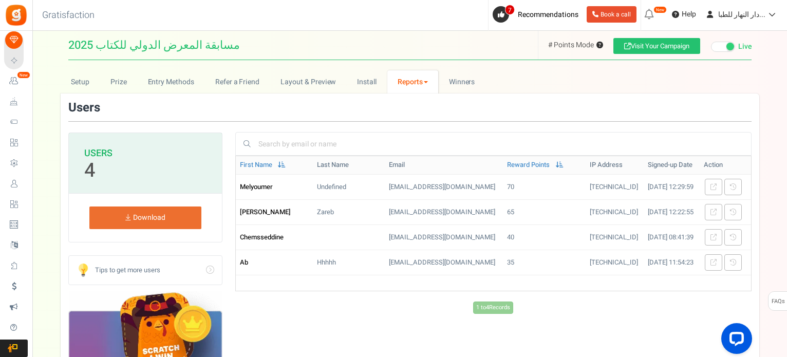
click at [719, 48] on span at bounding box center [723, 47] width 24 height 10
click at [711, 48] on input "Live Paused Recommended: Publish now You have successfully completed the campai…" at bounding box center [711, 47] width 0 height 7
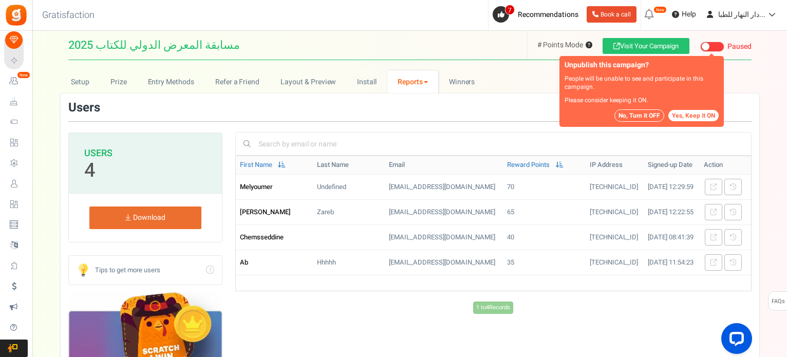
click at [653, 118] on button "No, Turn it OFF" at bounding box center [639, 115] width 50 height 12
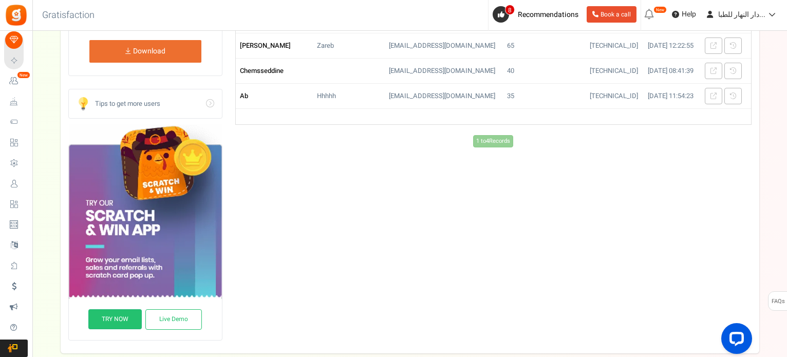
scroll to position [166, 0]
click at [157, 315] on link "Live Demo" at bounding box center [173, 319] width 57 height 21
click at [112, 317] on link "TRY NOW" at bounding box center [114, 319] width 53 height 20
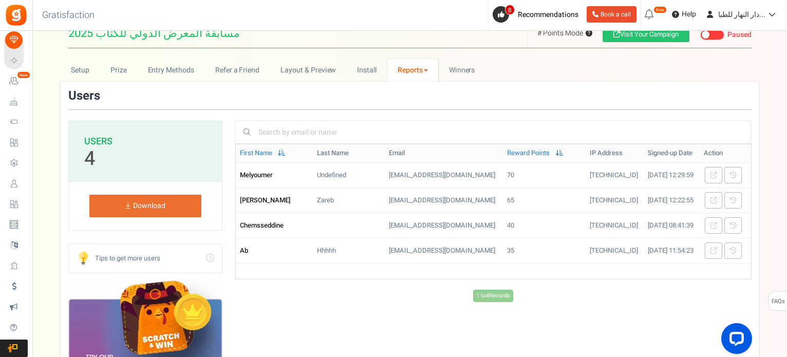
scroll to position [0, 0]
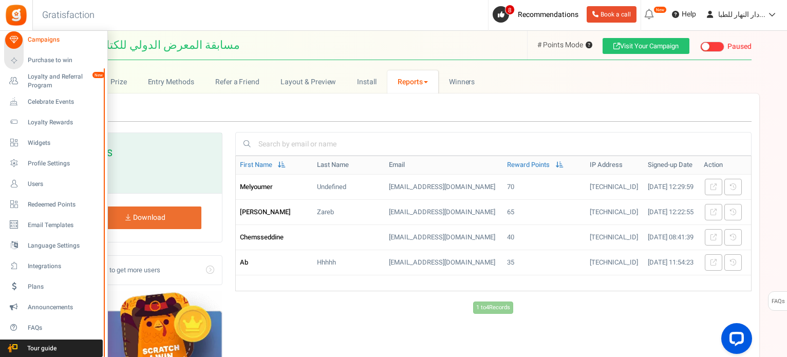
click at [47, 41] on span "Campaigns" at bounding box center [64, 39] width 72 height 9
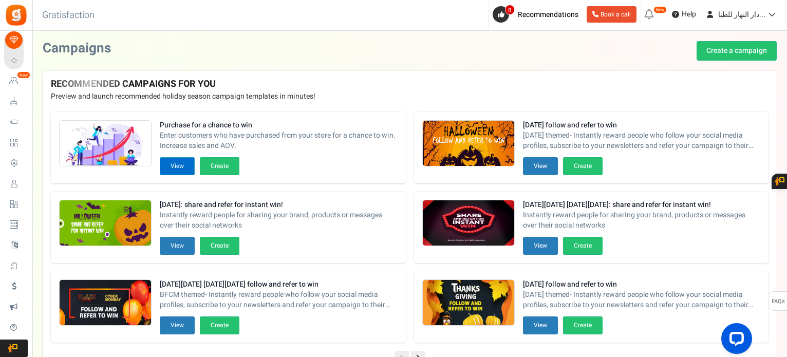
click at [179, 170] on button "View" at bounding box center [177, 166] width 35 height 18
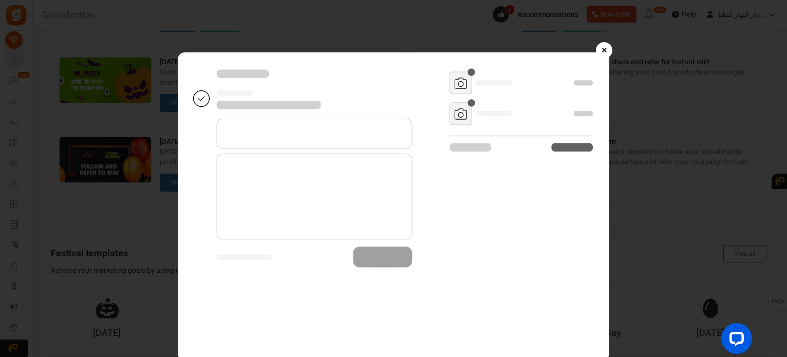
scroll to position [4, 0]
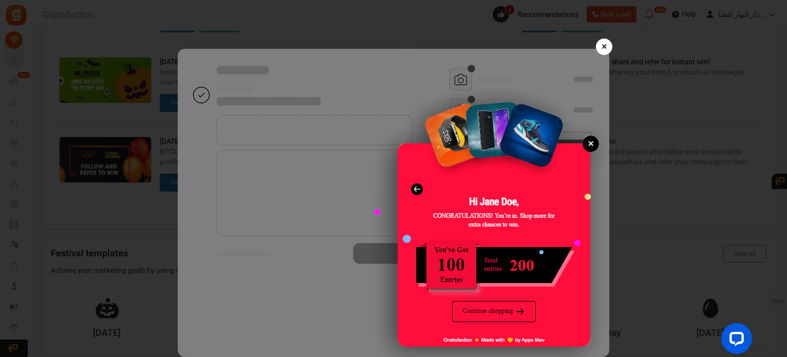
click at [587, 141] on img at bounding box center [393, 203] width 431 height 308
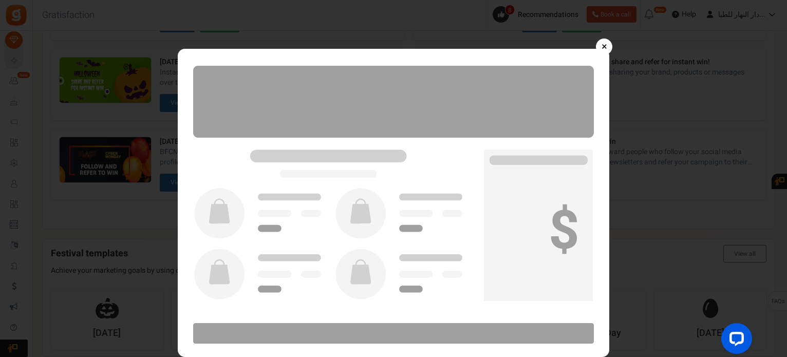
click at [590, 141] on img at bounding box center [393, 203] width 431 height 308
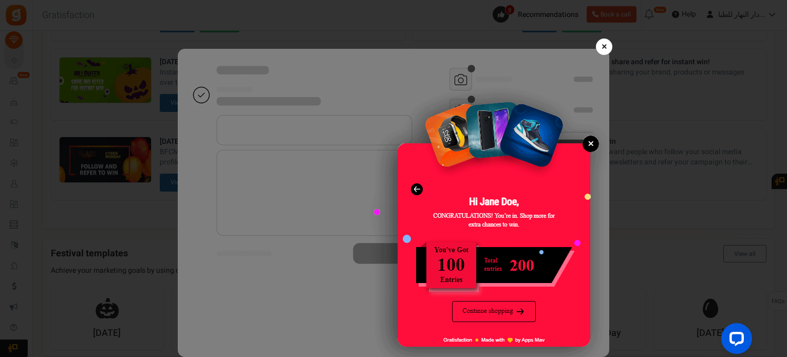
click at [601, 45] on link "×" at bounding box center [604, 47] width 16 height 16
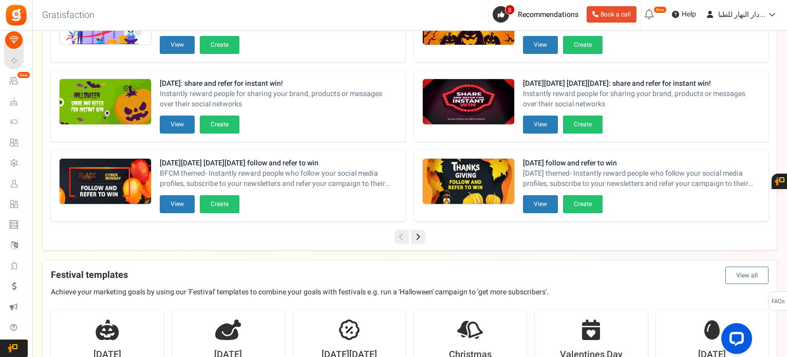
scroll to position [0, 0]
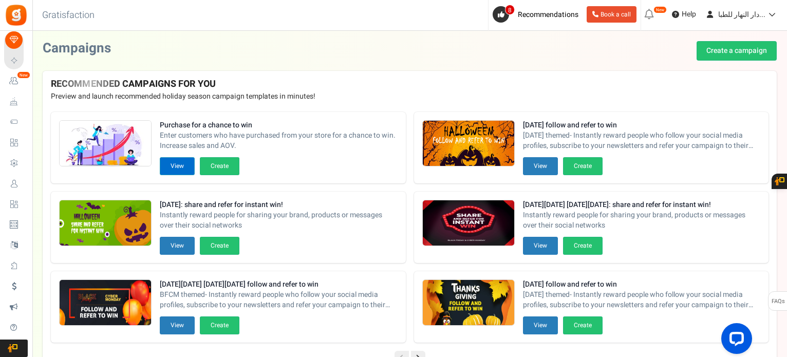
click at [183, 161] on button "View" at bounding box center [177, 166] width 35 height 18
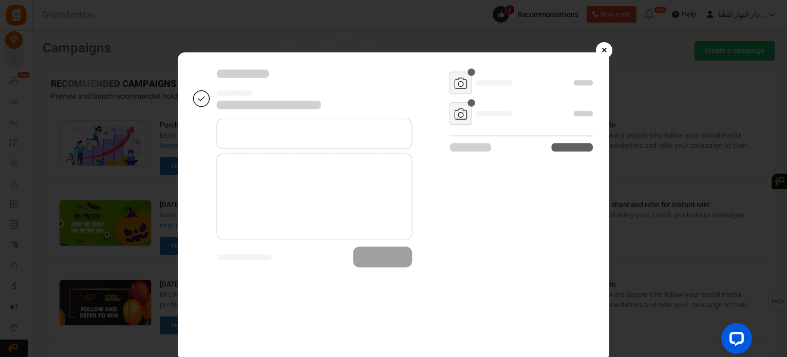
click at [592, 146] on img at bounding box center [393, 206] width 431 height 308
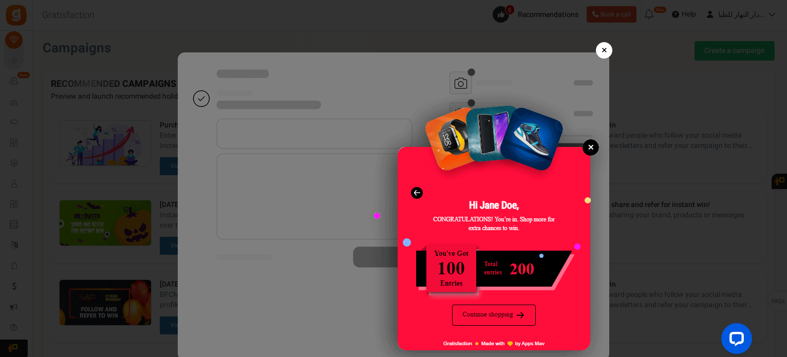
click at [592, 146] on img at bounding box center [393, 206] width 431 height 308
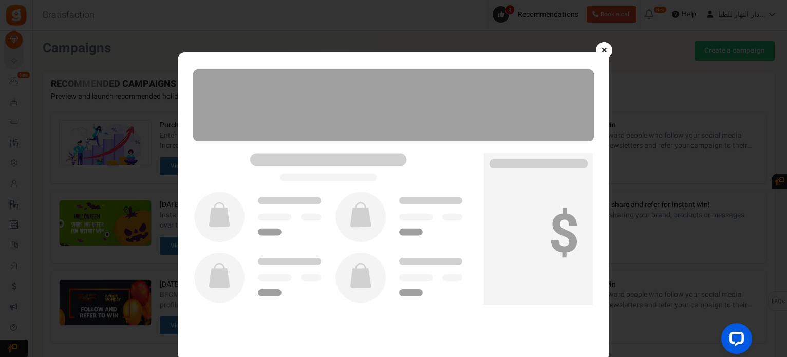
click at [592, 146] on img at bounding box center [393, 206] width 431 height 308
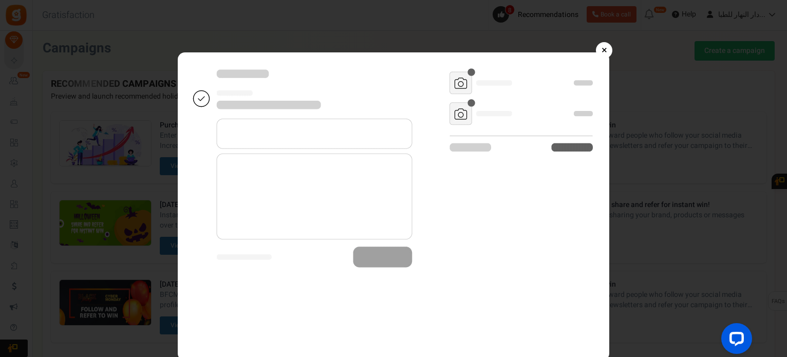
scroll to position [4, 0]
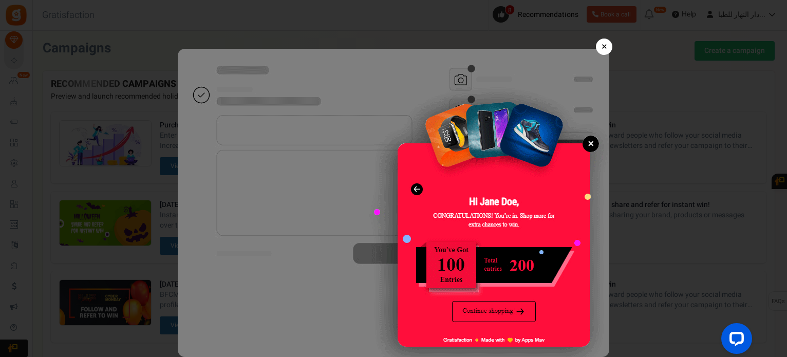
click at [501, 307] on img at bounding box center [393, 203] width 431 height 308
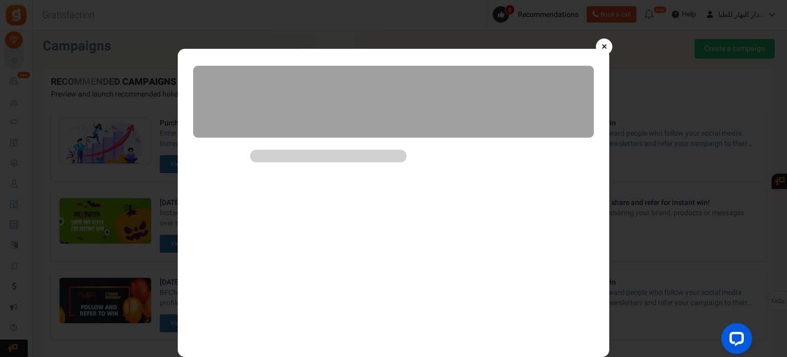
scroll to position [2, 0]
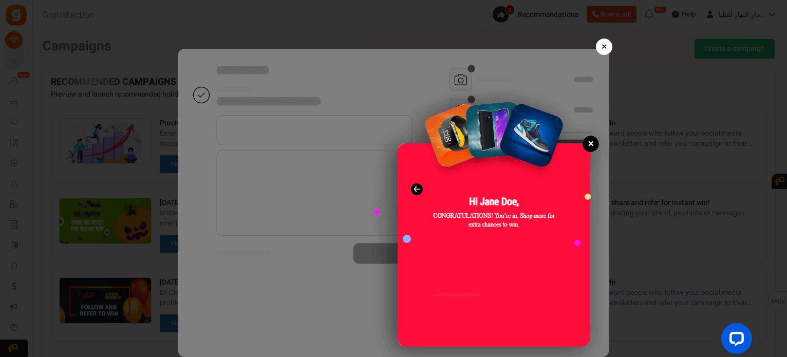
click at [601, 48] on link "×" at bounding box center [604, 47] width 16 height 16
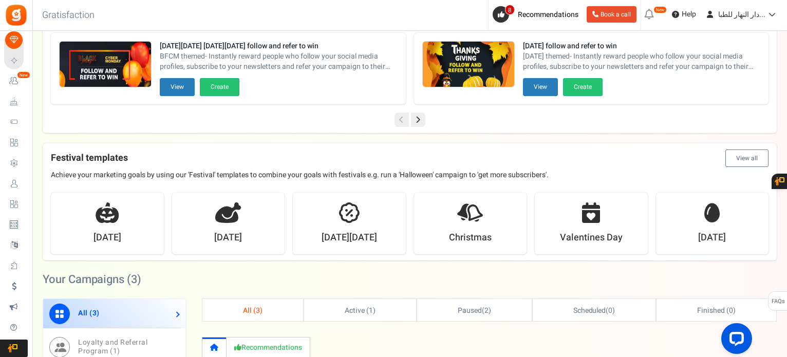
scroll to position [238, 0]
